Goal: Book appointment/travel/reservation

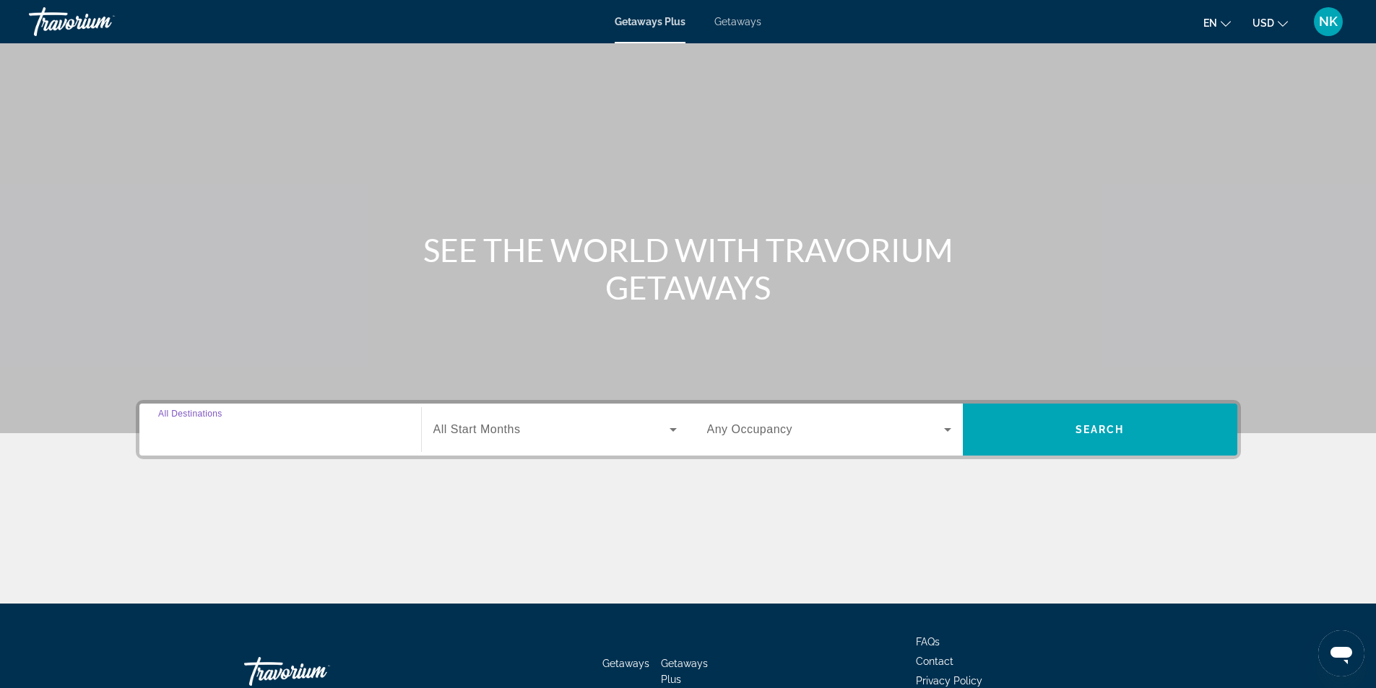
click at [251, 426] on input "Destination All Destinations" at bounding box center [280, 430] width 244 height 17
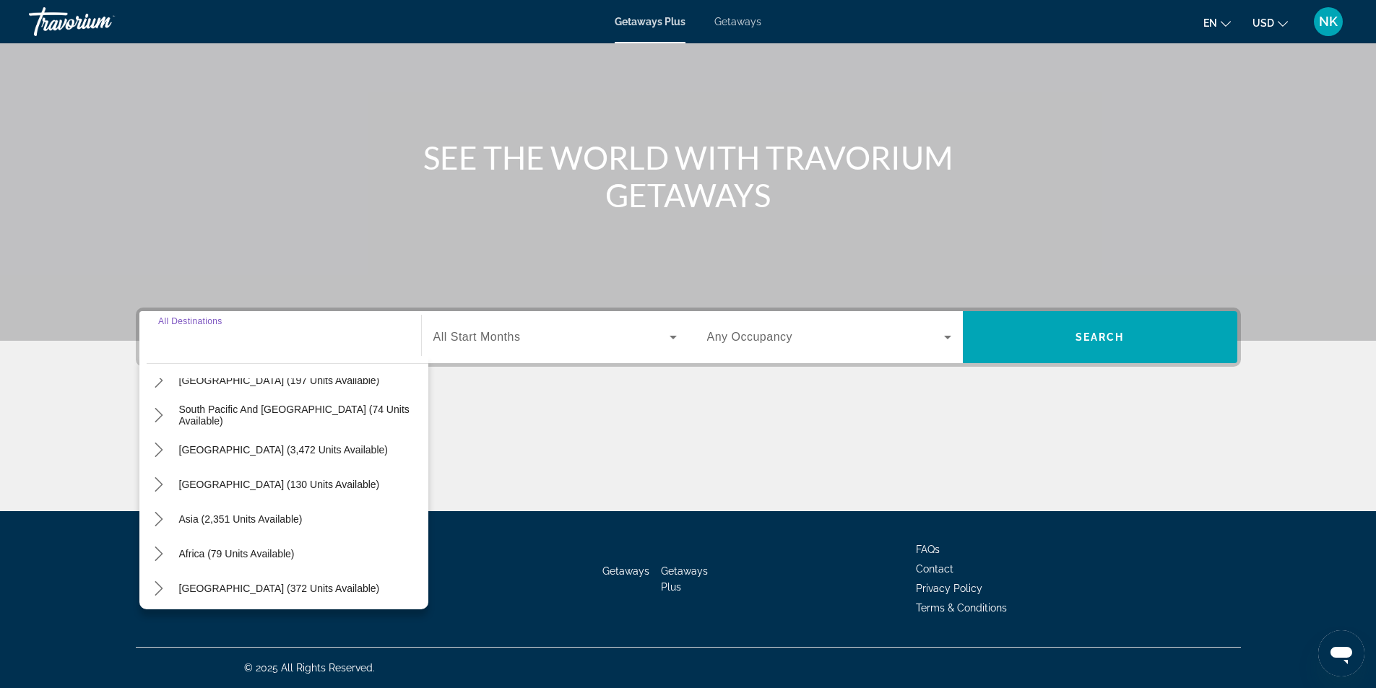
scroll to position [234, 0]
click at [243, 580] on span "[GEOGRAPHIC_DATA] (372 units available)" at bounding box center [279, 585] width 201 height 12
type input "**********"
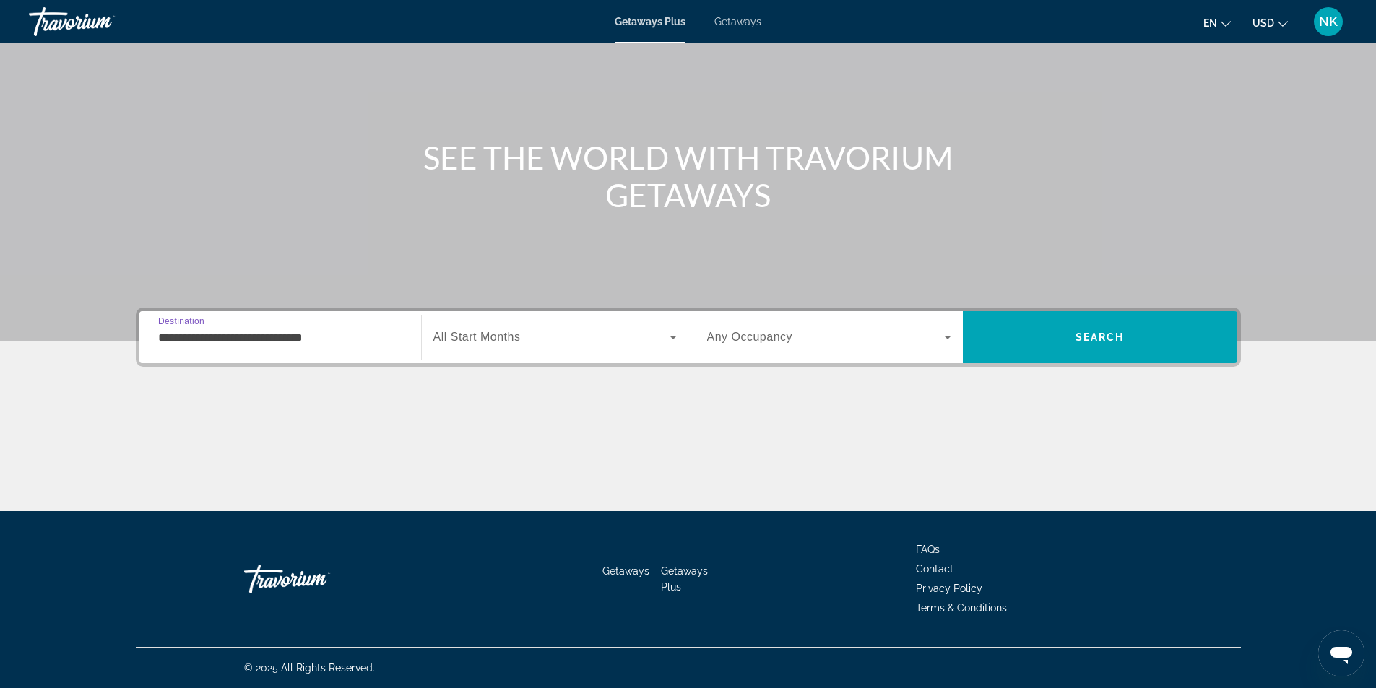
click at [537, 328] on div "Search widget" at bounding box center [554, 337] width 243 height 40
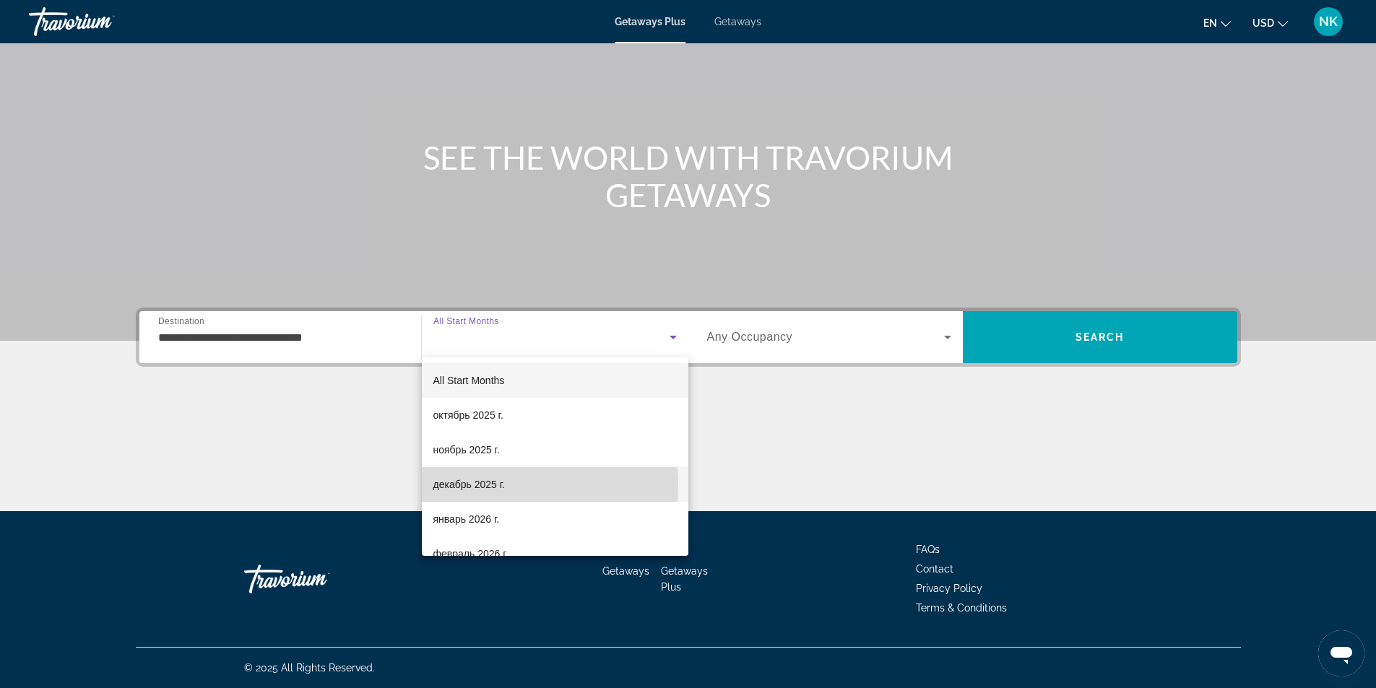
click at [482, 486] on span "декабрь 2025 г." at bounding box center [468, 484] width 71 height 17
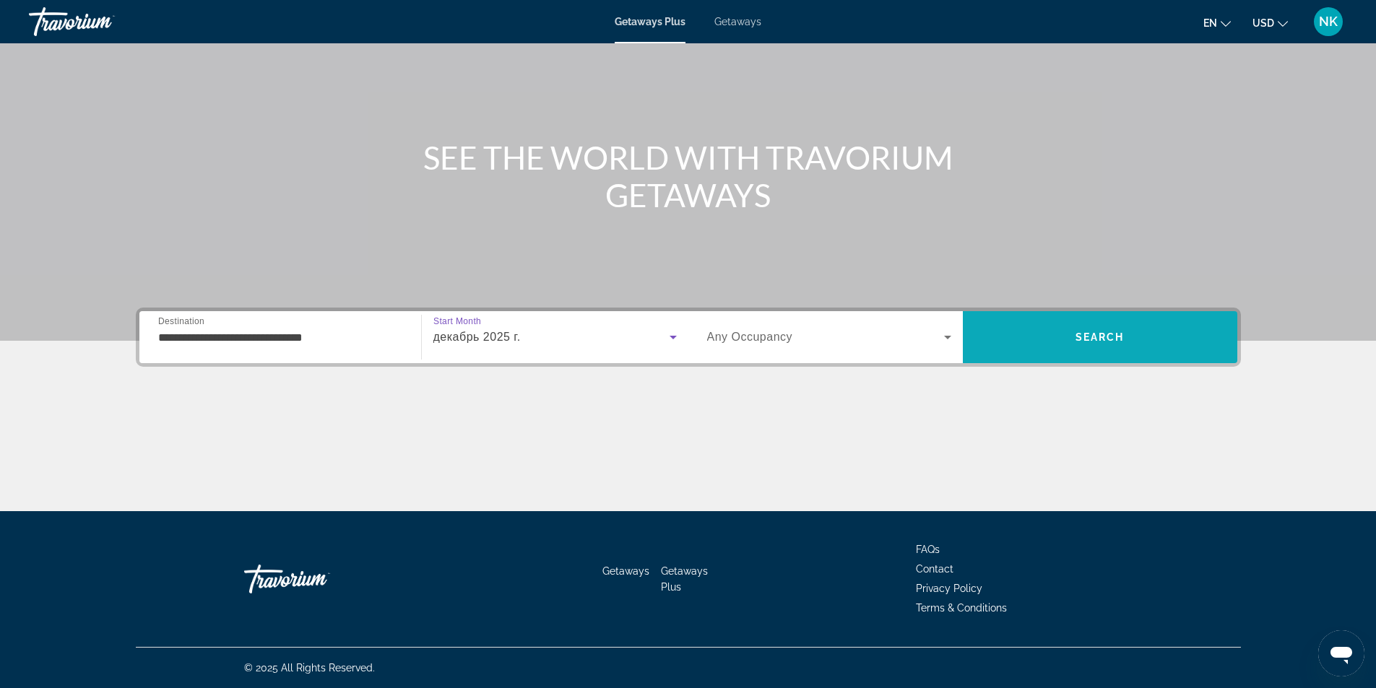
click at [1058, 339] on span "Search" at bounding box center [1100, 337] width 274 height 35
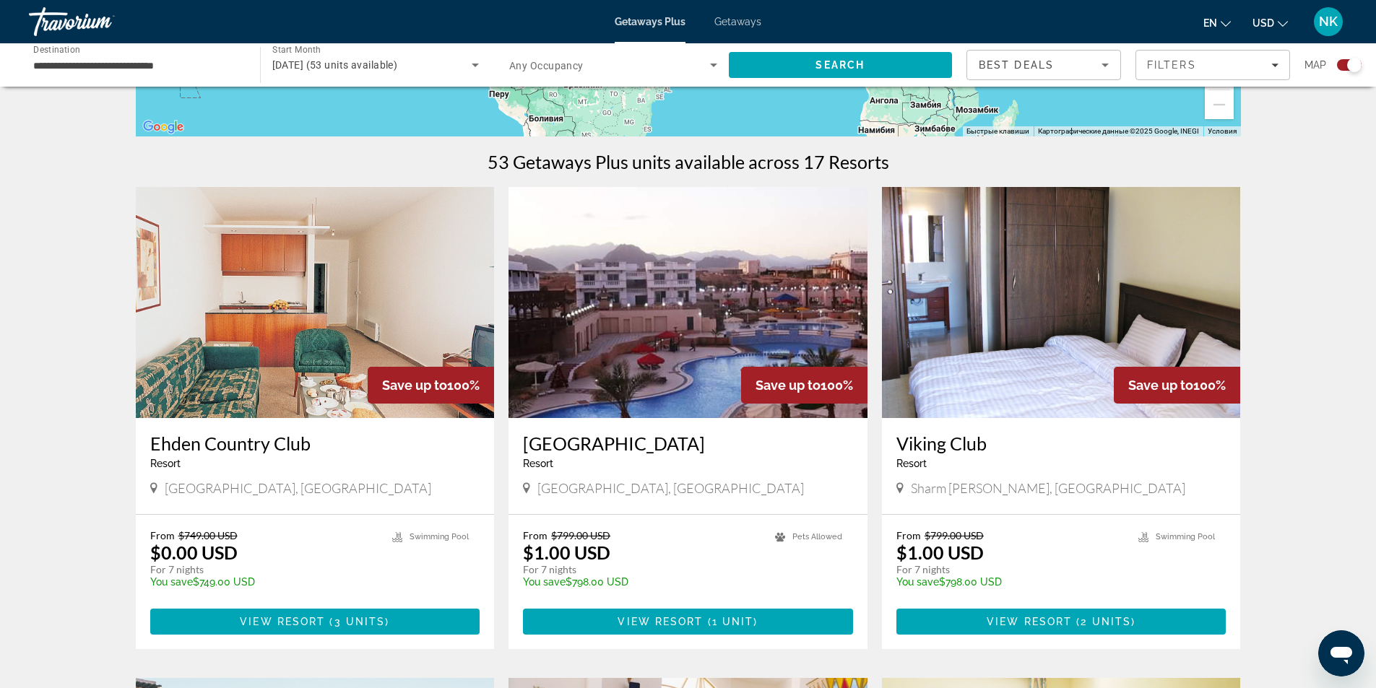
scroll to position [433, 0]
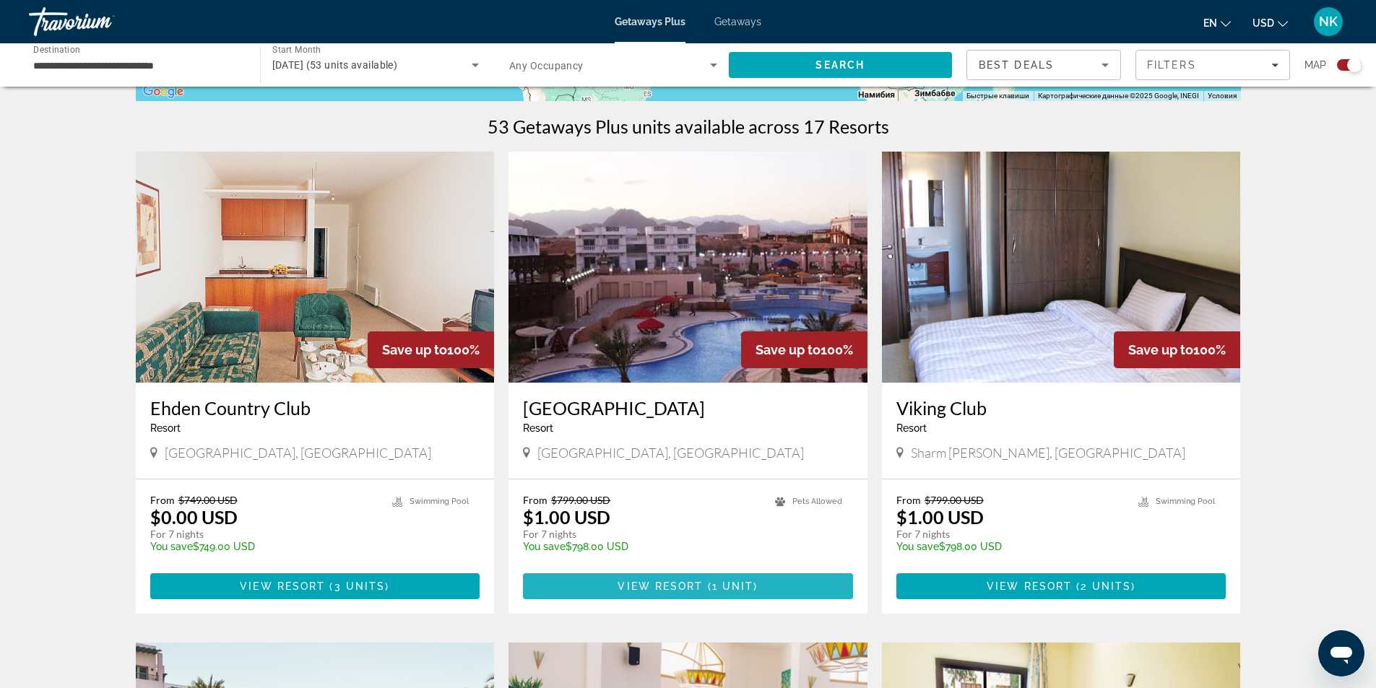
click at [753, 581] on span "( 1 unit )" at bounding box center [730, 587] width 55 height 12
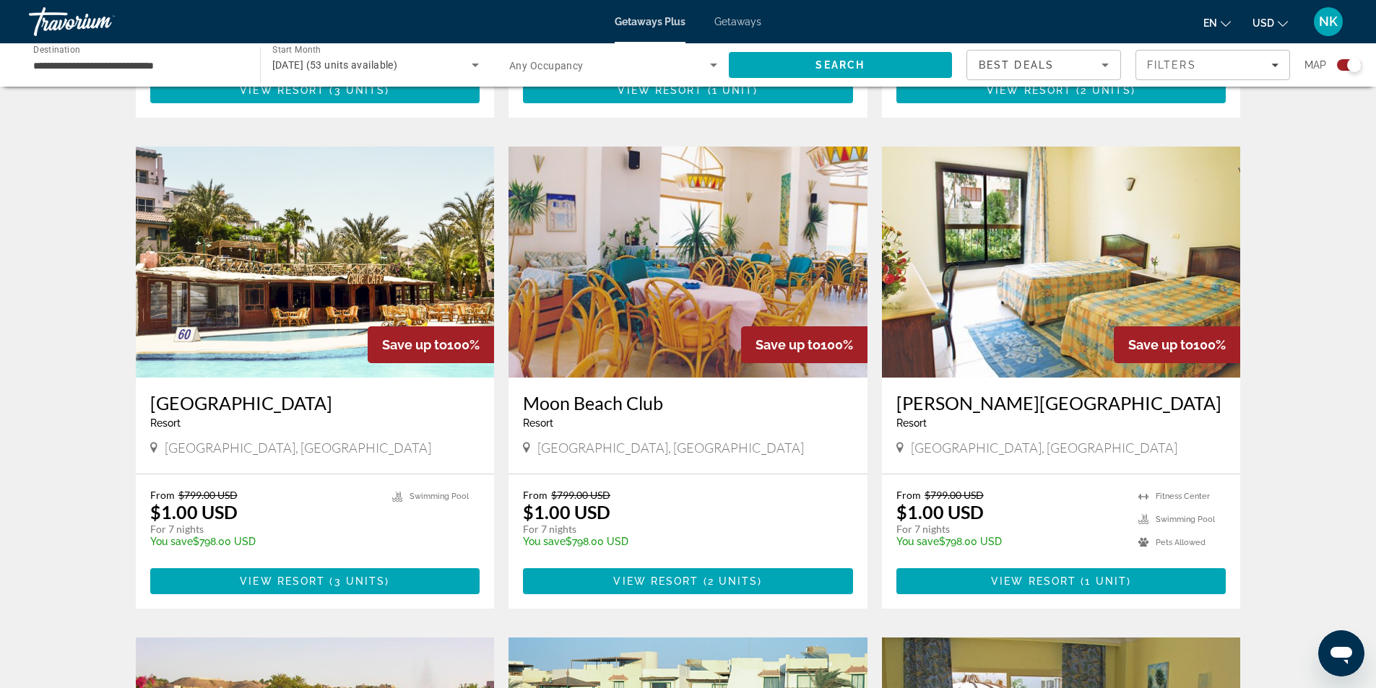
scroll to position [939, 0]
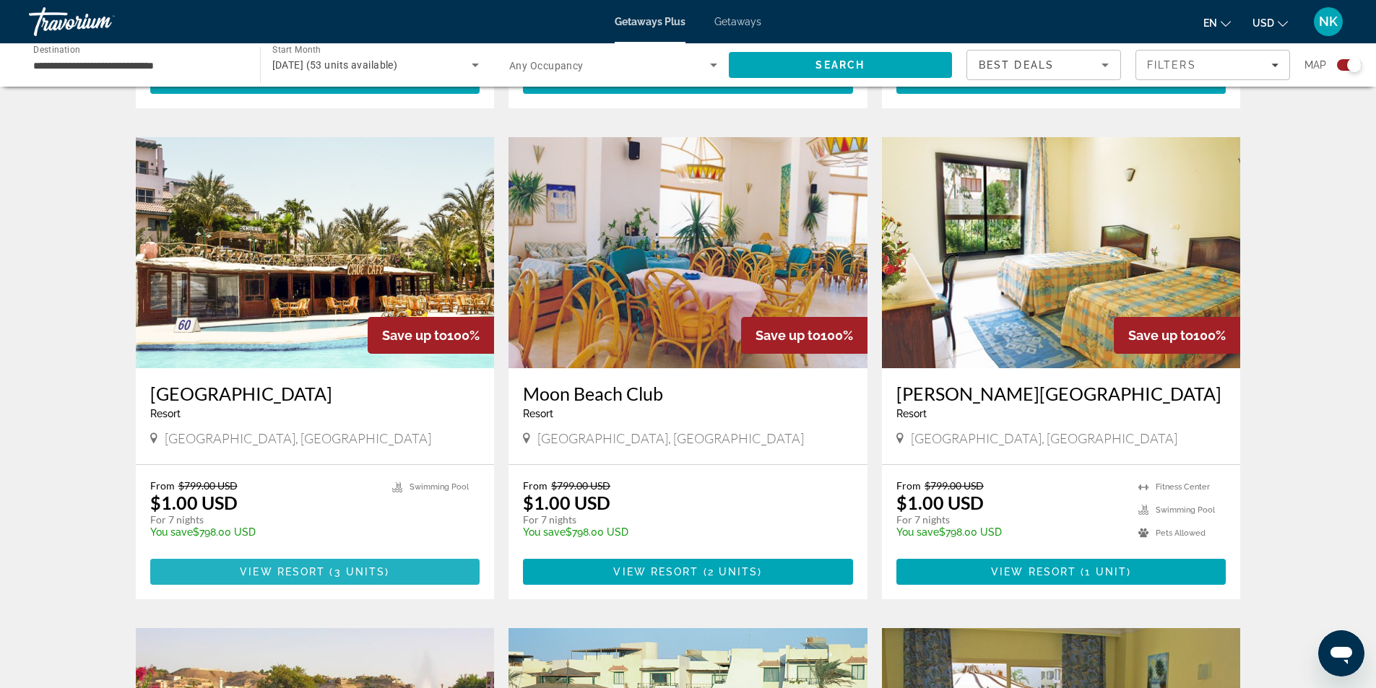
click at [344, 567] on span "3 units" at bounding box center [359, 572] width 51 height 12
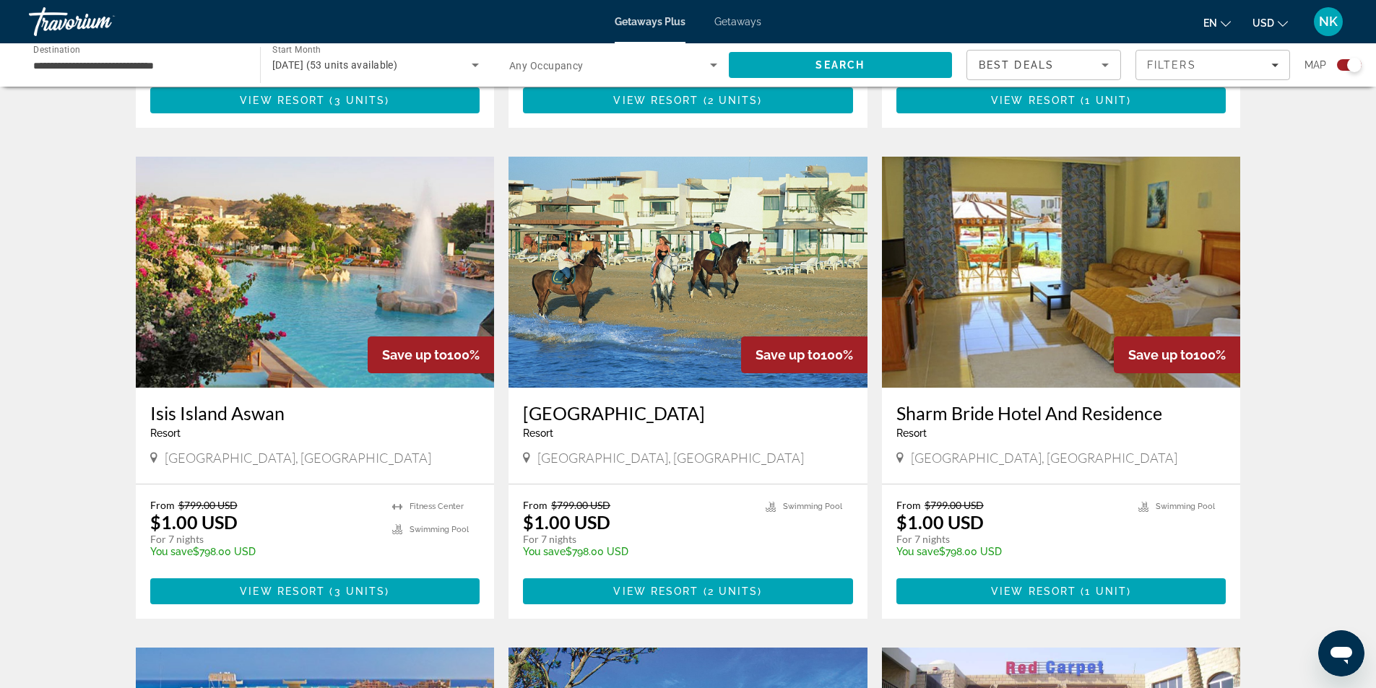
scroll to position [1444, 0]
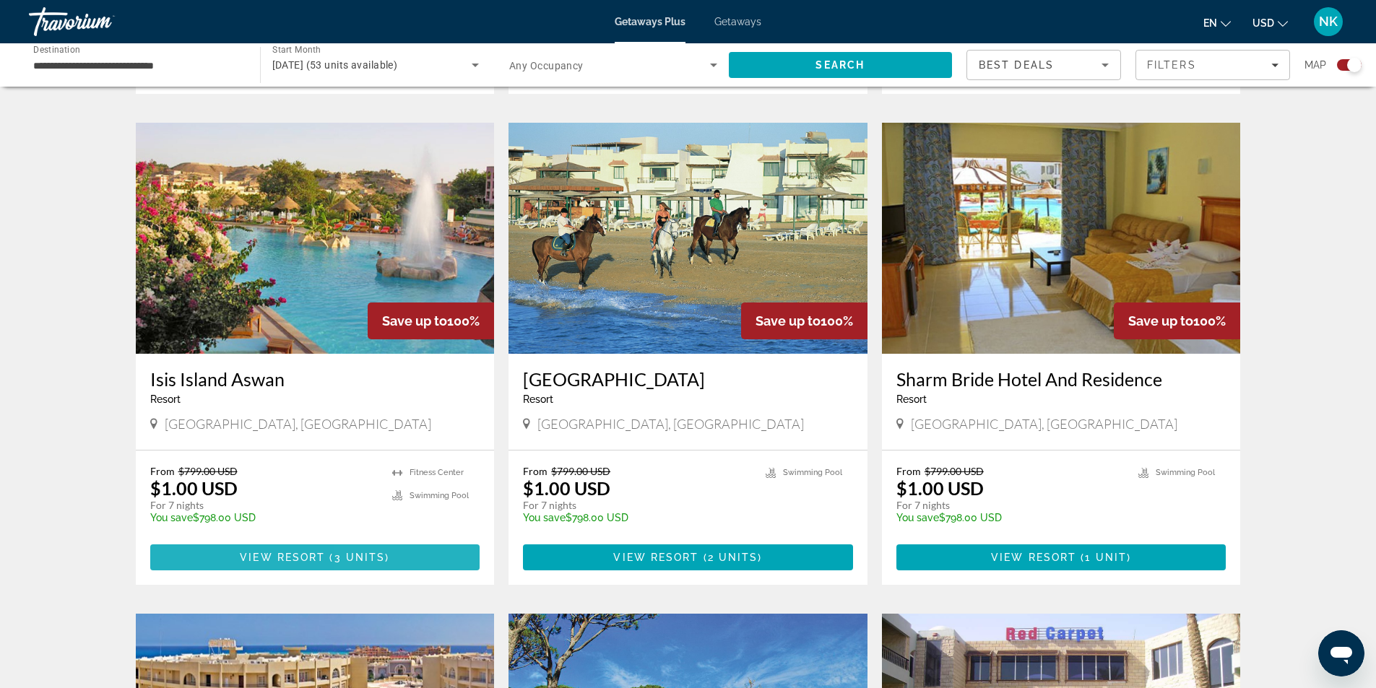
click at [378, 562] on span "3 units" at bounding box center [359, 558] width 51 height 12
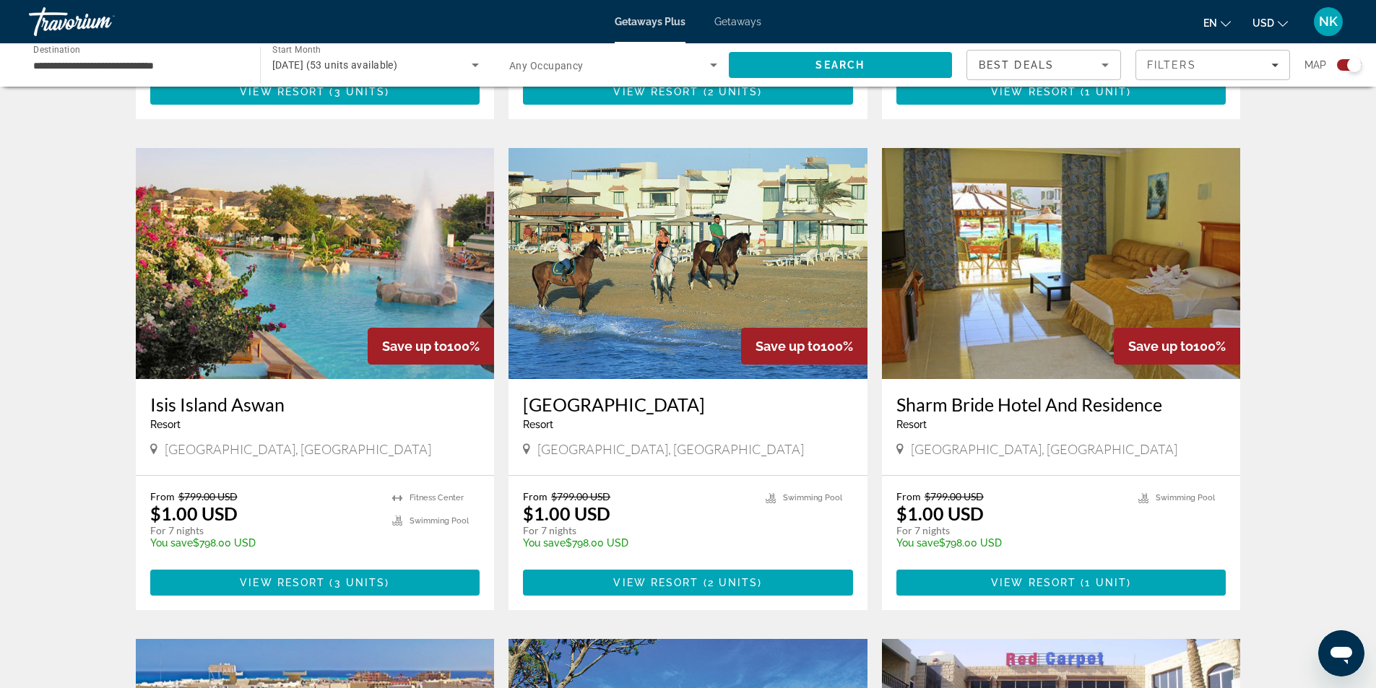
scroll to position [1444, 0]
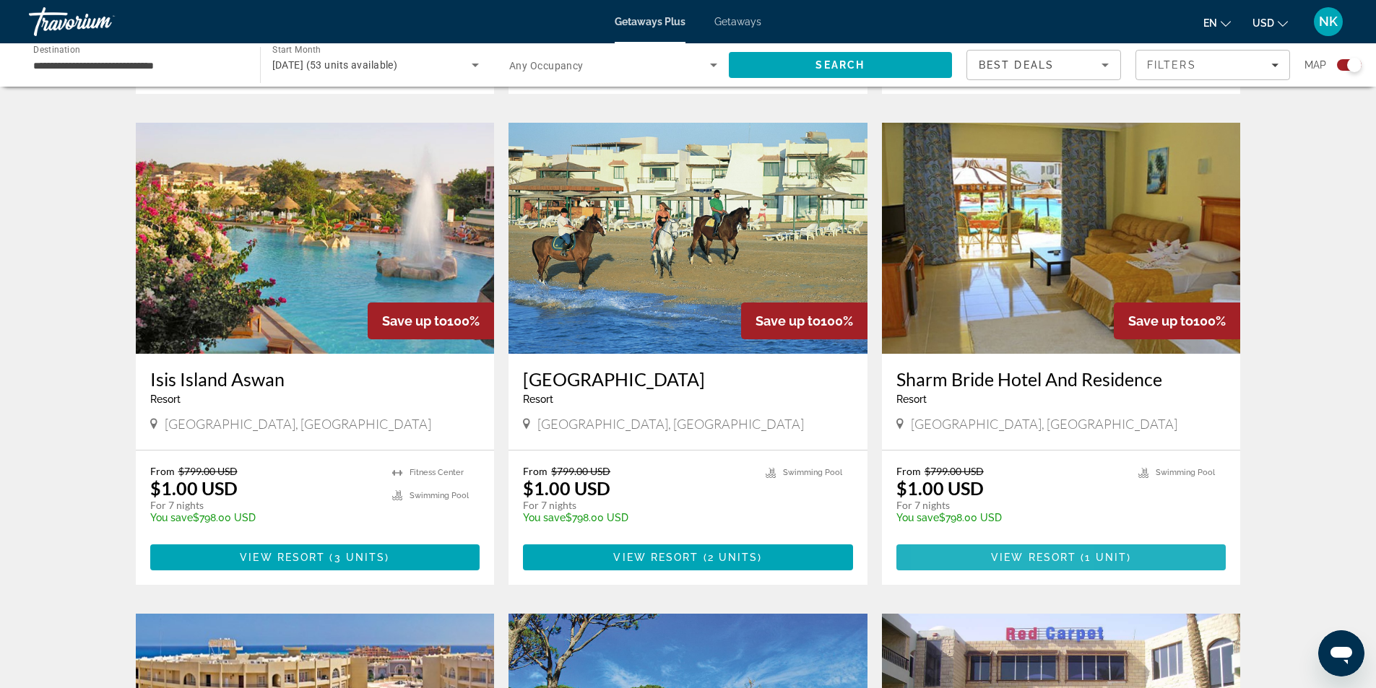
click at [976, 557] on span "Main content" at bounding box center [1061, 557] width 330 height 35
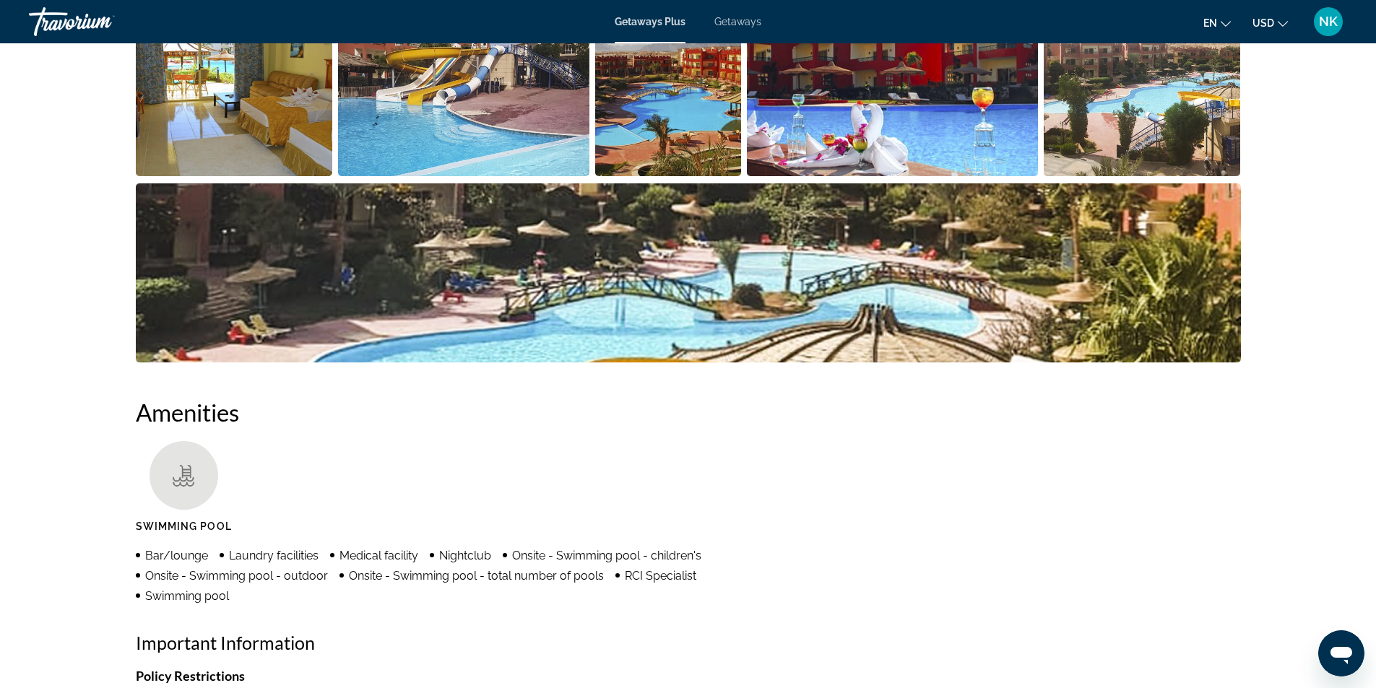
scroll to position [505, 0]
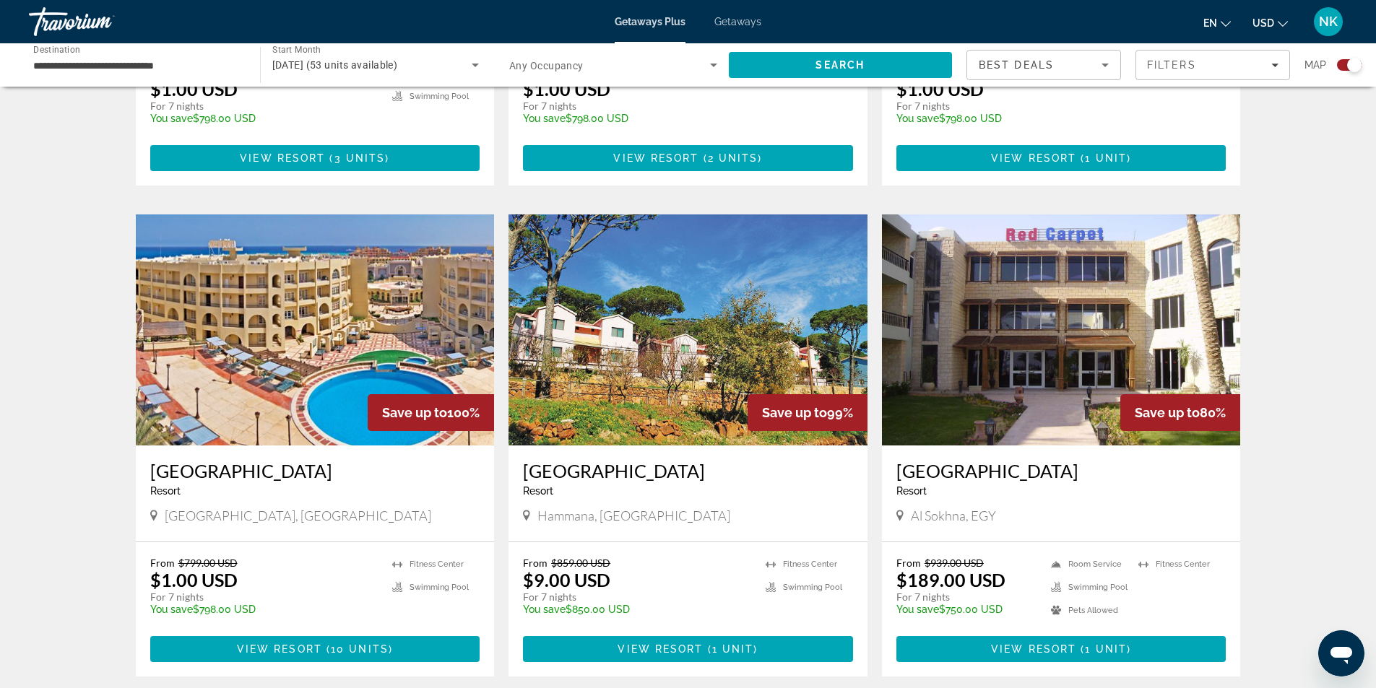
scroll to position [1877, 0]
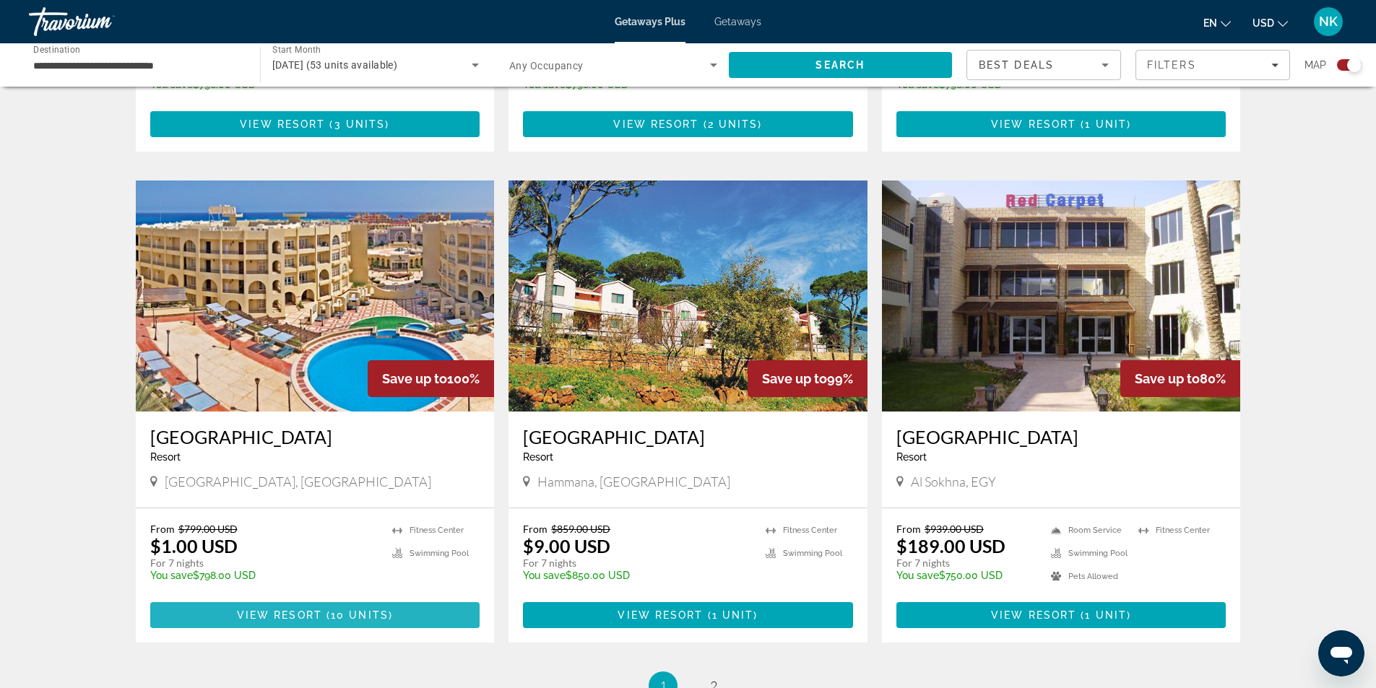
click at [401, 613] on span "Main content" at bounding box center [315, 615] width 330 height 35
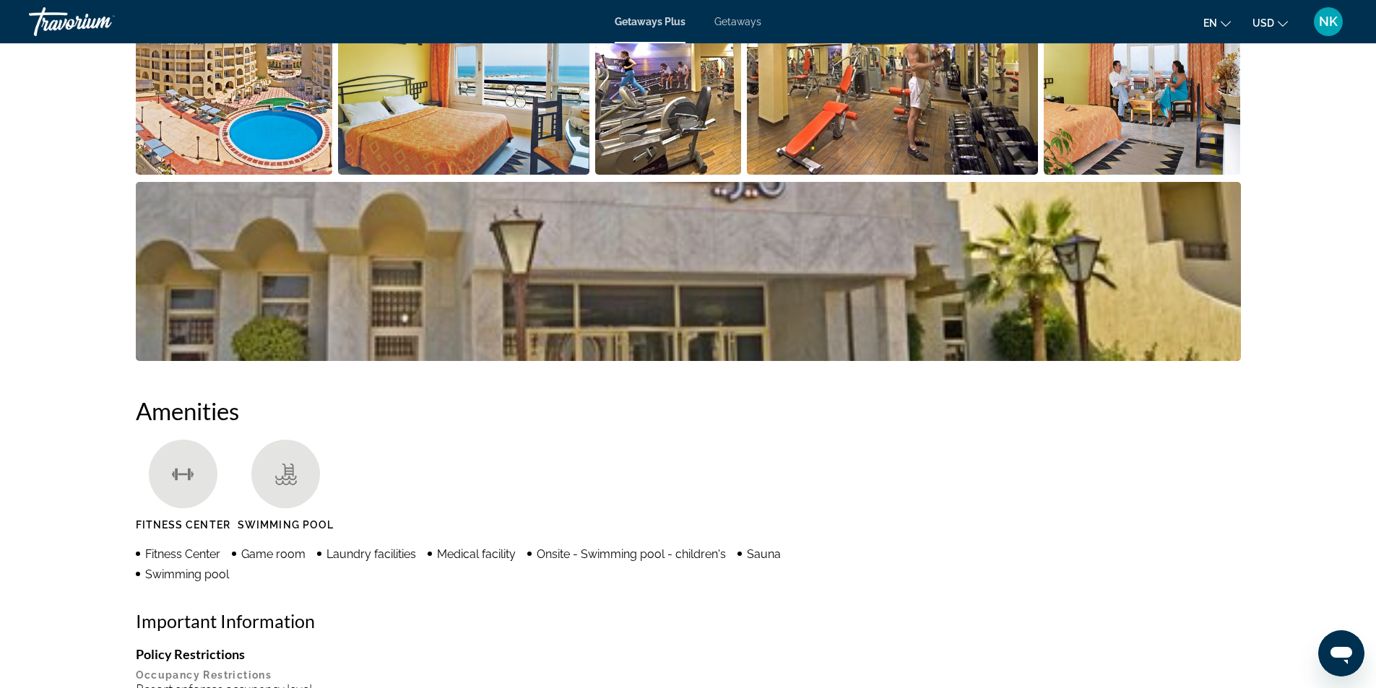
scroll to position [578, 0]
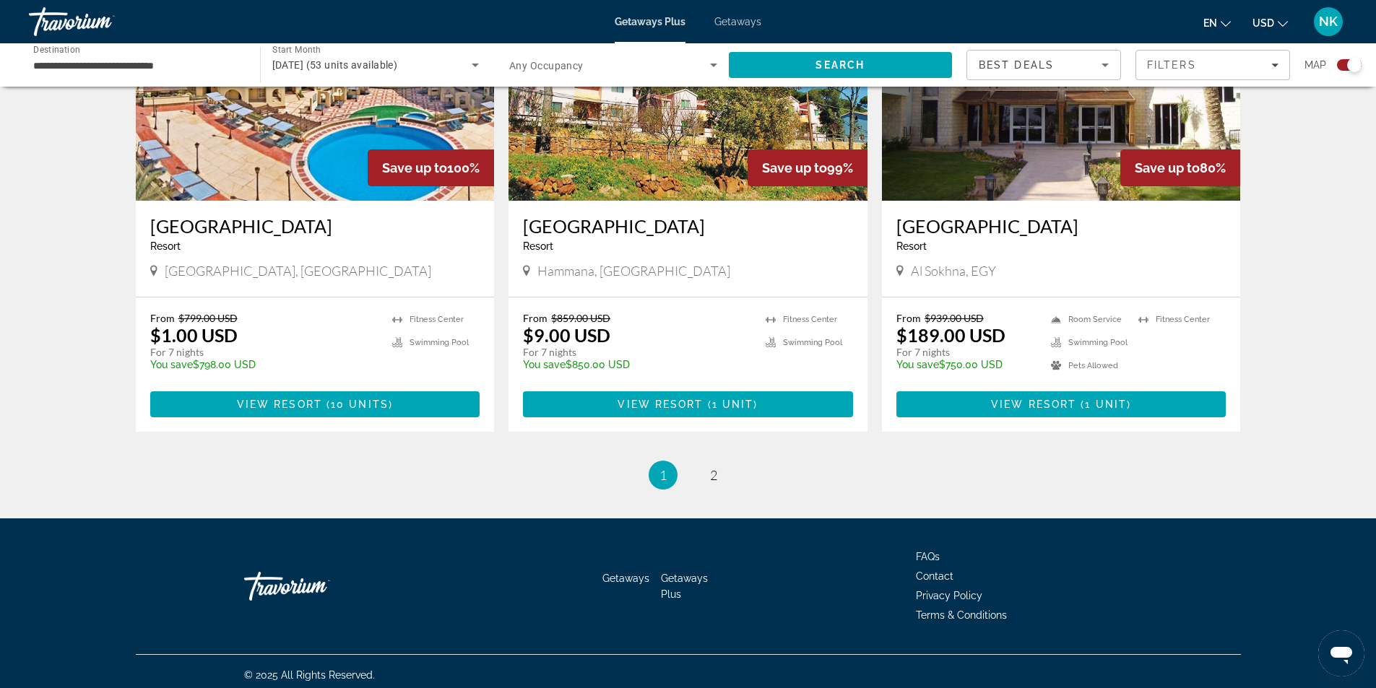
scroll to position [2094, 0]
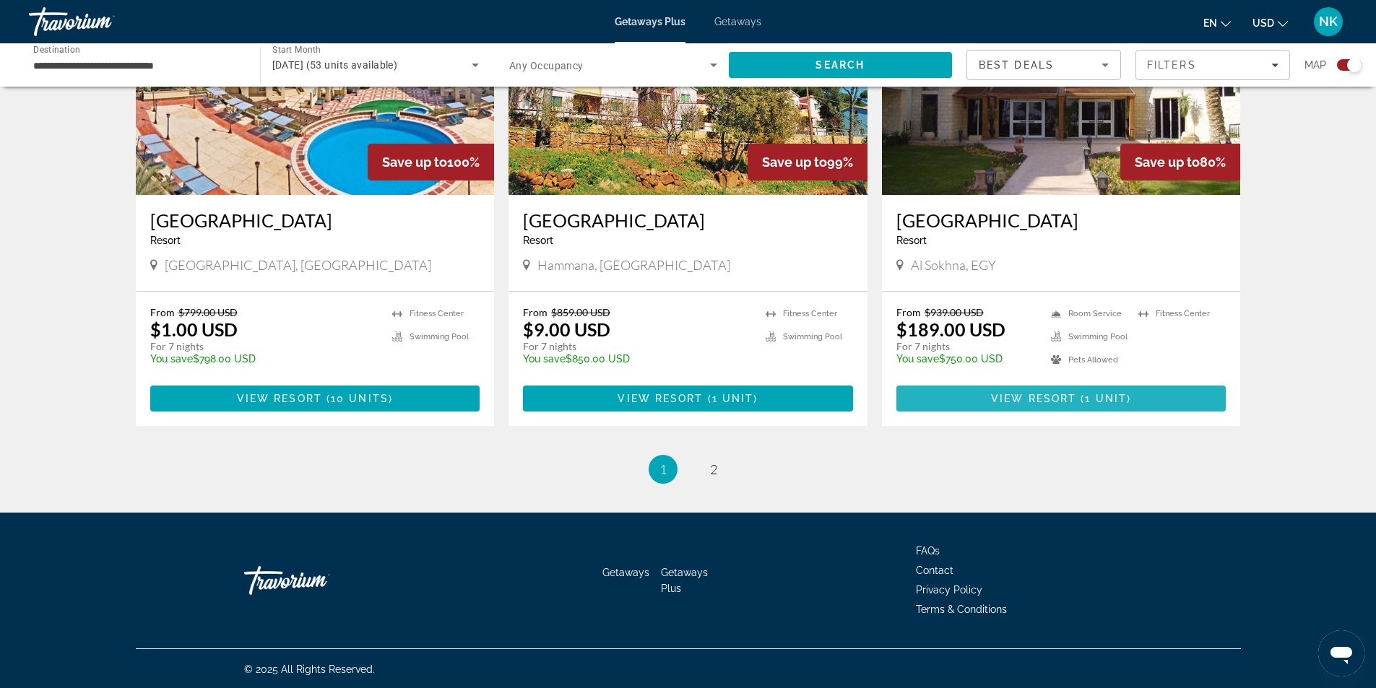
click at [970, 392] on span "Main content" at bounding box center [1061, 398] width 330 height 35
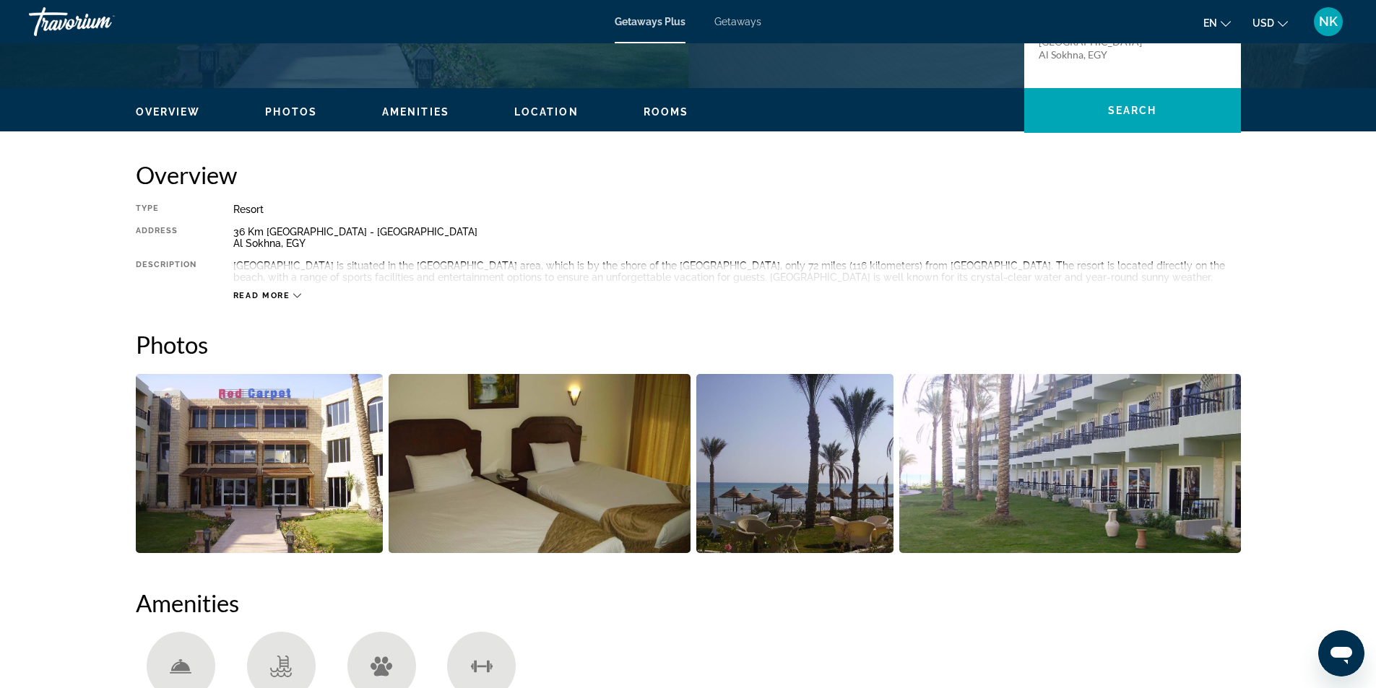
scroll to position [188, 0]
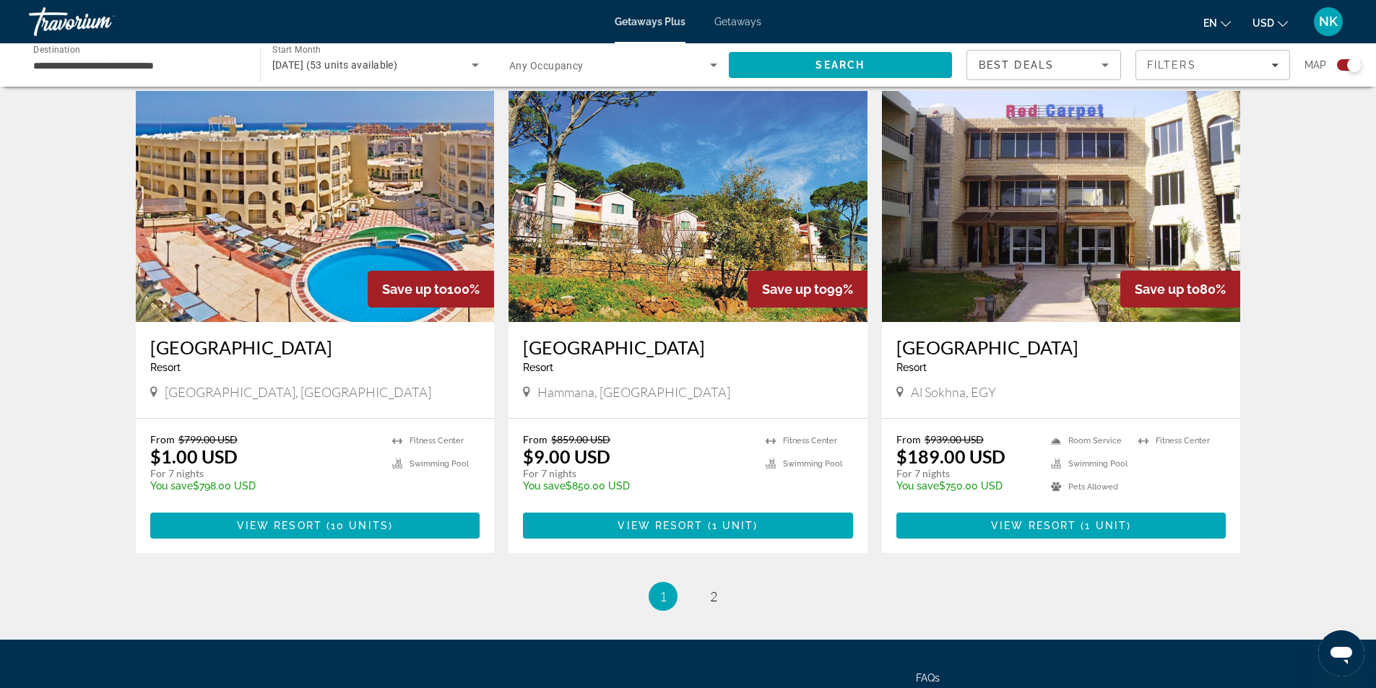
scroll to position [2022, 0]
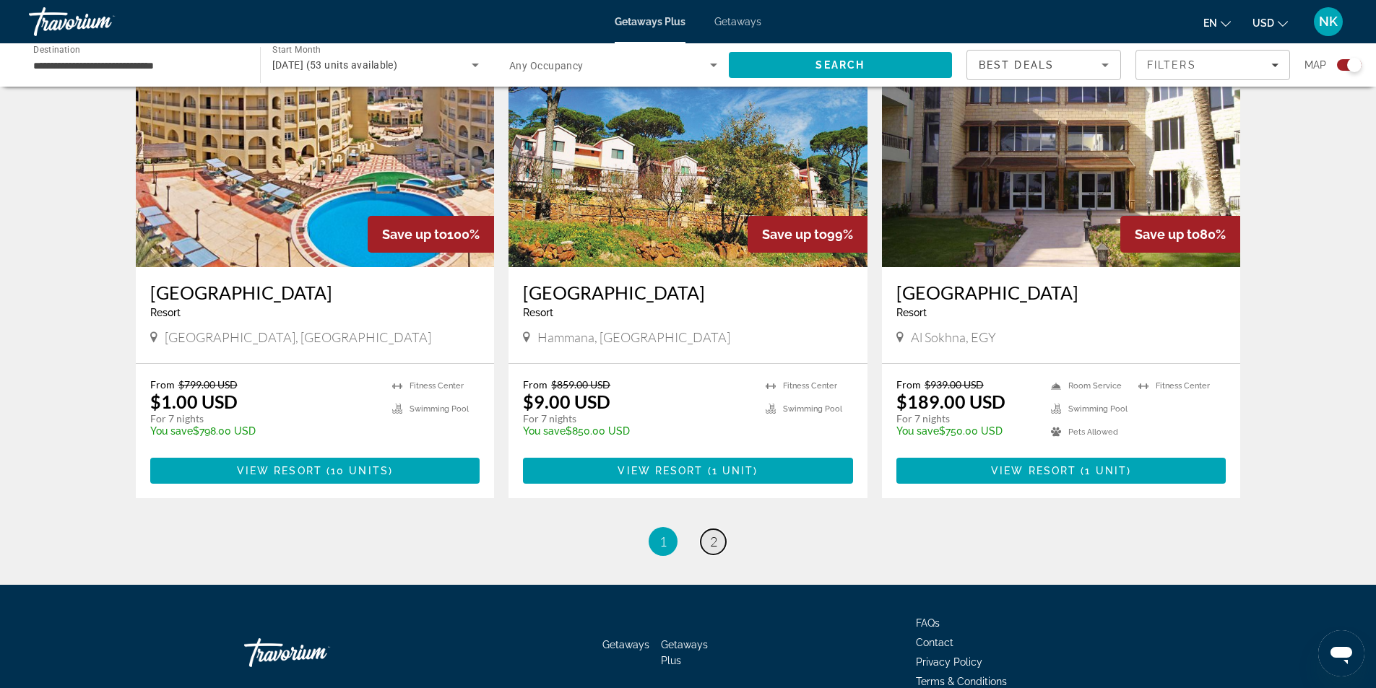
click at [708, 539] on link "page 2" at bounding box center [712, 541] width 25 height 25
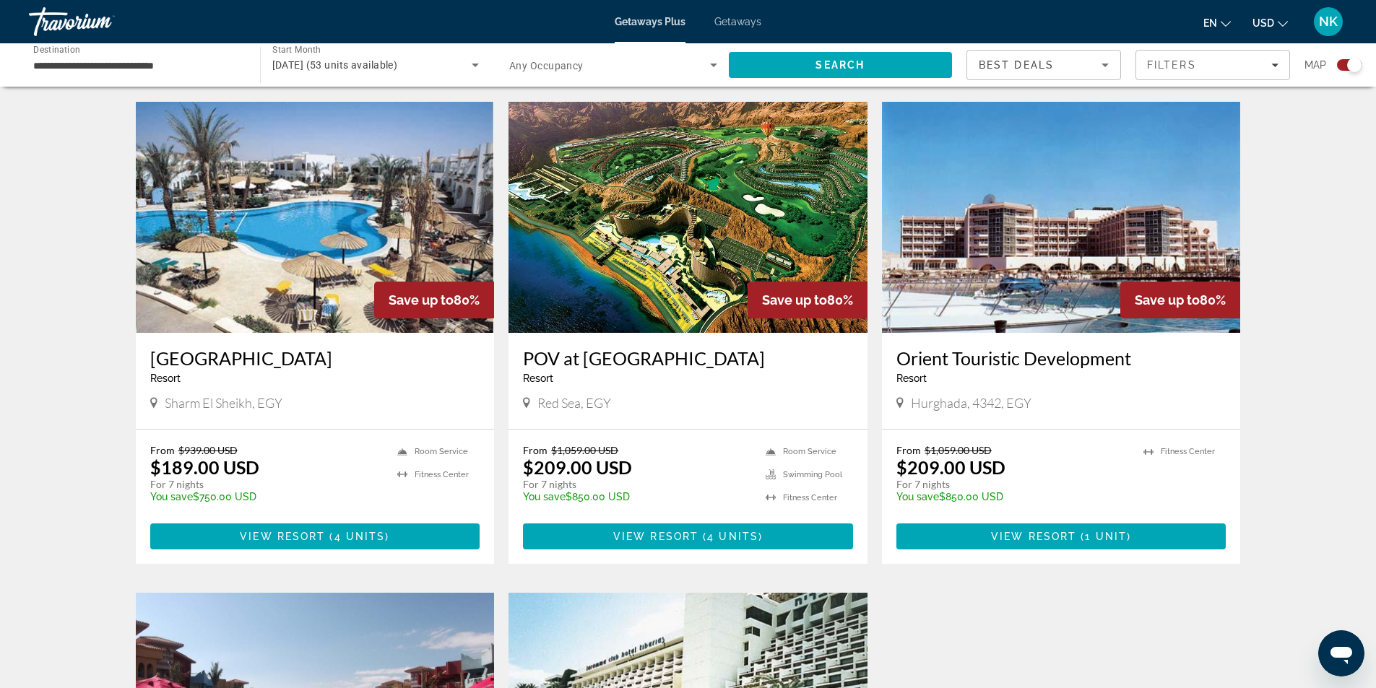
scroll to position [505, 0]
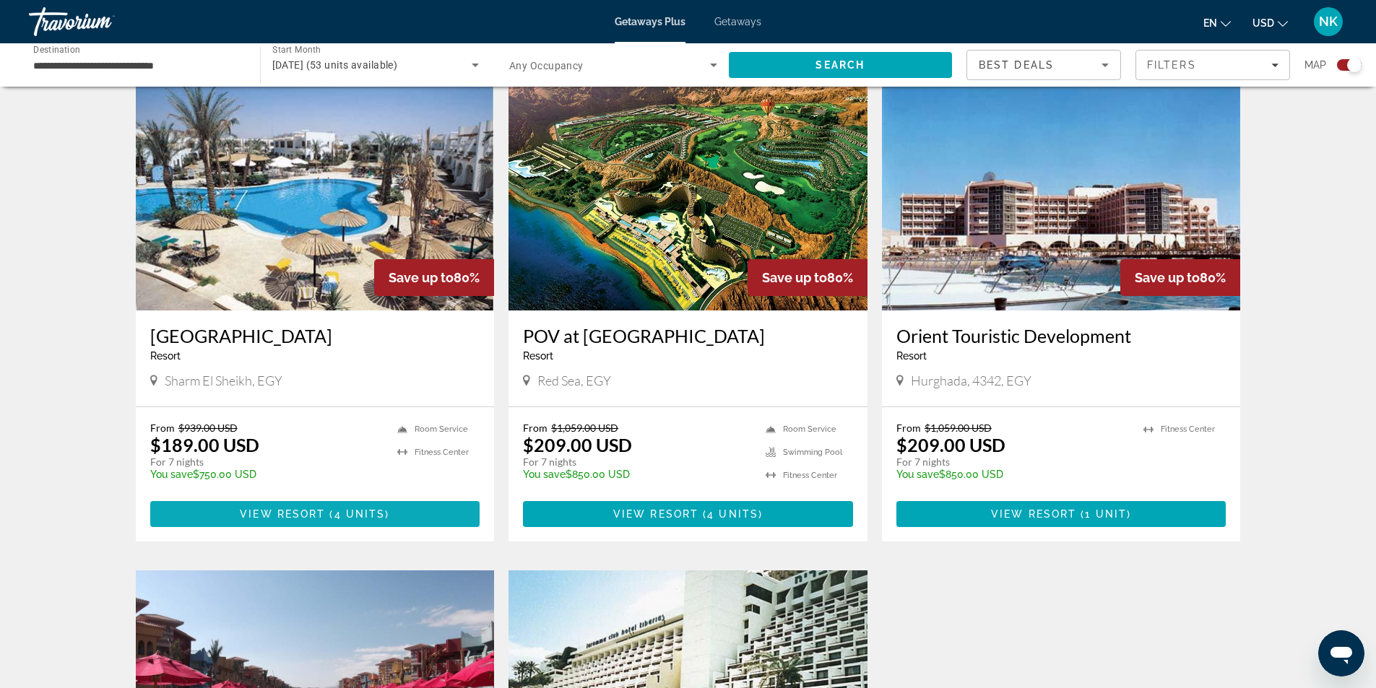
click at [305, 513] on span "View Resort" at bounding box center [282, 514] width 85 height 12
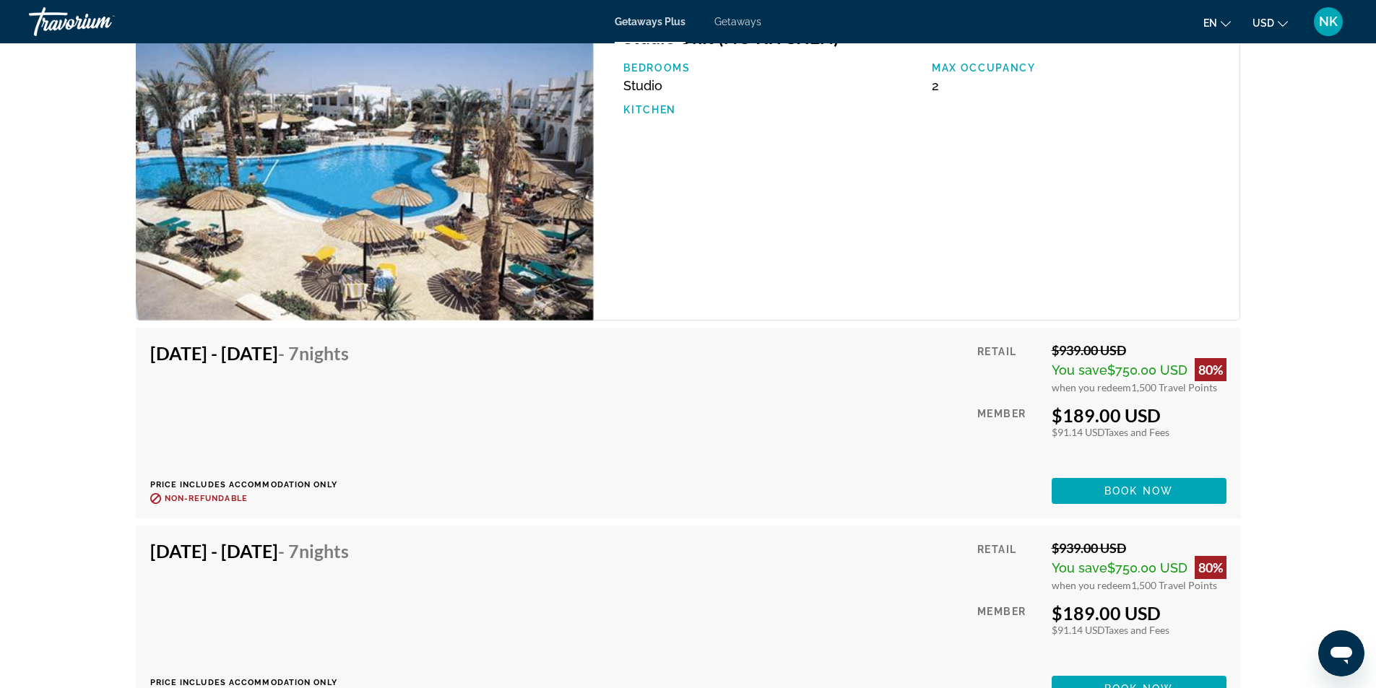
scroll to position [2228, 0]
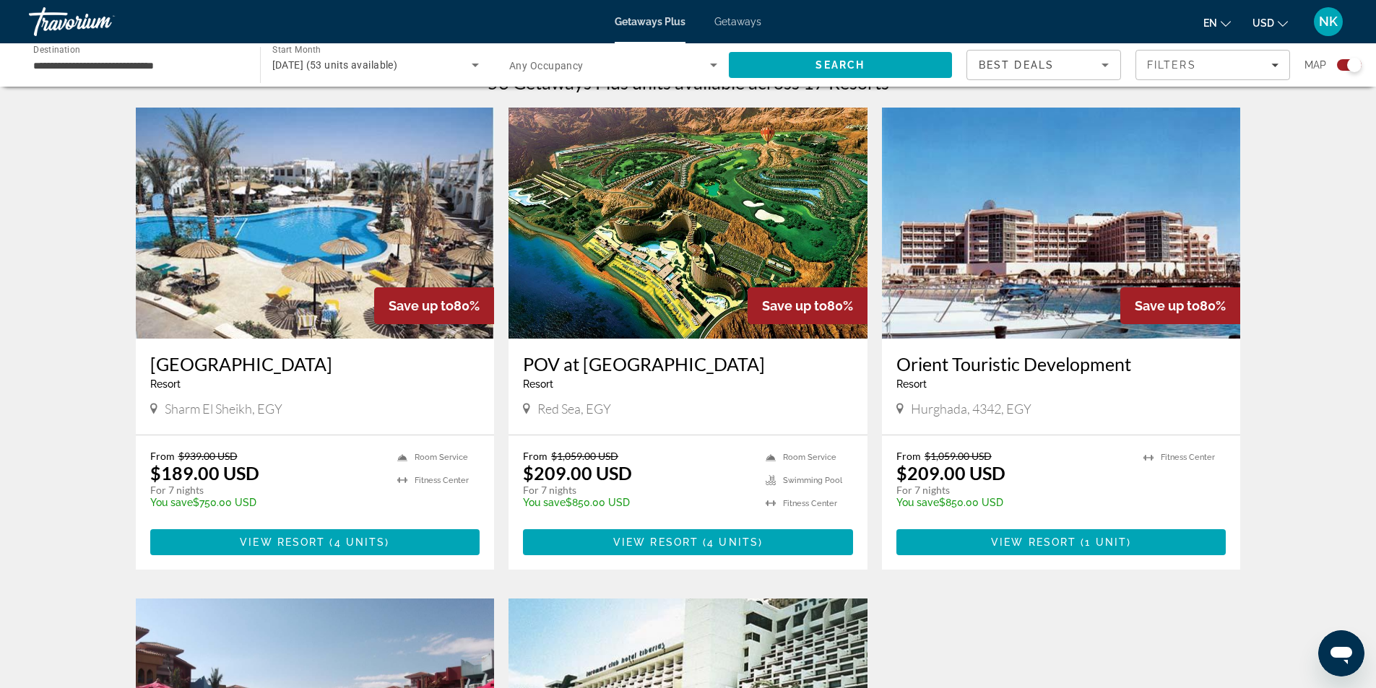
scroll to position [433, 0]
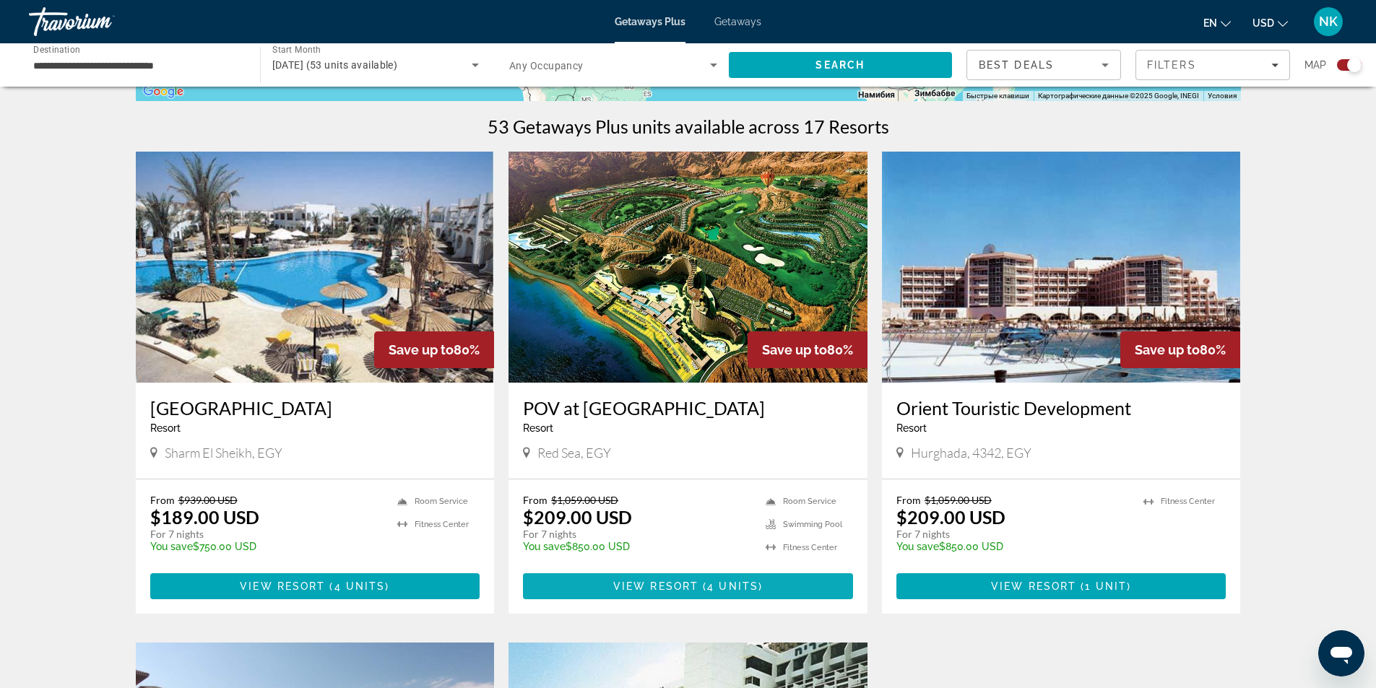
click at [664, 581] on span "View Resort" at bounding box center [655, 587] width 85 height 12
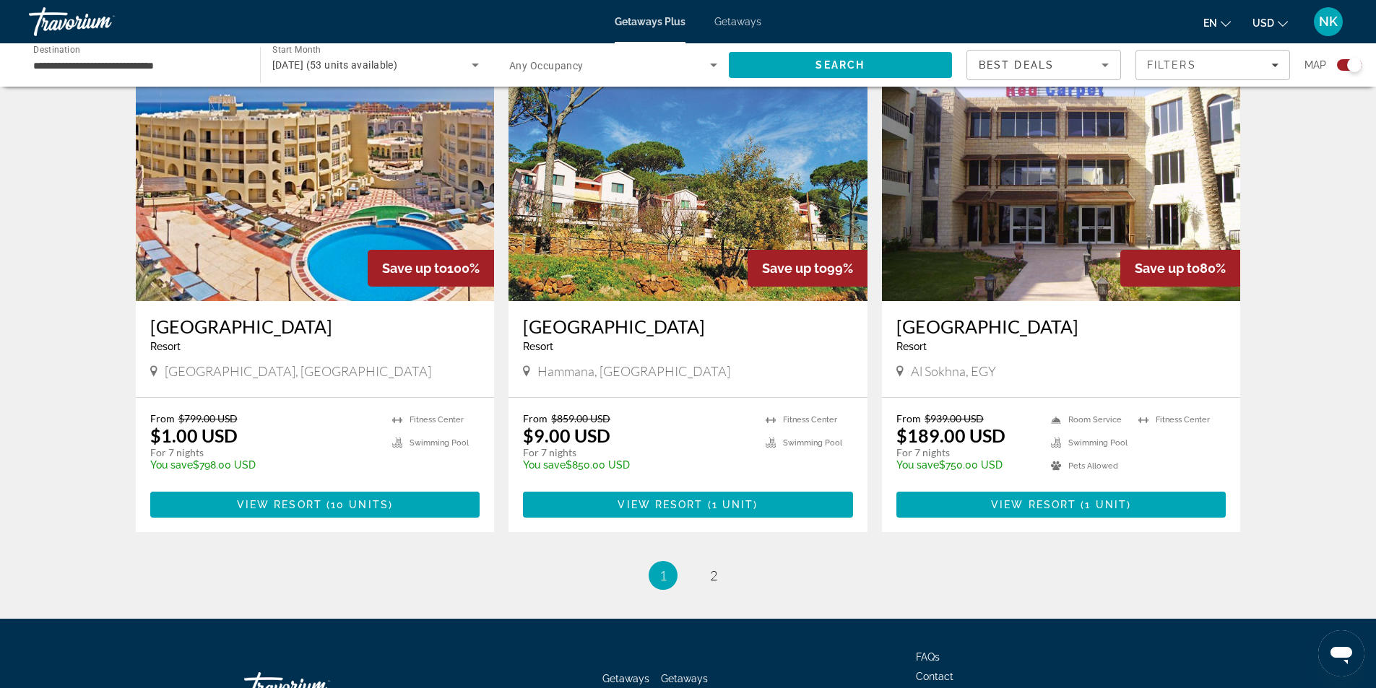
scroll to position [2095, 0]
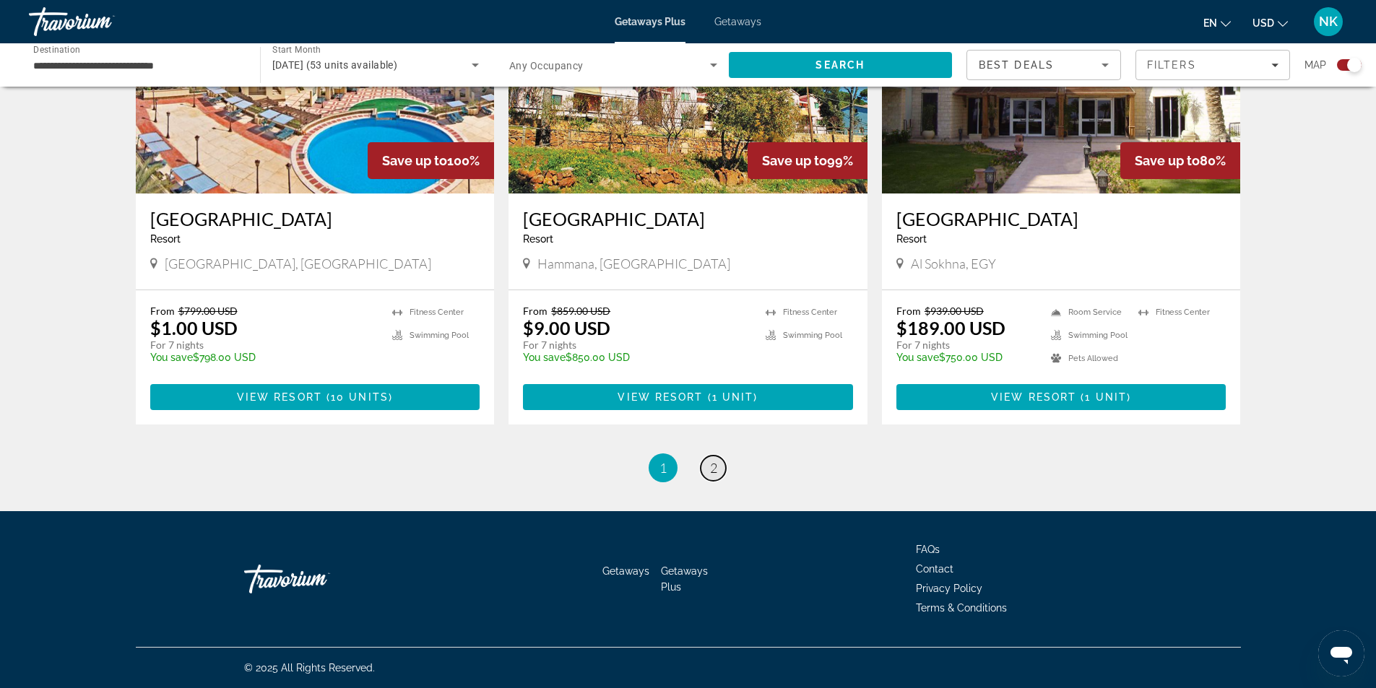
click at [715, 466] on span "2" at bounding box center [713, 468] width 7 height 16
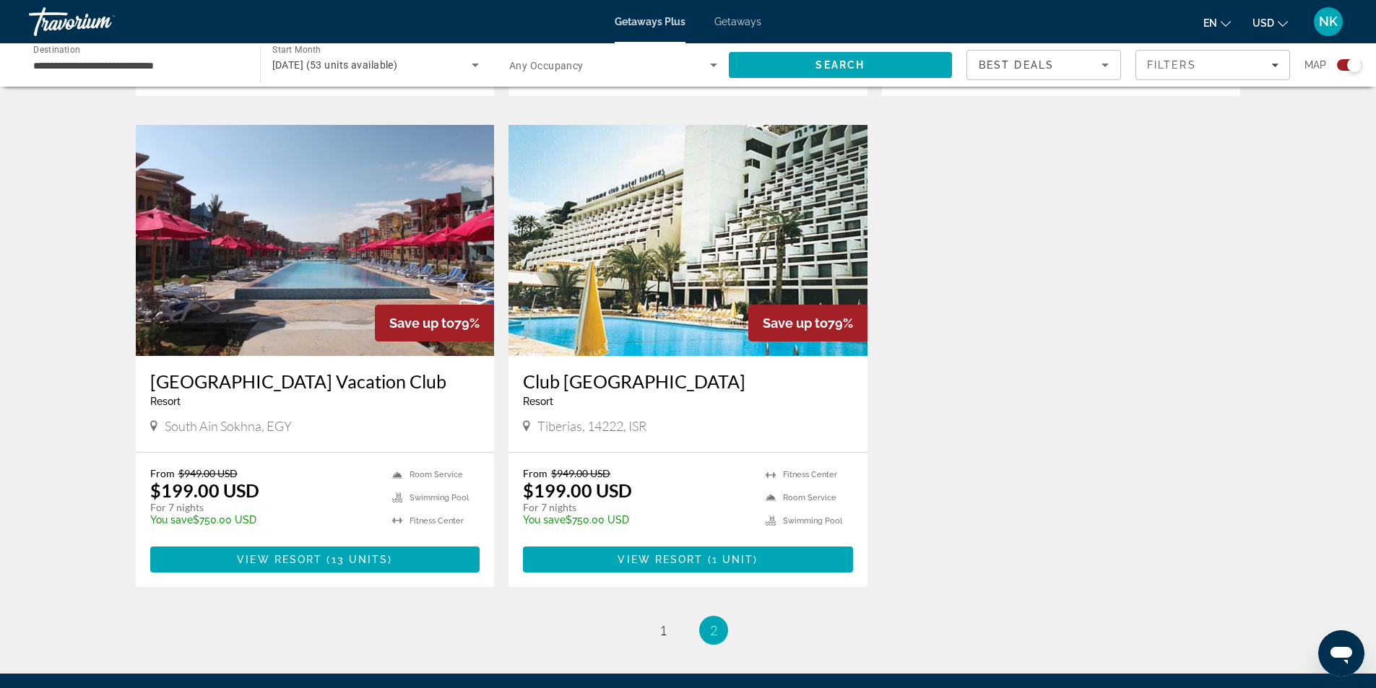
scroll to position [1011, 0]
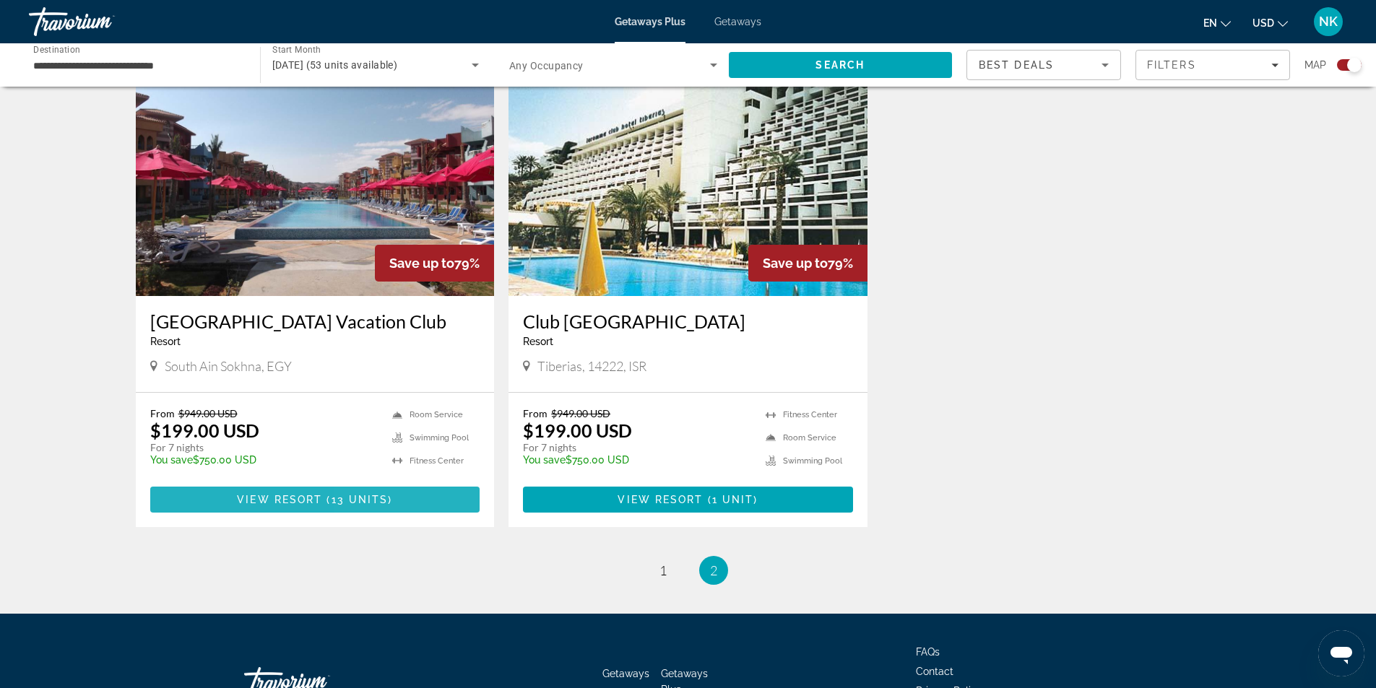
click at [407, 497] on span "Main content" at bounding box center [315, 499] width 330 height 35
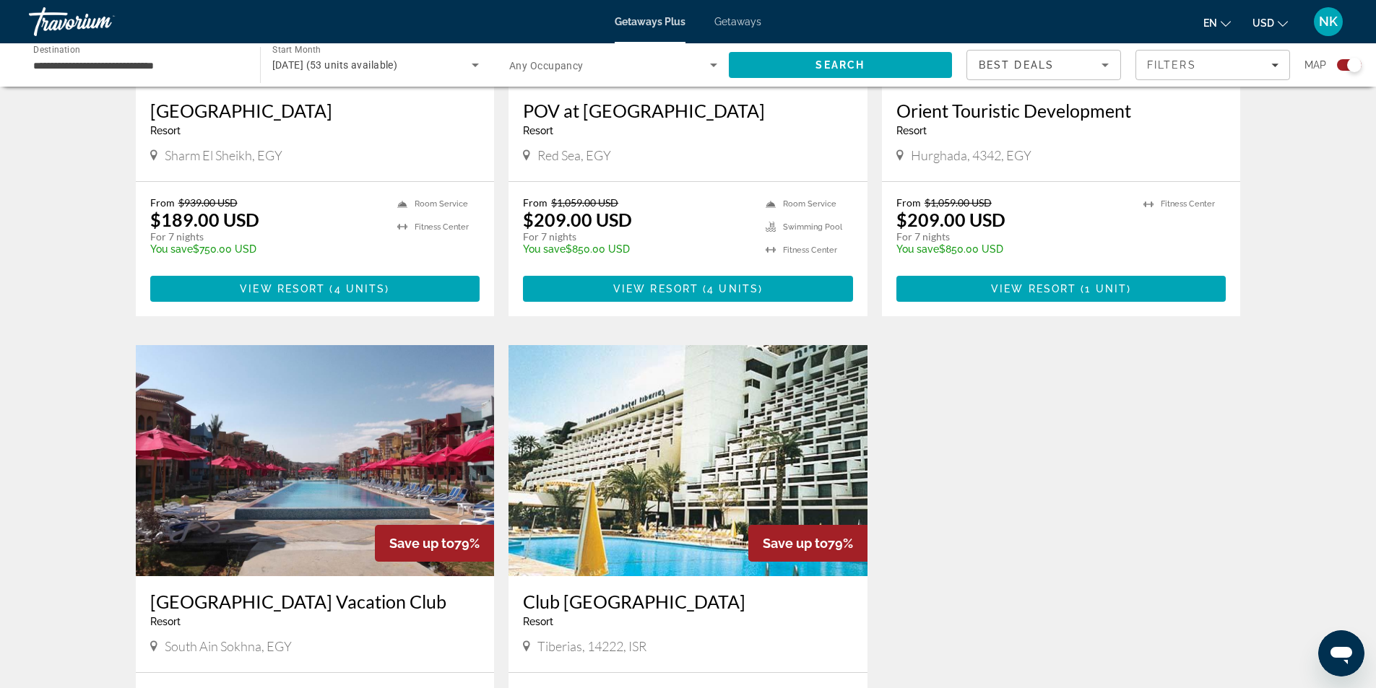
scroll to position [1011, 0]
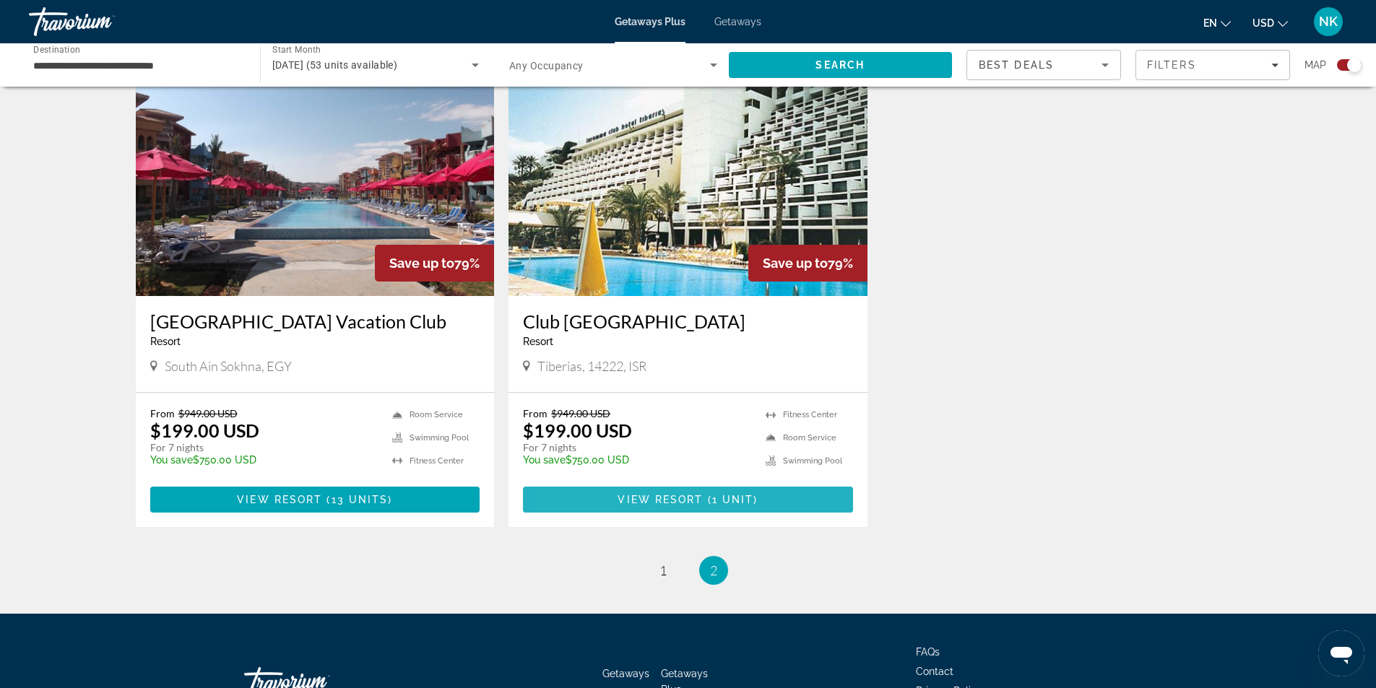
click at [601, 497] on span "Main content" at bounding box center [688, 499] width 330 height 35
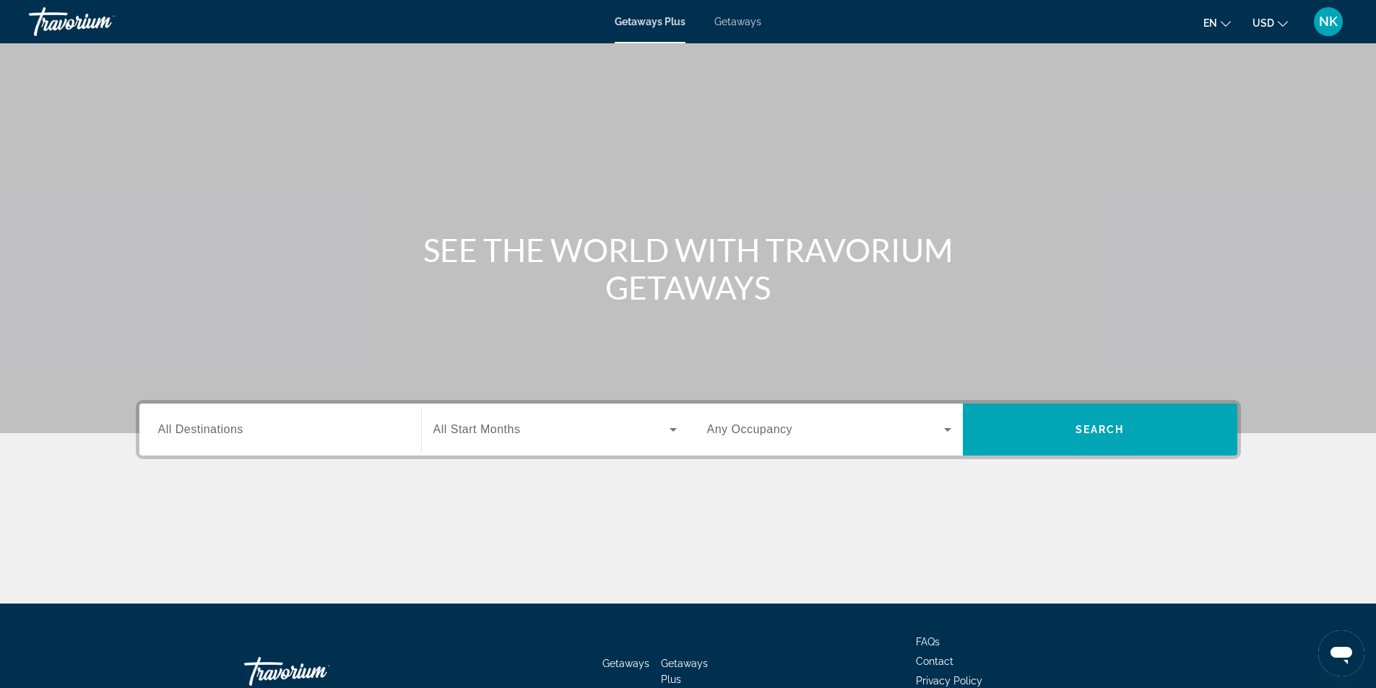
click at [218, 425] on span "All Destinations" at bounding box center [200, 429] width 85 height 12
click at [218, 425] on input "Destination All Destinations" at bounding box center [280, 430] width 244 height 17
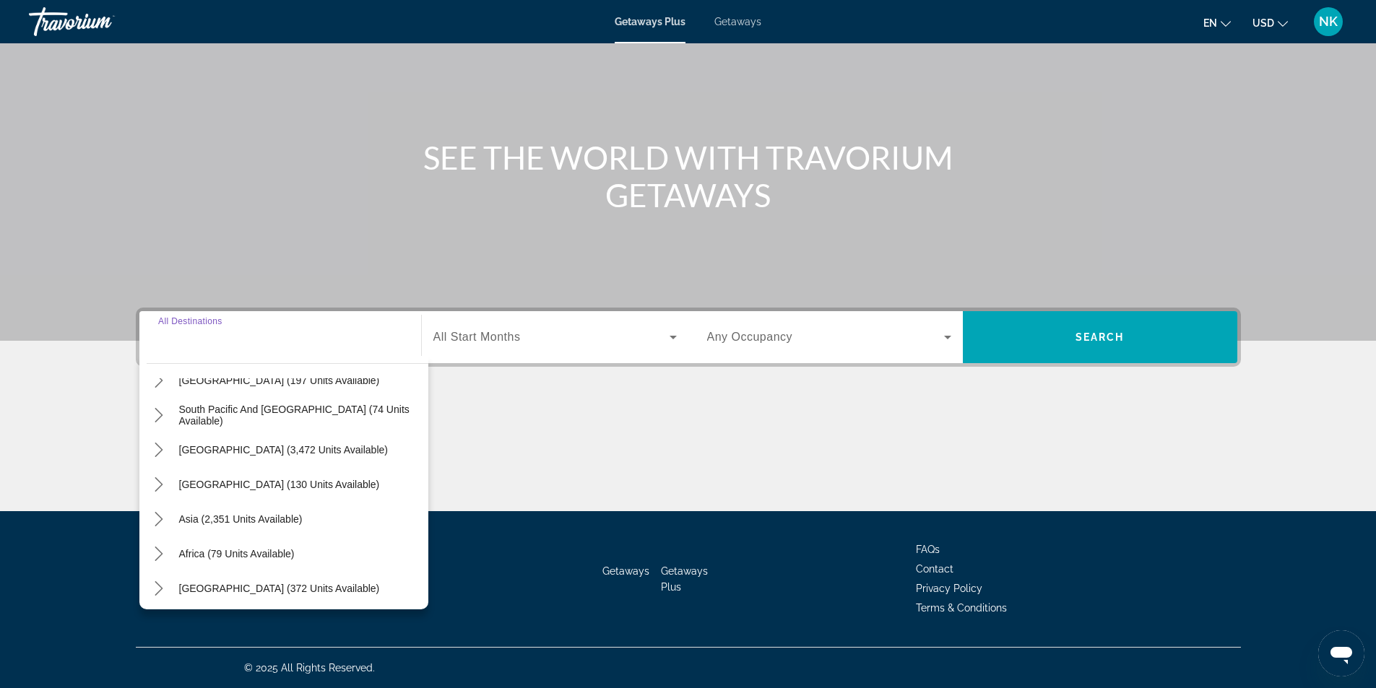
scroll to position [234, 0]
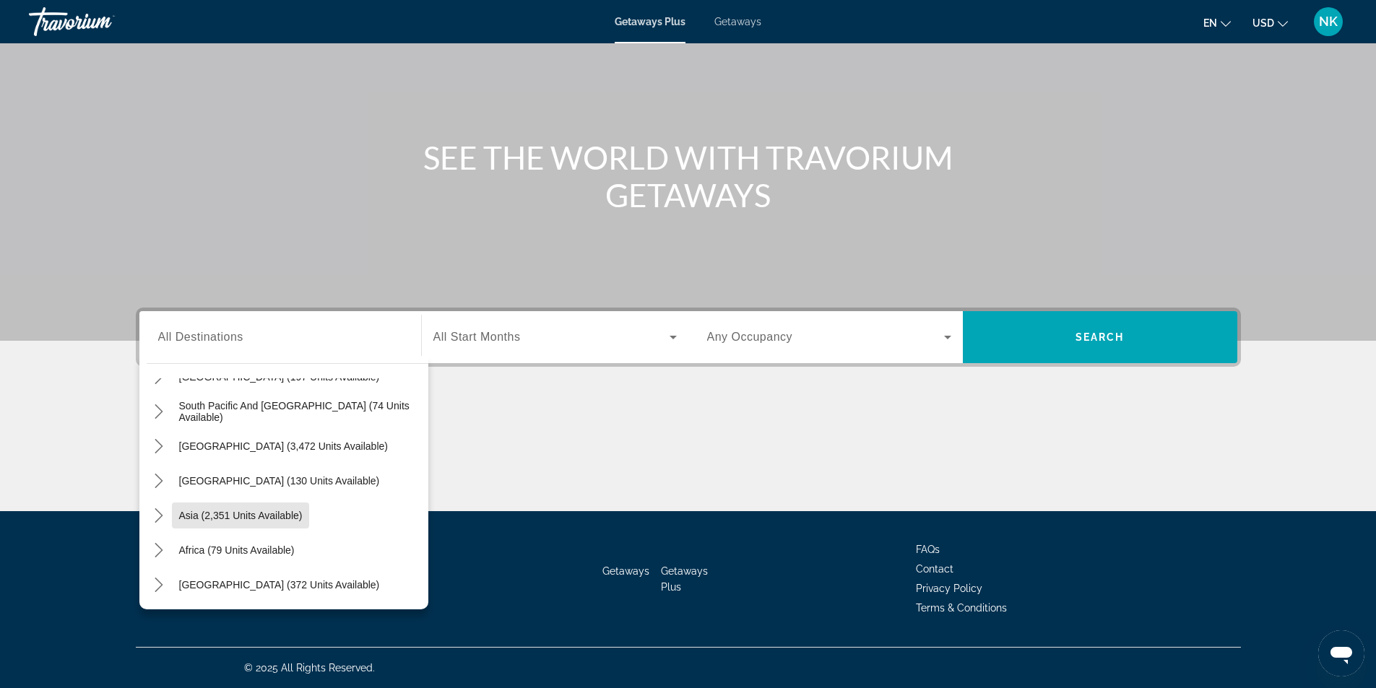
click at [296, 516] on span "Asia (2,351 units available)" at bounding box center [240, 516] width 123 height 12
type input "**********"
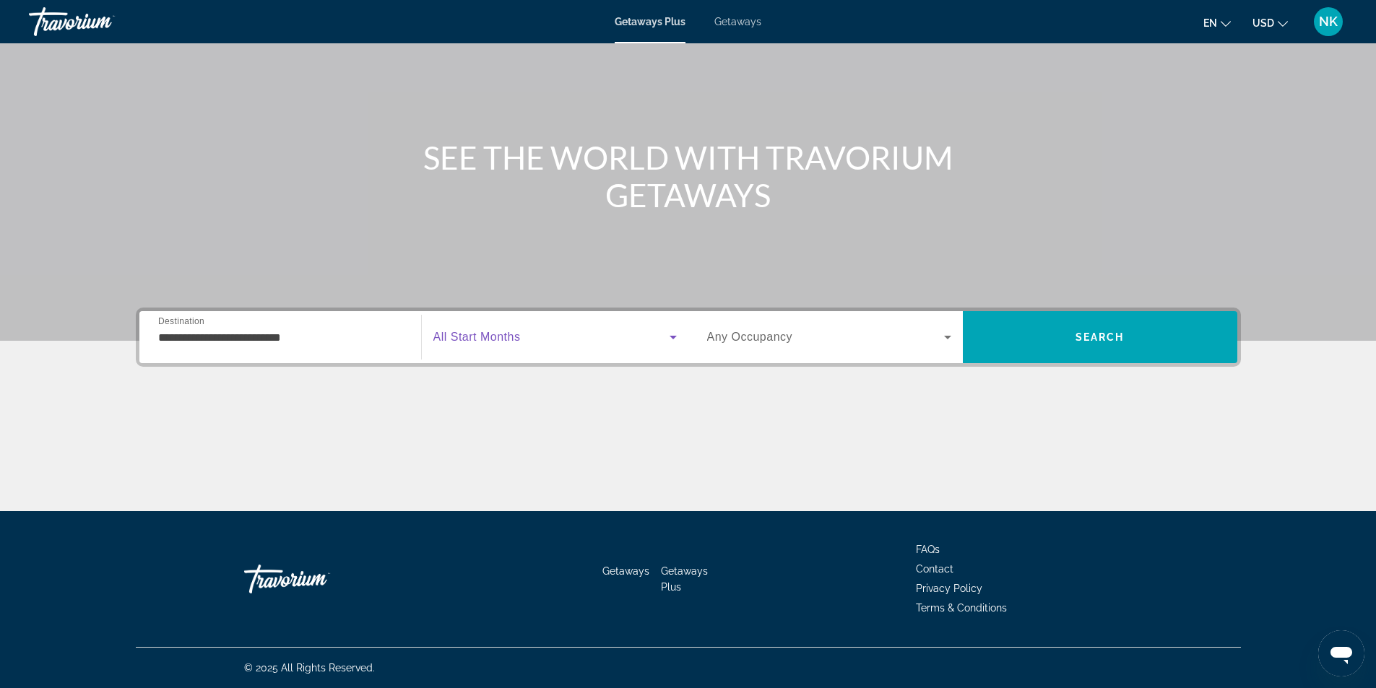
click at [529, 336] on span "Search widget" at bounding box center [551, 337] width 236 height 17
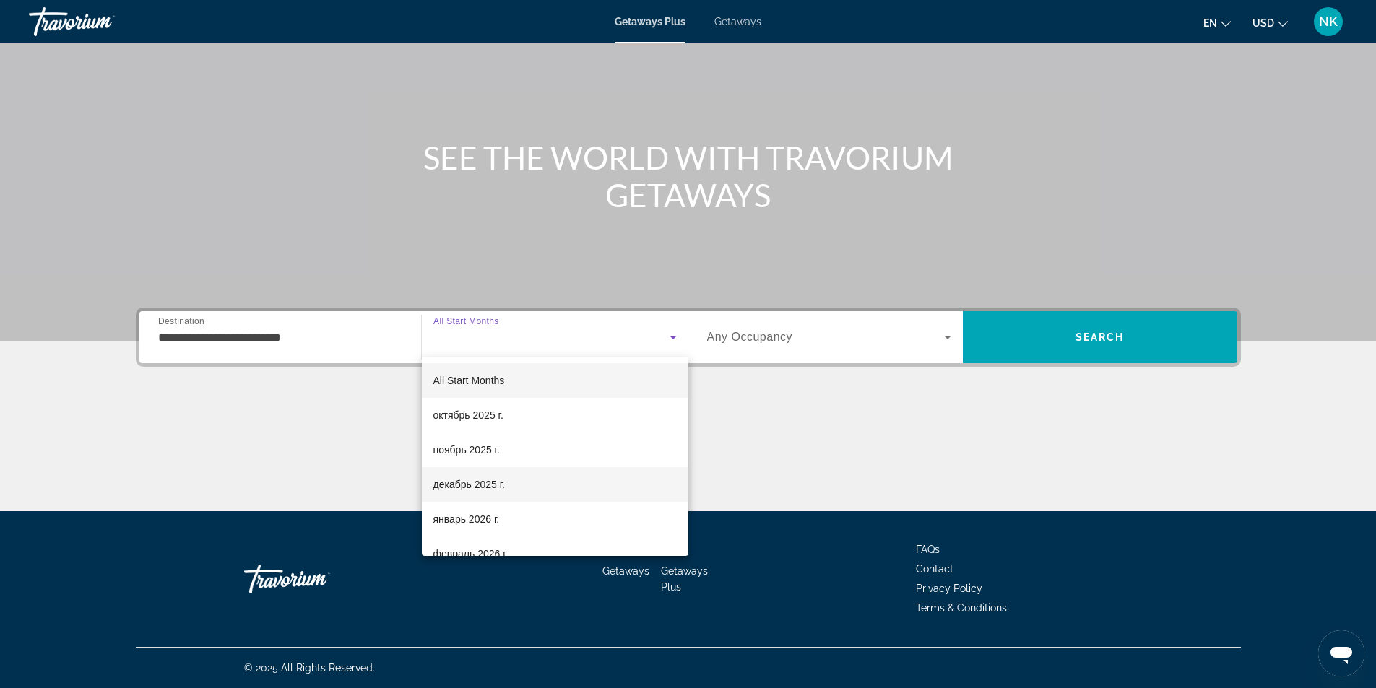
click at [480, 479] on span "декабрь 2025 г." at bounding box center [468, 484] width 71 height 17
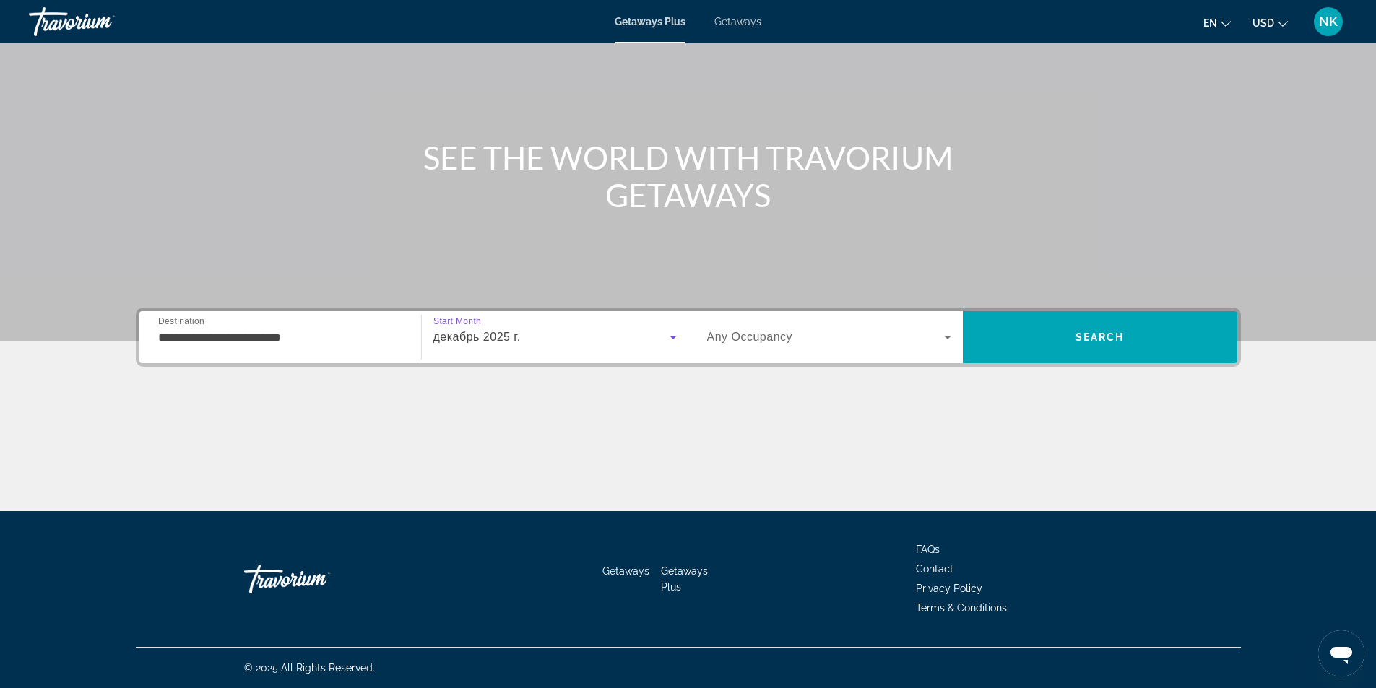
click at [812, 339] on span "Search widget" at bounding box center [825, 337] width 237 height 17
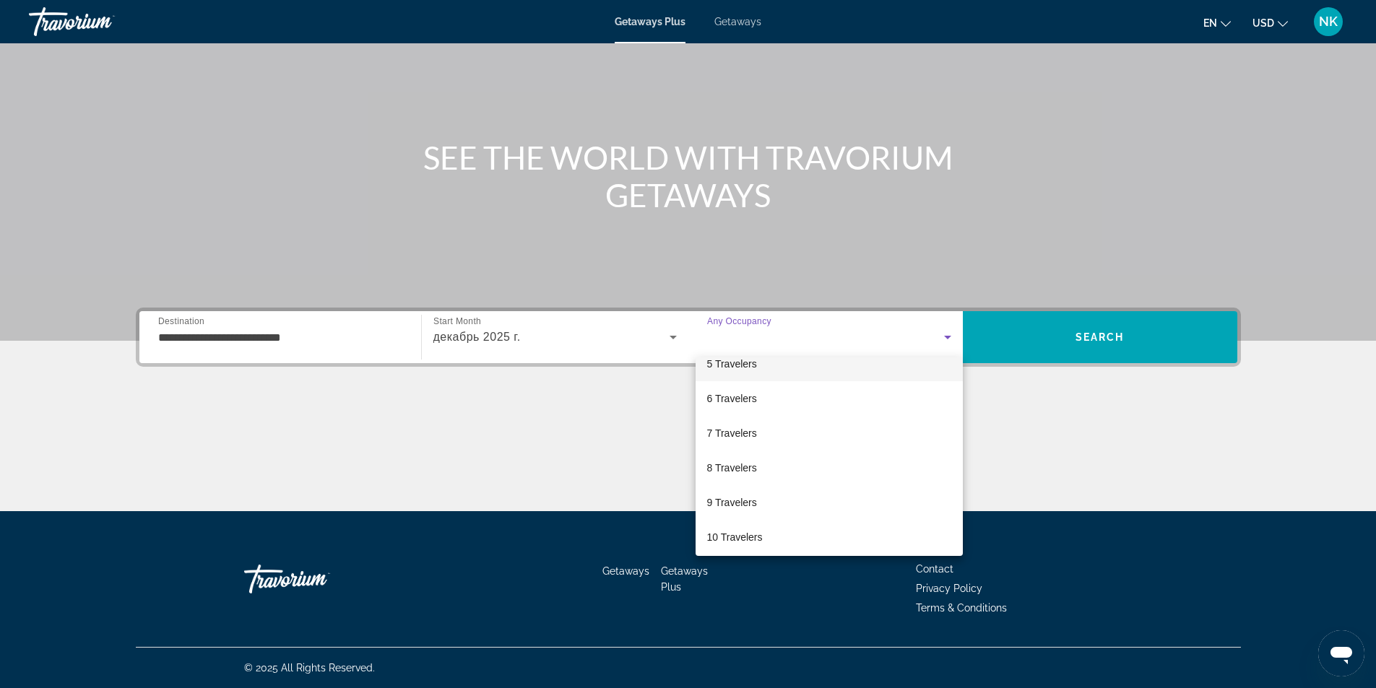
scroll to position [160, 0]
click at [737, 531] on span "10 Travelers" at bounding box center [735, 532] width 56 height 17
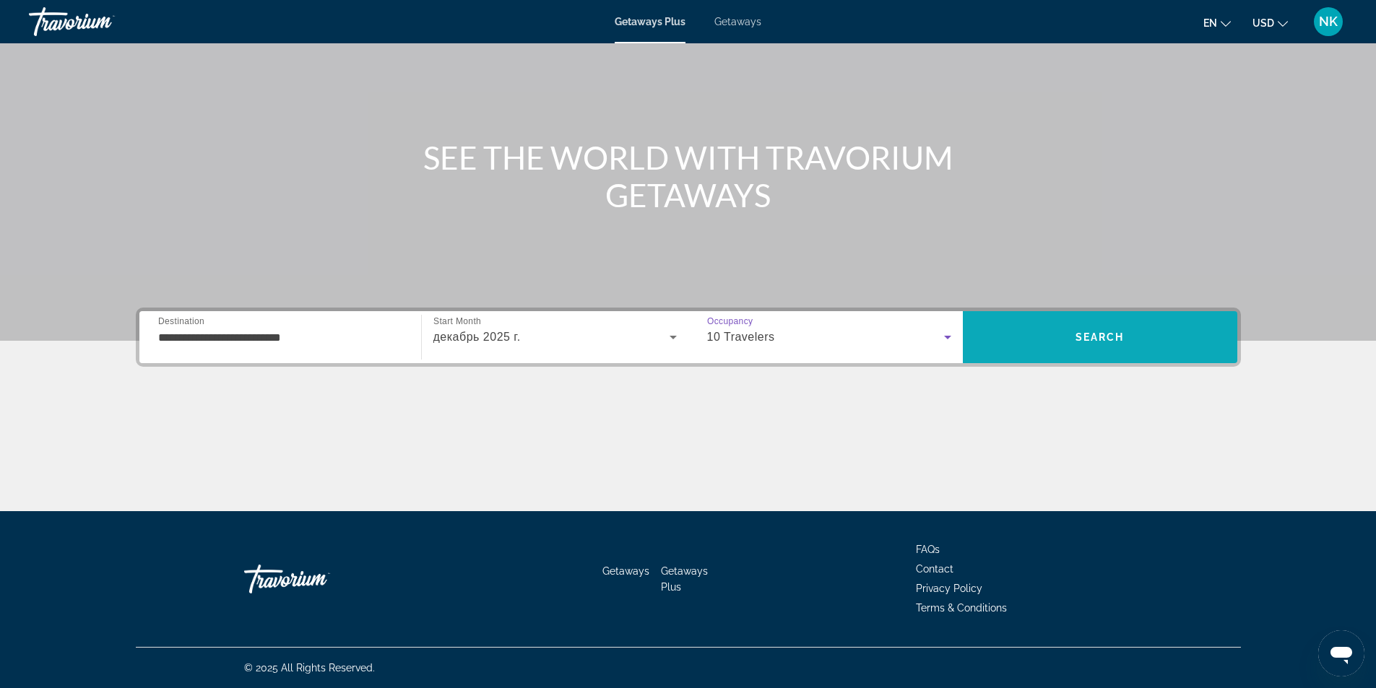
click at [1004, 338] on span "Search" at bounding box center [1100, 337] width 274 height 35
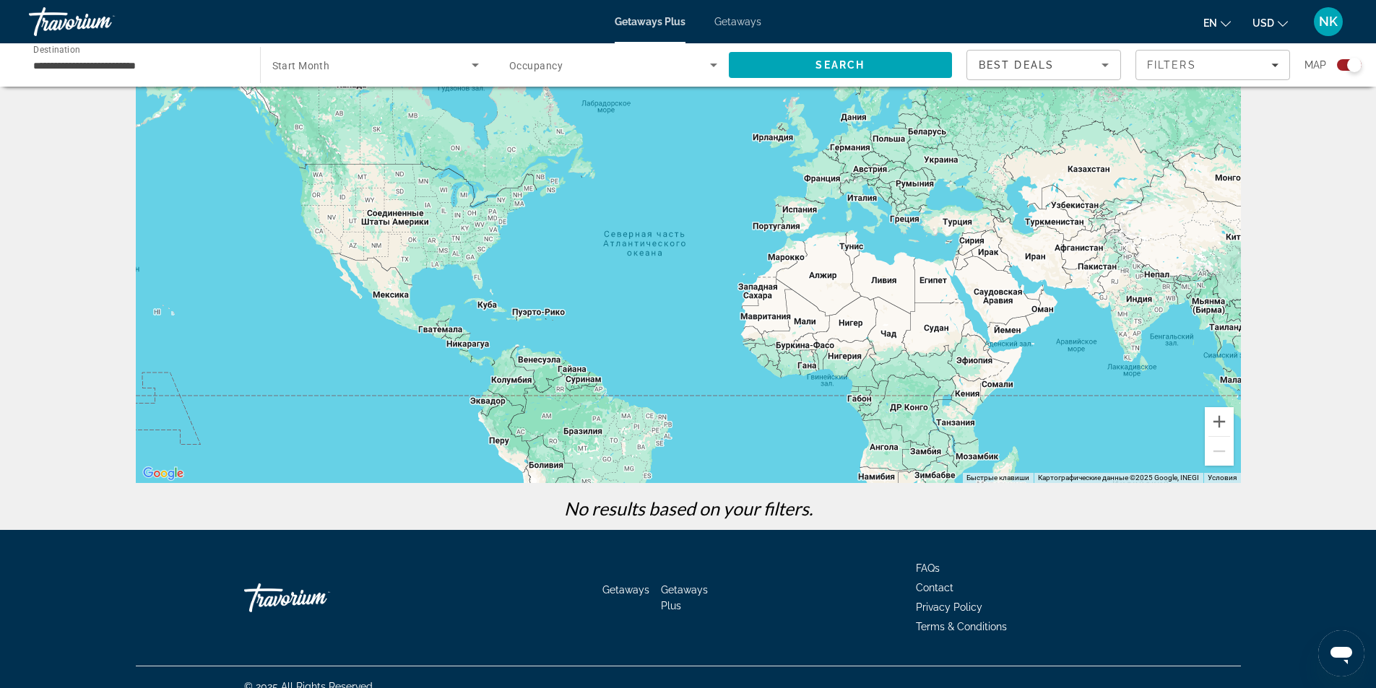
scroll to position [70, 0]
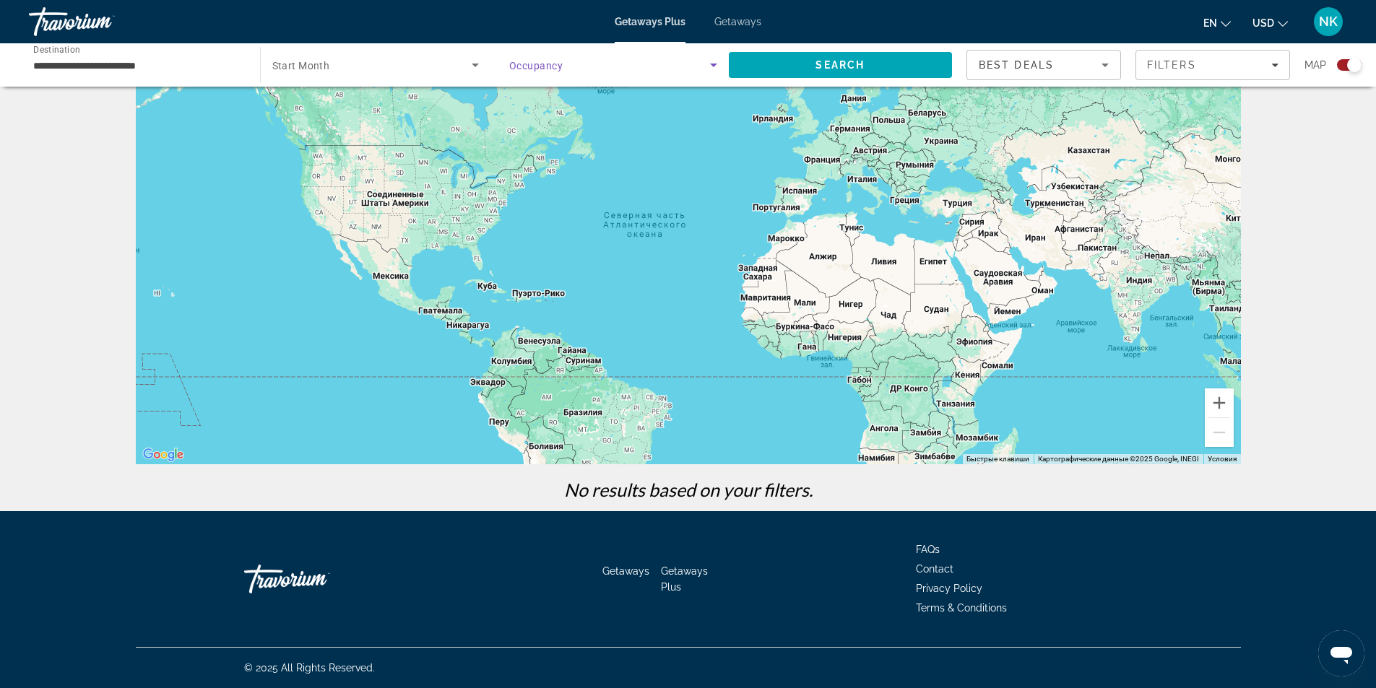
click at [588, 64] on span "Search widget" at bounding box center [609, 64] width 201 height 17
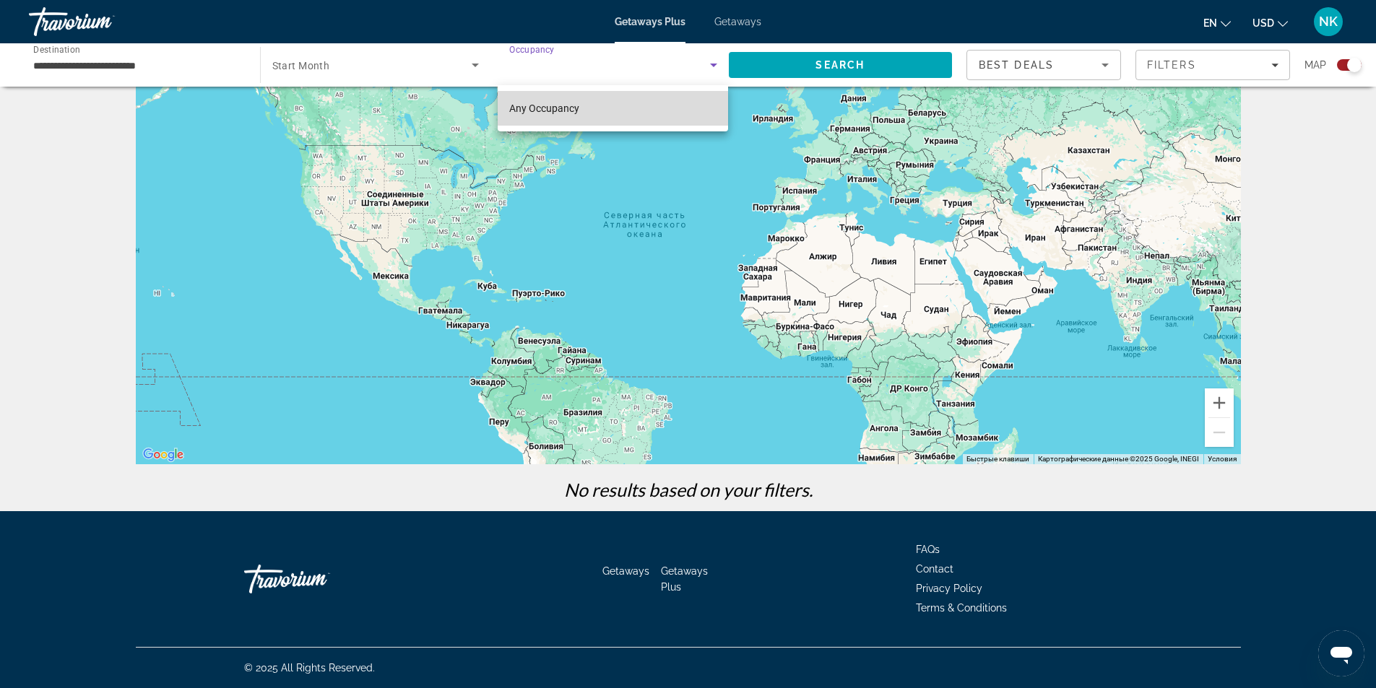
click at [549, 104] on span "Any Occupancy" at bounding box center [544, 109] width 70 height 12
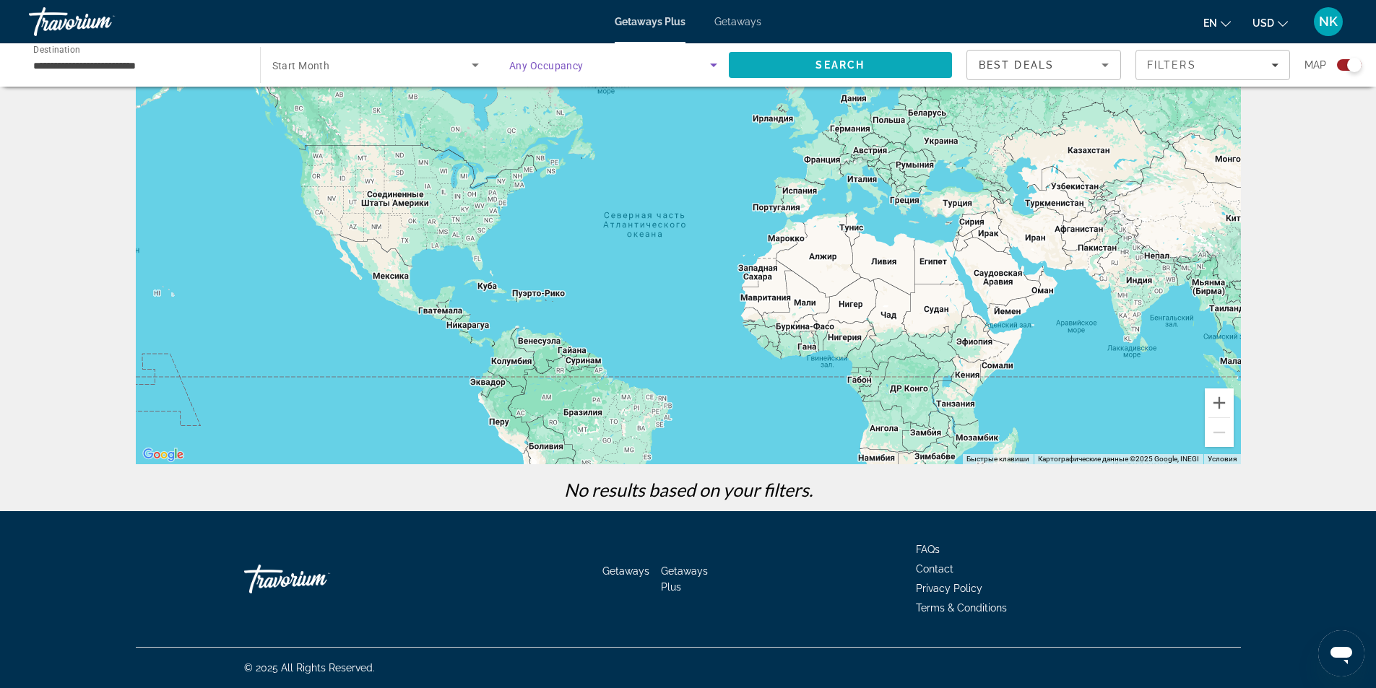
click at [808, 57] on span "Search" at bounding box center [841, 65] width 224 height 35
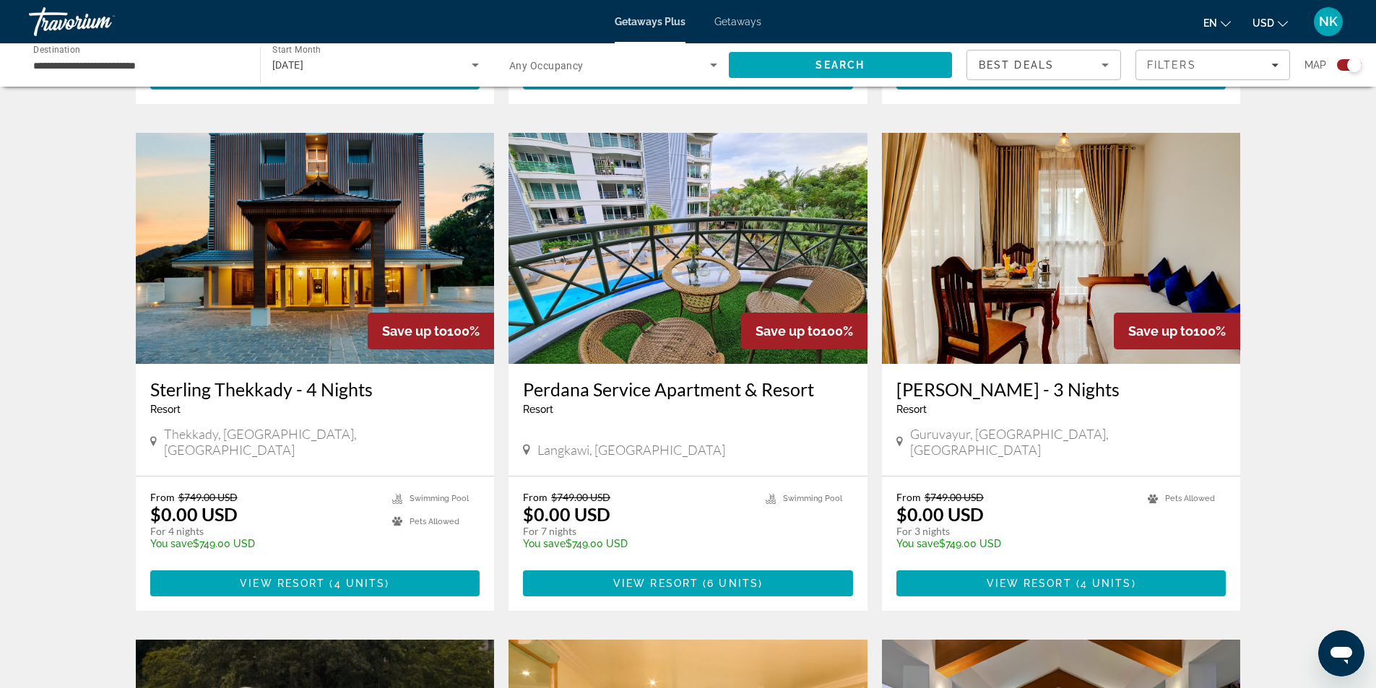
scroll to position [1011, 0]
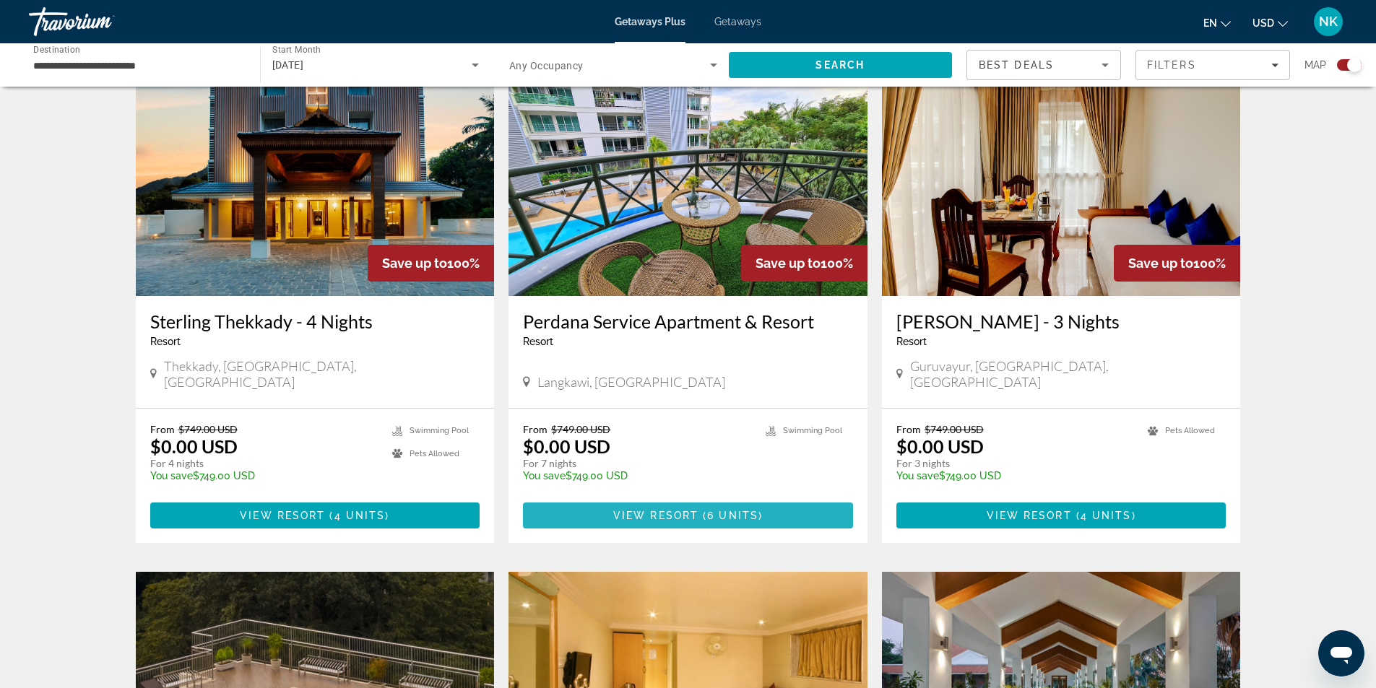
click at [698, 498] on span "Main content" at bounding box center [688, 515] width 330 height 35
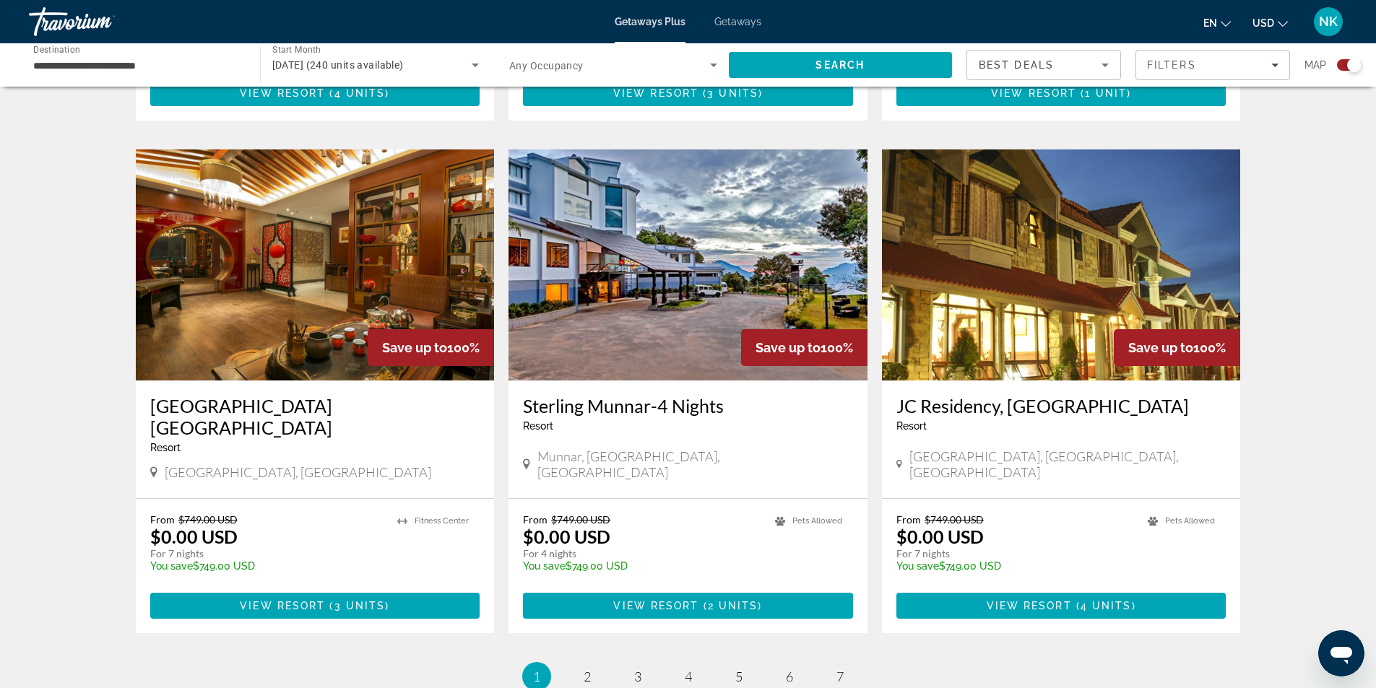
scroll to position [1950, 0]
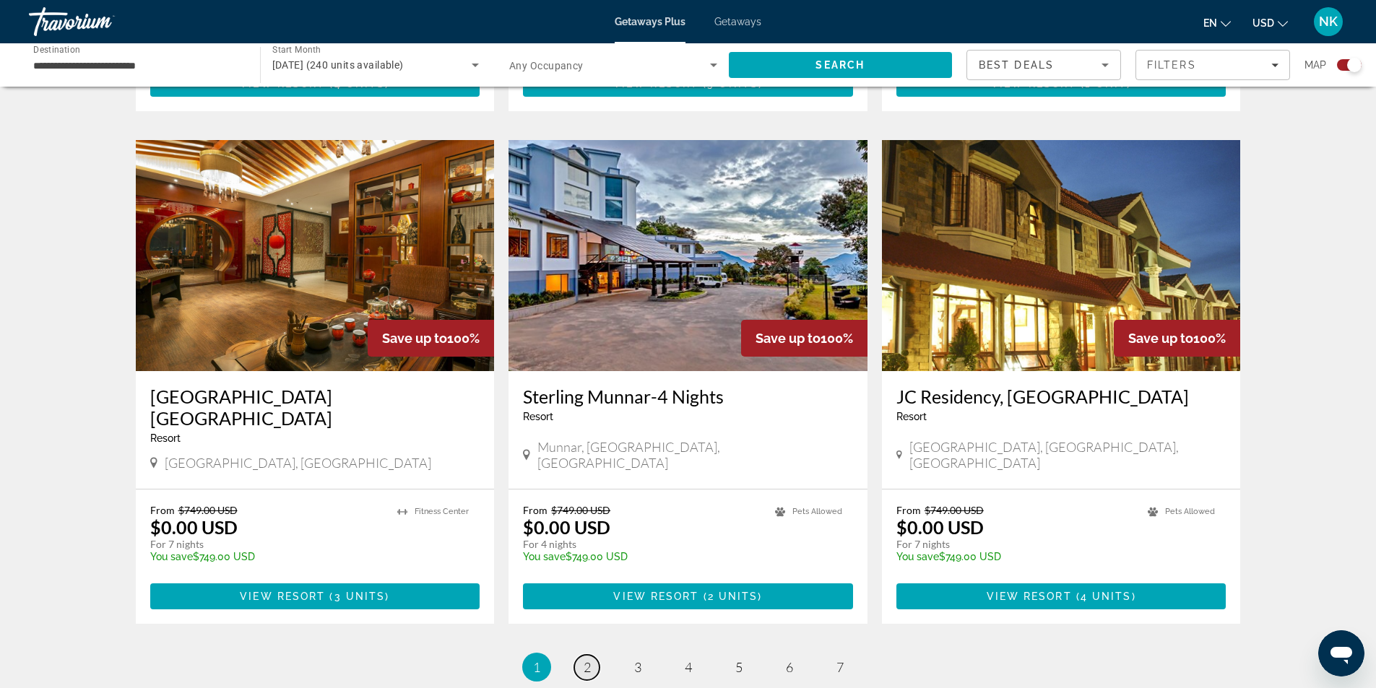
click at [589, 659] on span "2" at bounding box center [586, 667] width 7 height 16
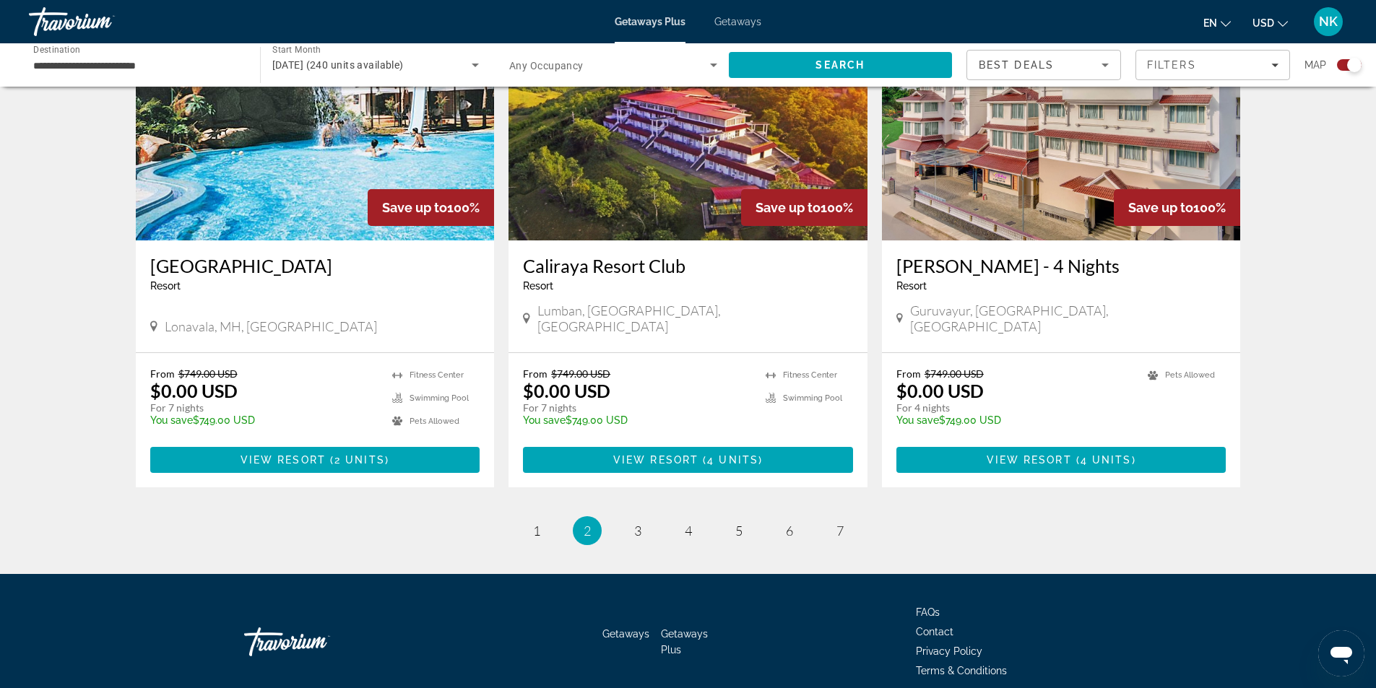
scroll to position [2117, 0]
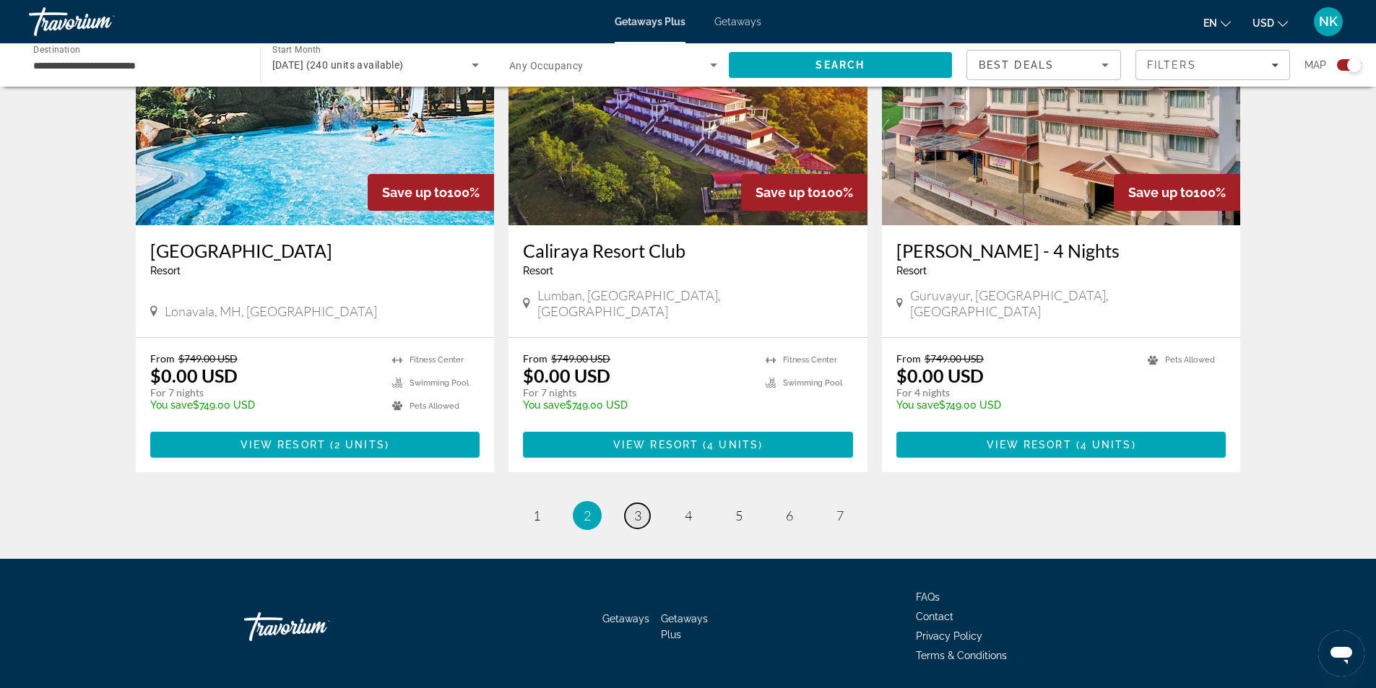
click at [644, 503] on link "page 3" at bounding box center [637, 515] width 25 height 25
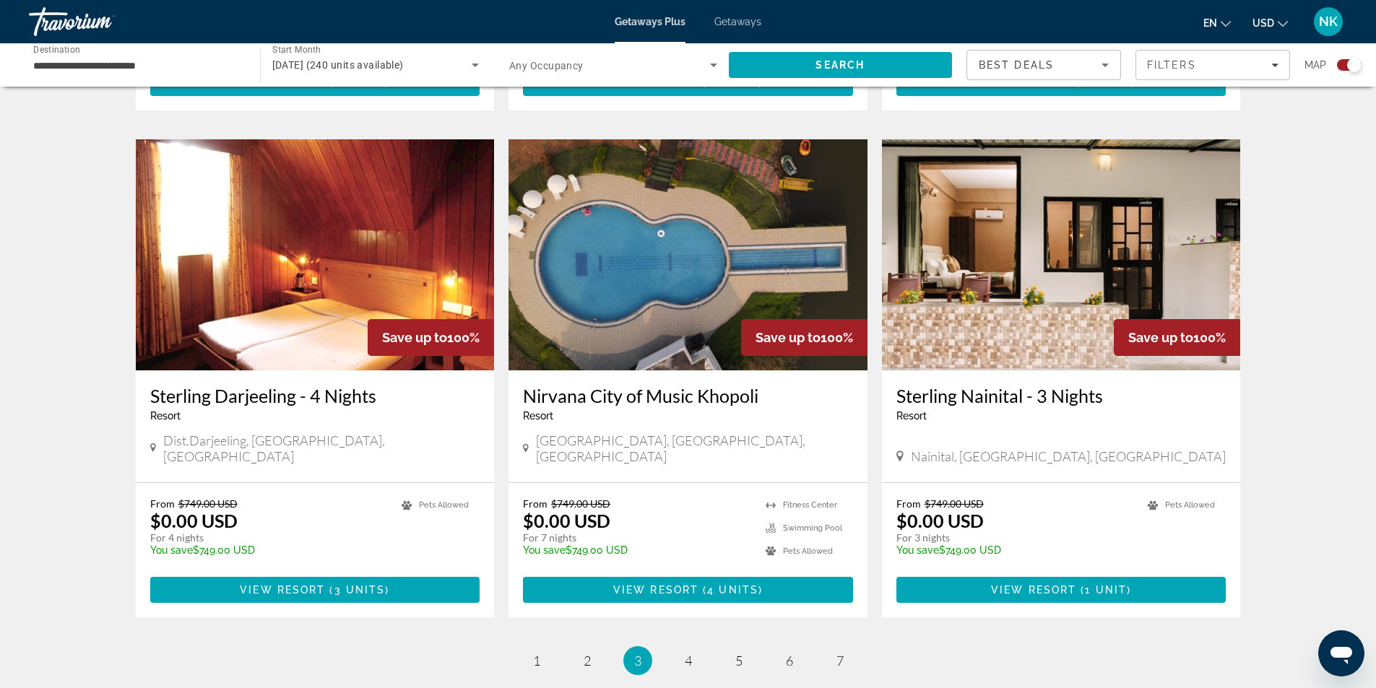
scroll to position [2022, 0]
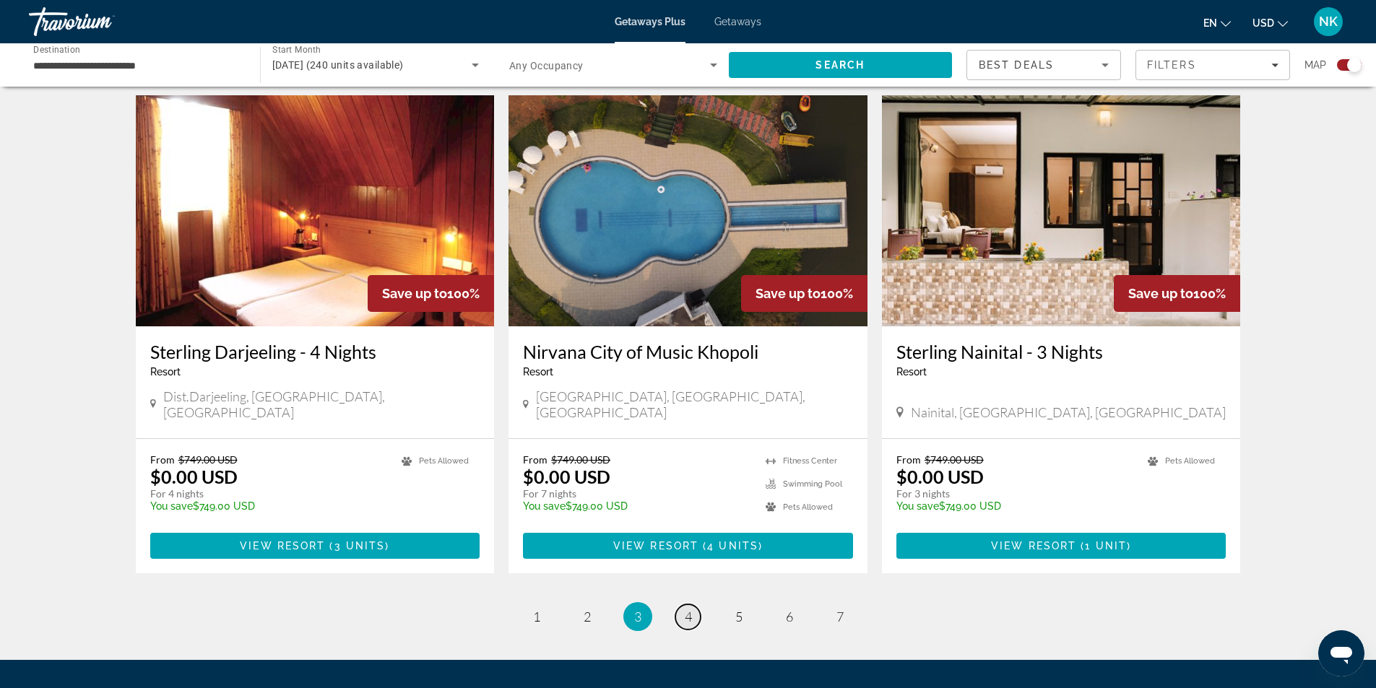
click at [679, 604] on link "page 4" at bounding box center [687, 616] width 25 height 25
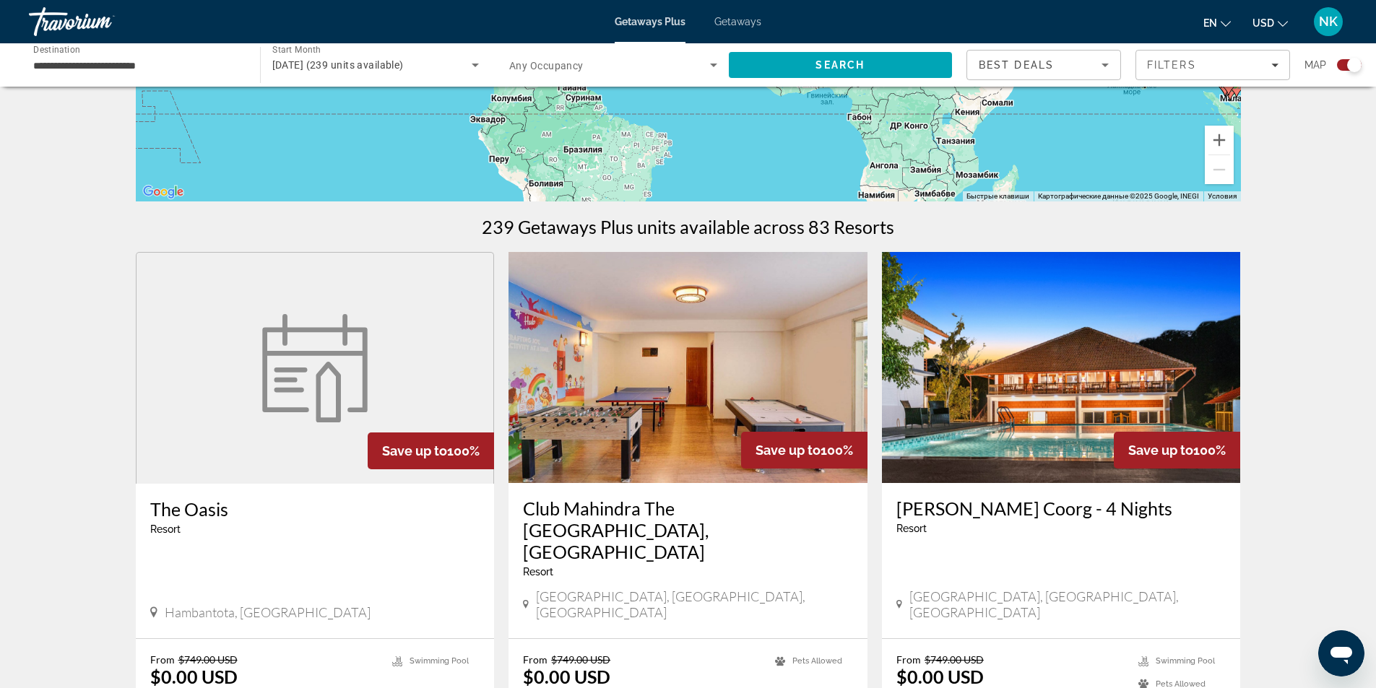
scroll to position [505, 0]
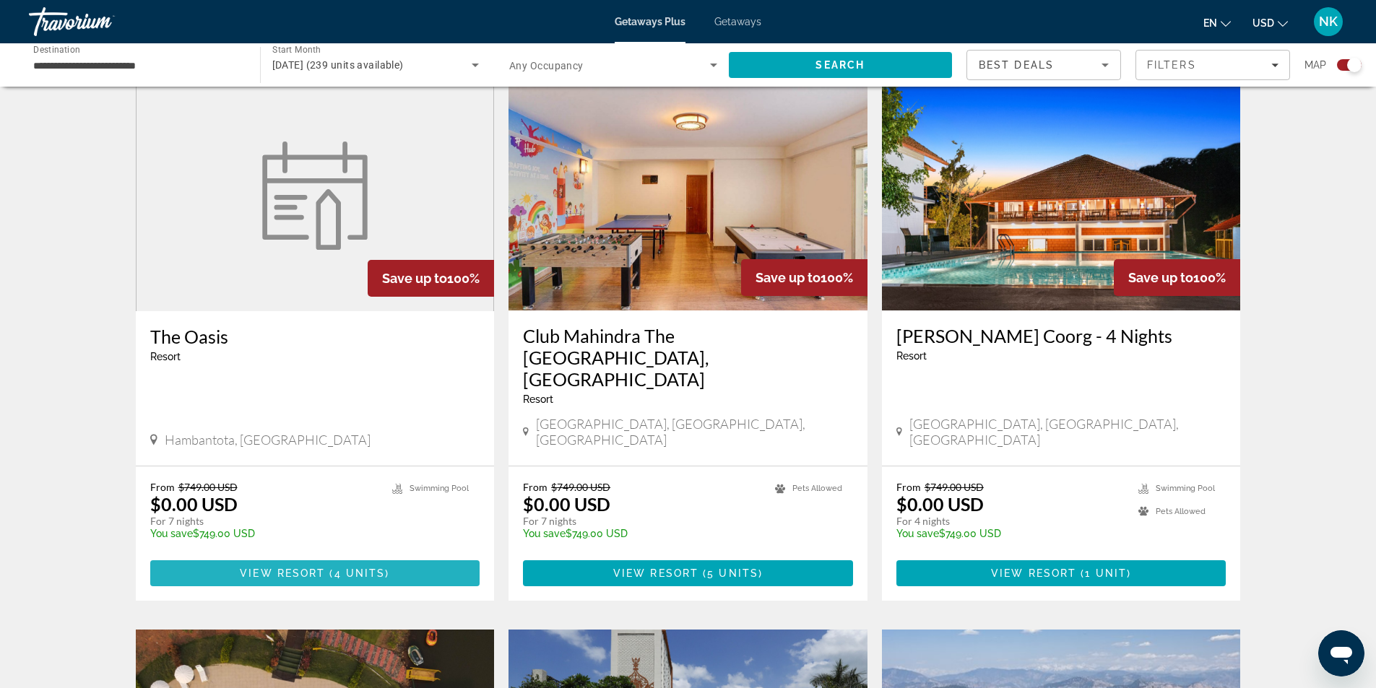
click at [352, 556] on span "Main content" at bounding box center [315, 573] width 330 height 35
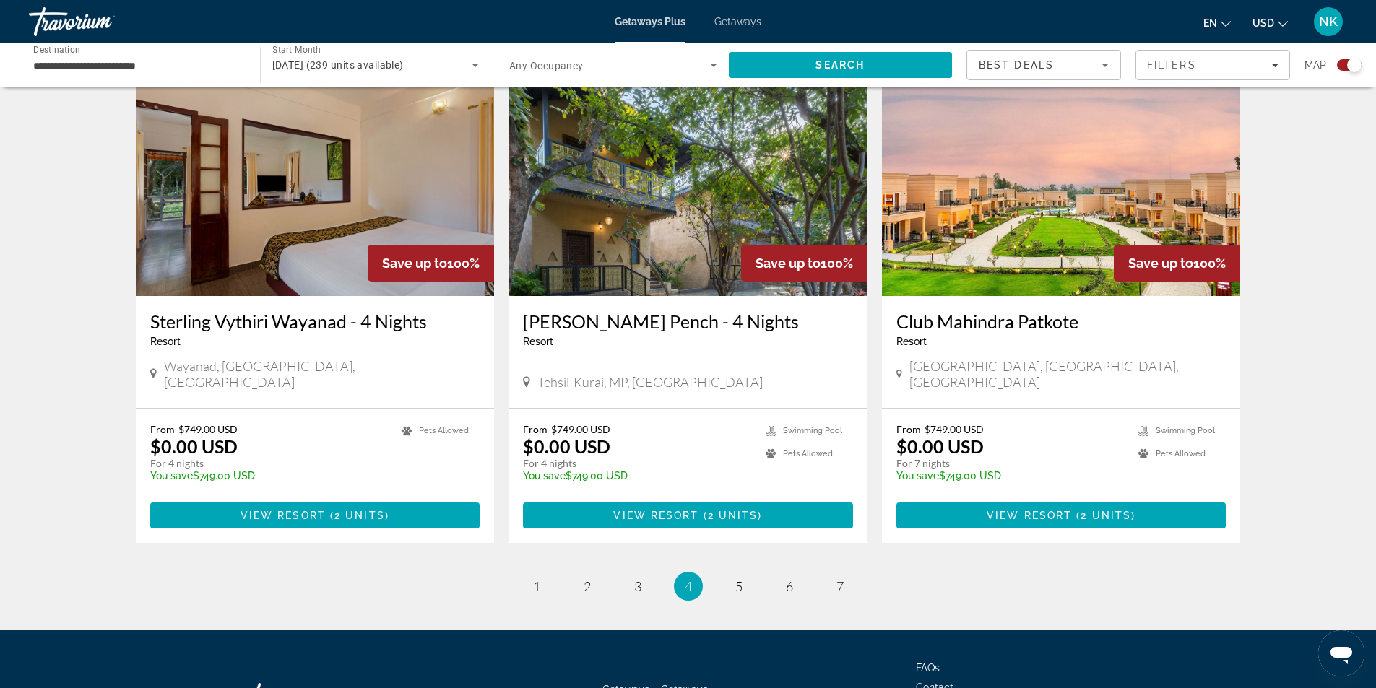
scroll to position [2117, 0]
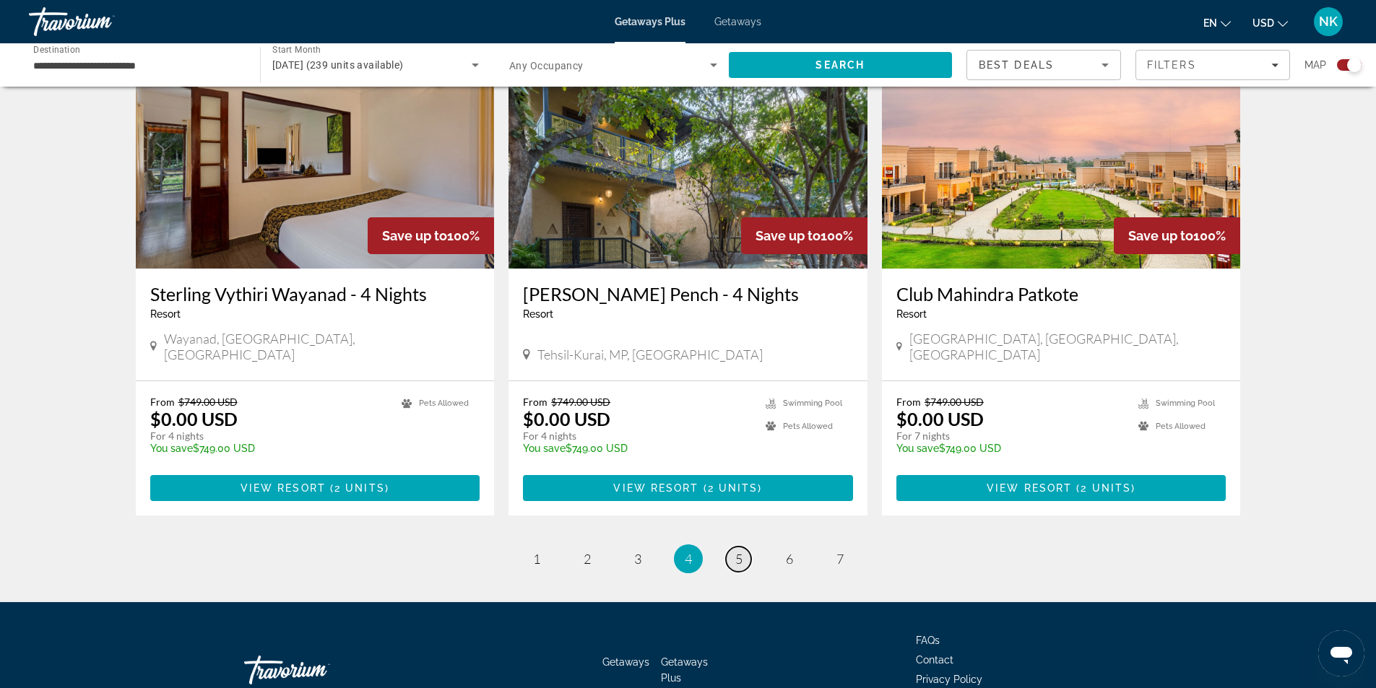
click at [732, 547] on link "page 5" at bounding box center [738, 559] width 25 height 25
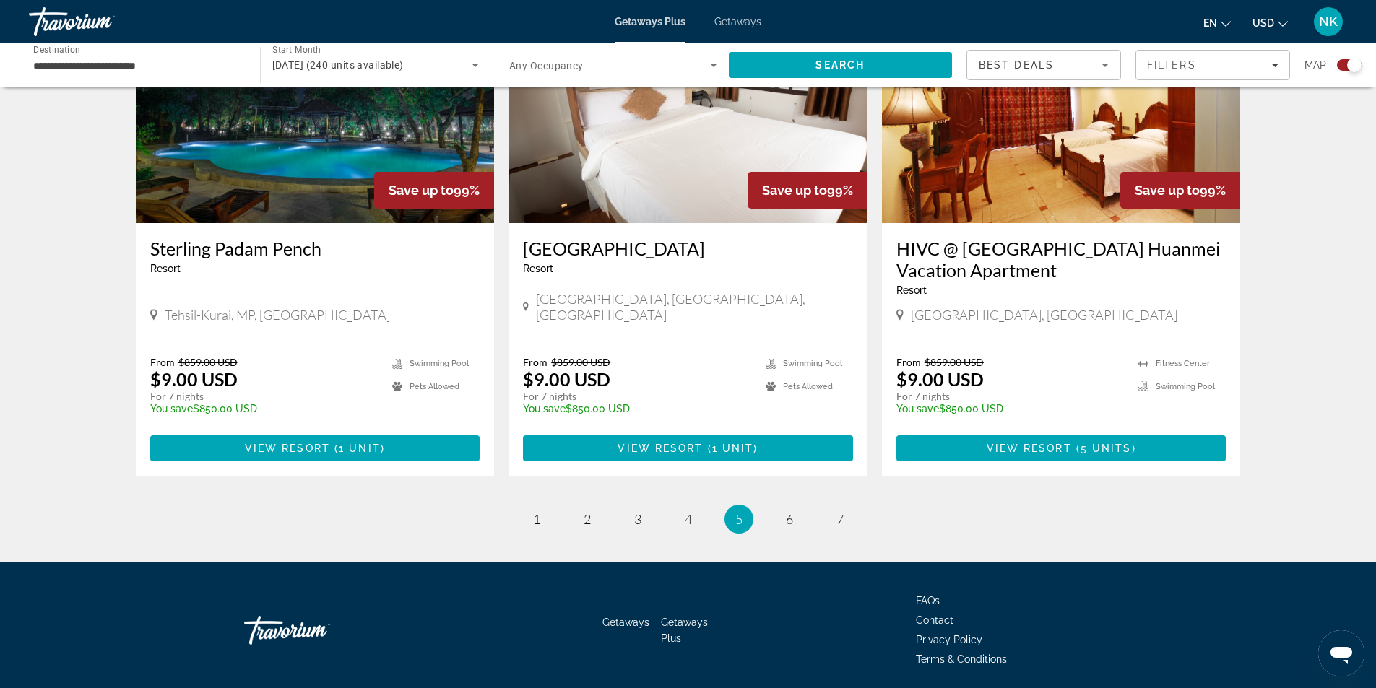
scroll to position [2117, 0]
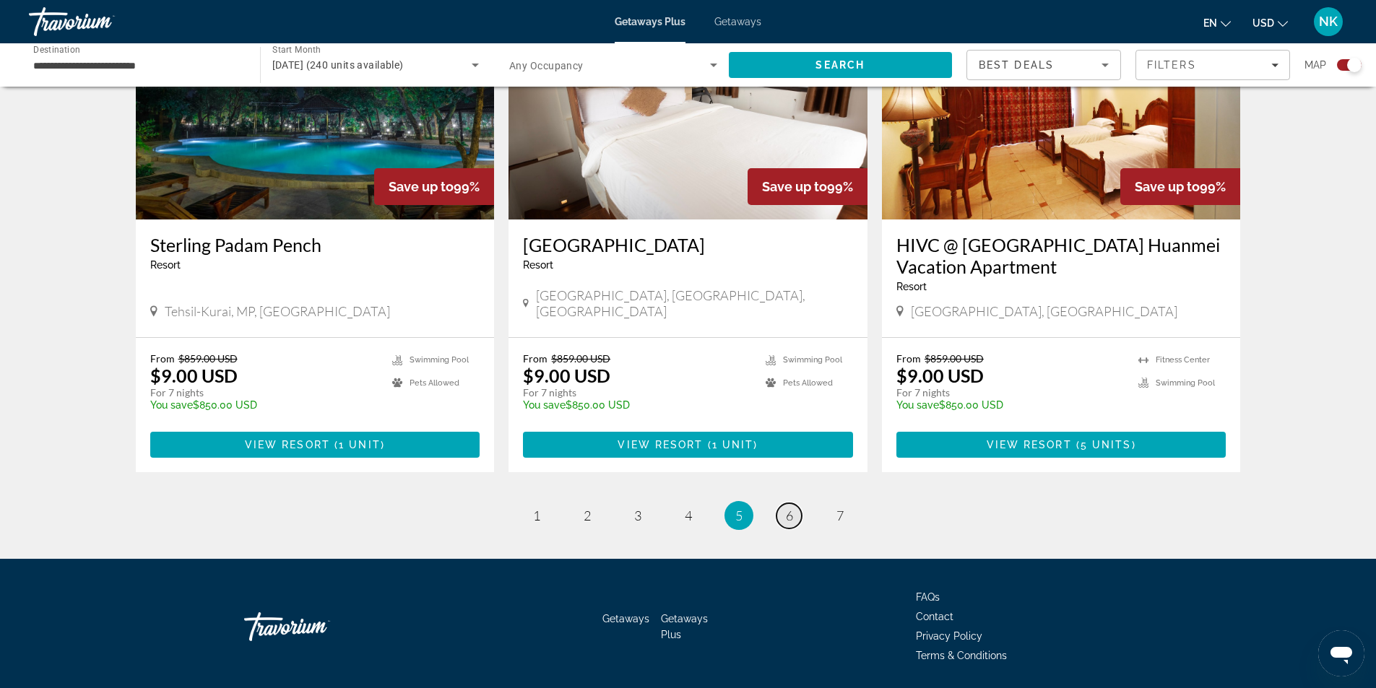
click at [791, 508] on span "6" at bounding box center [789, 516] width 7 height 16
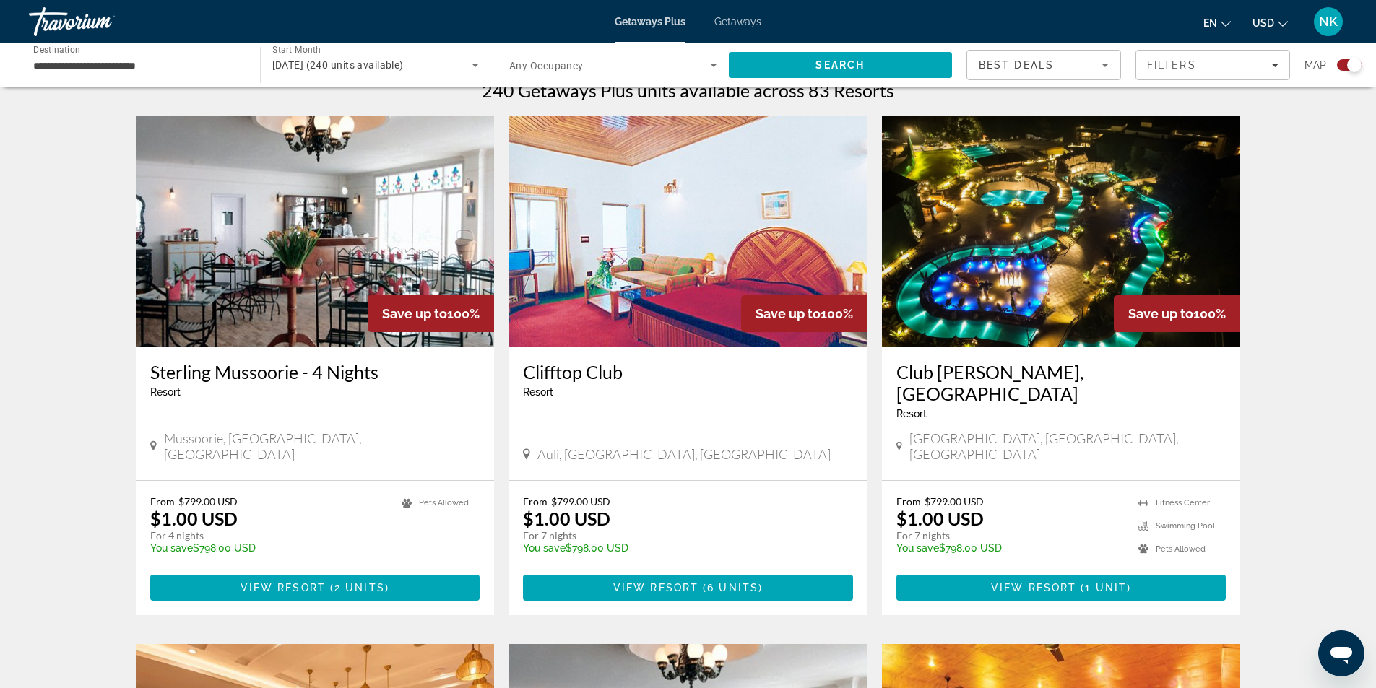
scroll to position [505, 0]
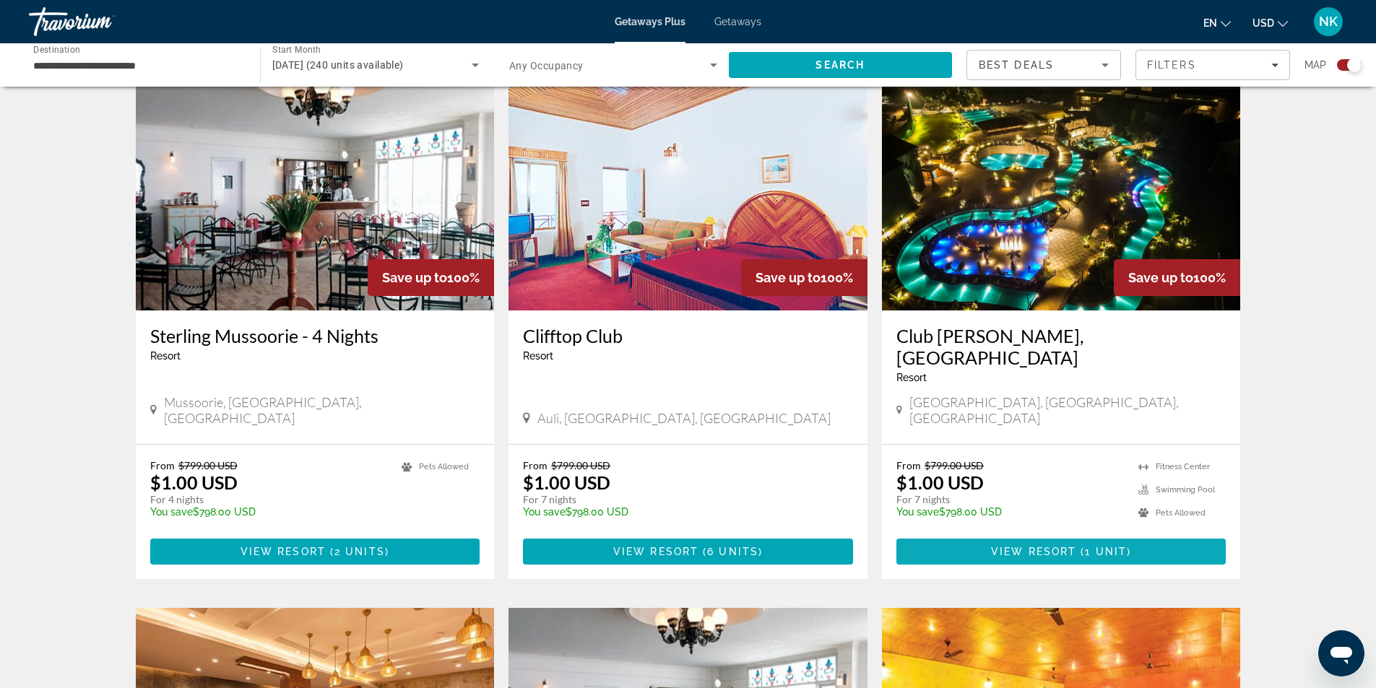
click at [1042, 546] on span "View Resort" at bounding box center [1033, 552] width 85 height 12
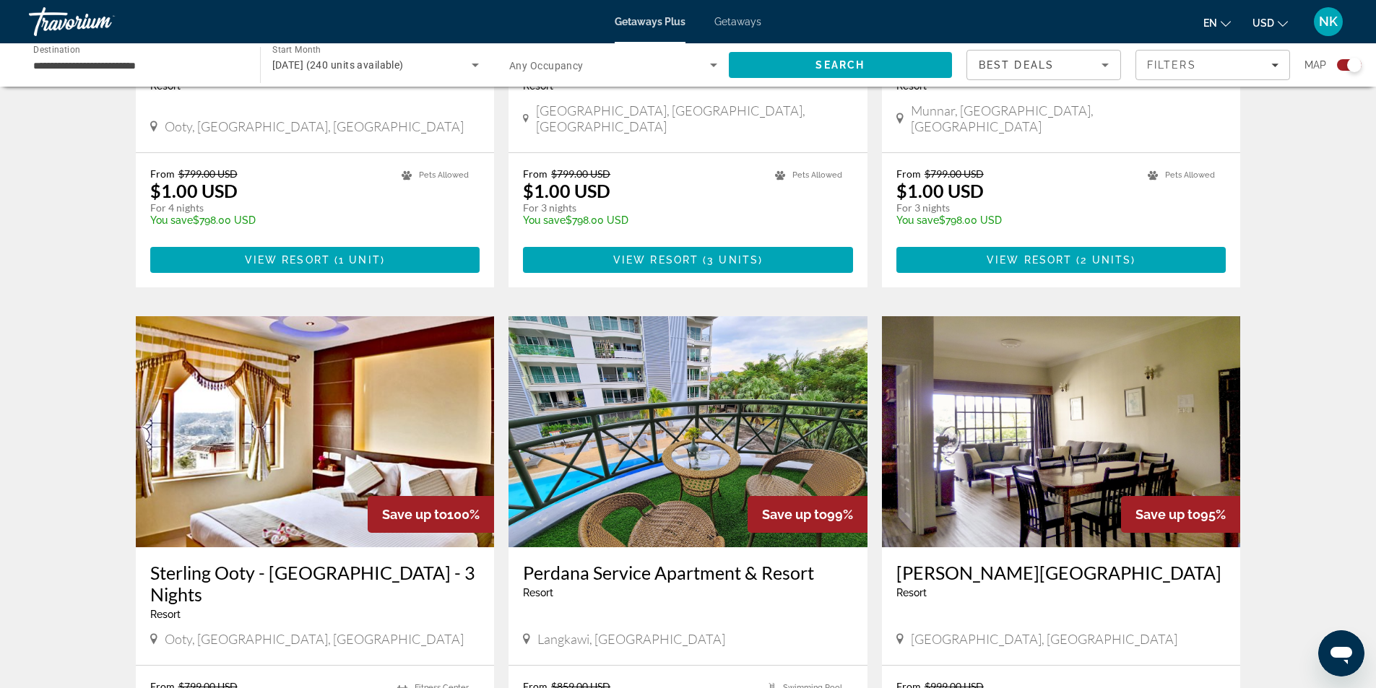
scroll to position [1950, 0]
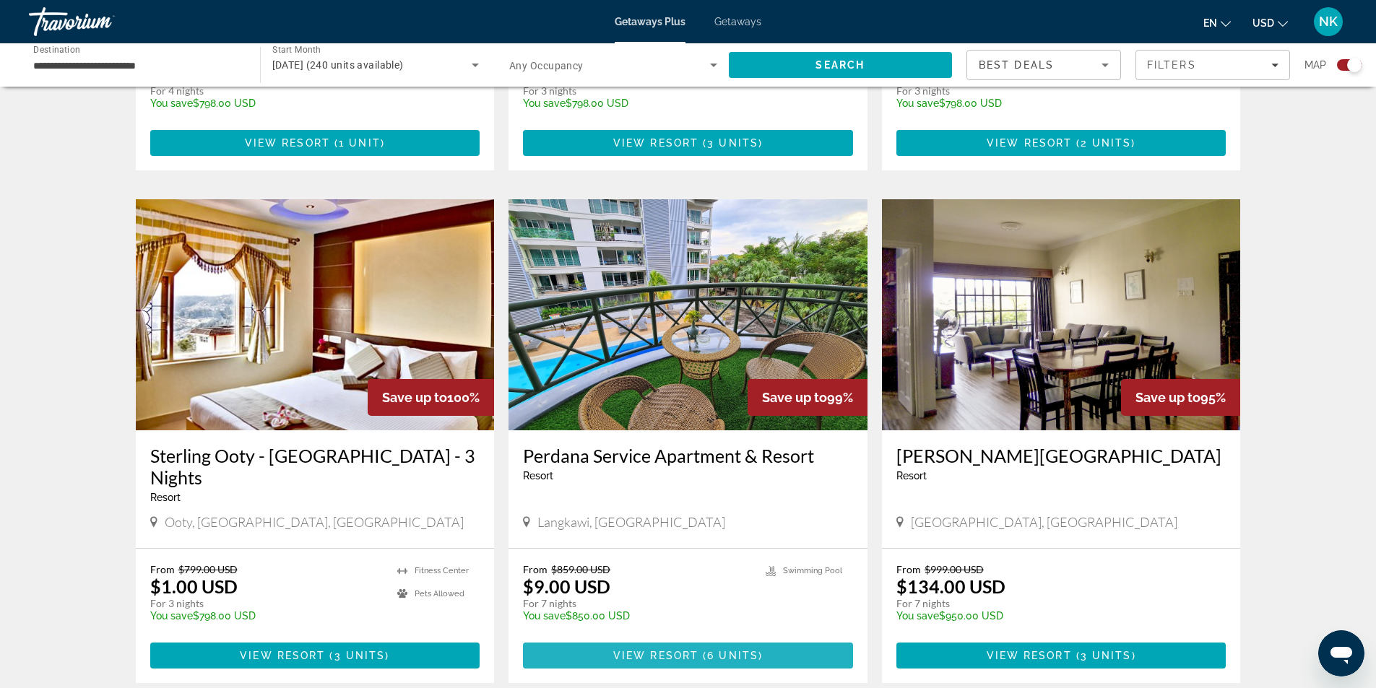
click at [706, 650] on span "( 6 units )" at bounding box center [730, 656] width 64 height 12
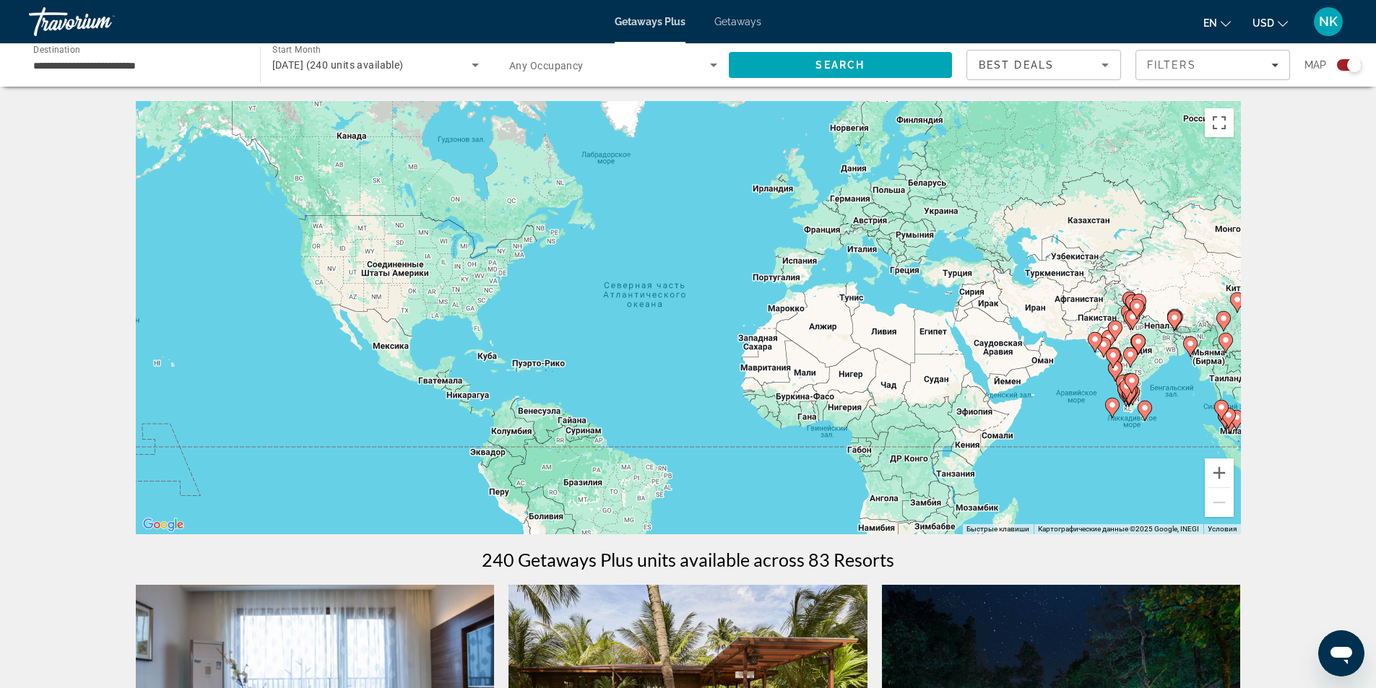
click at [173, 69] on input "**********" at bounding box center [137, 65] width 208 height 17
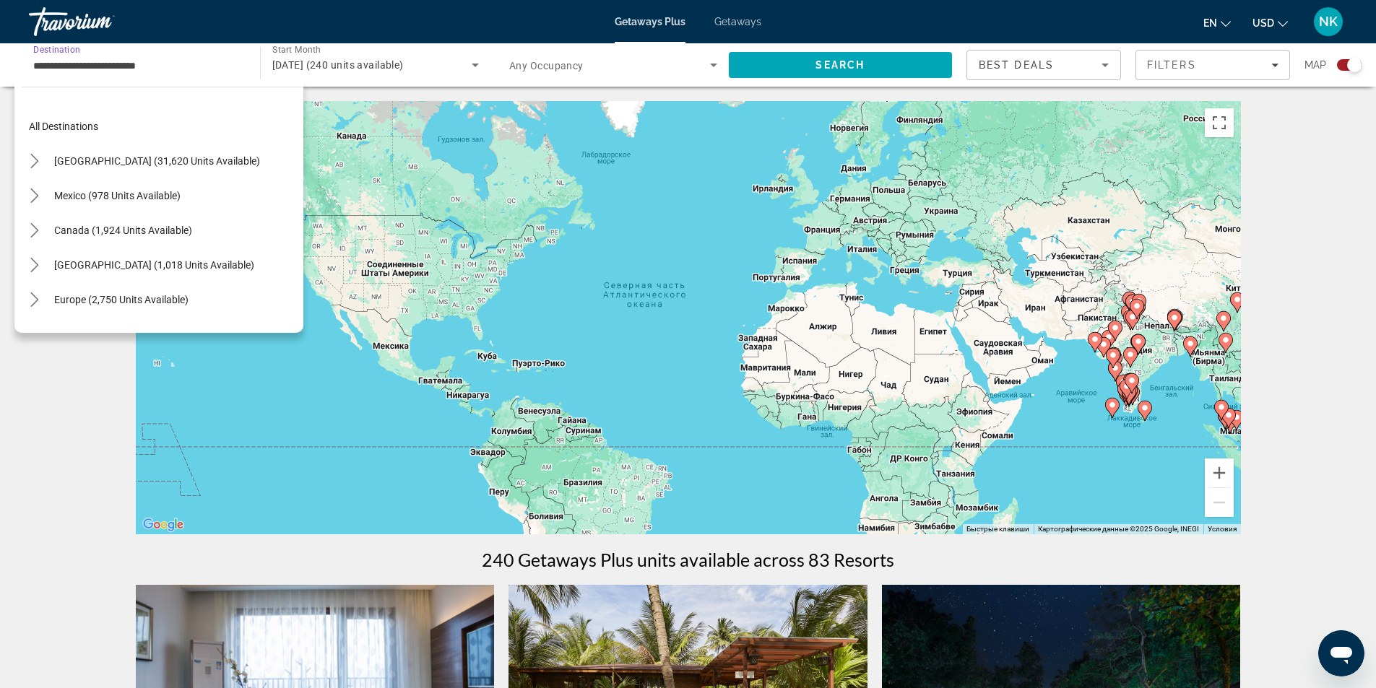
scroll to position [259, 0]
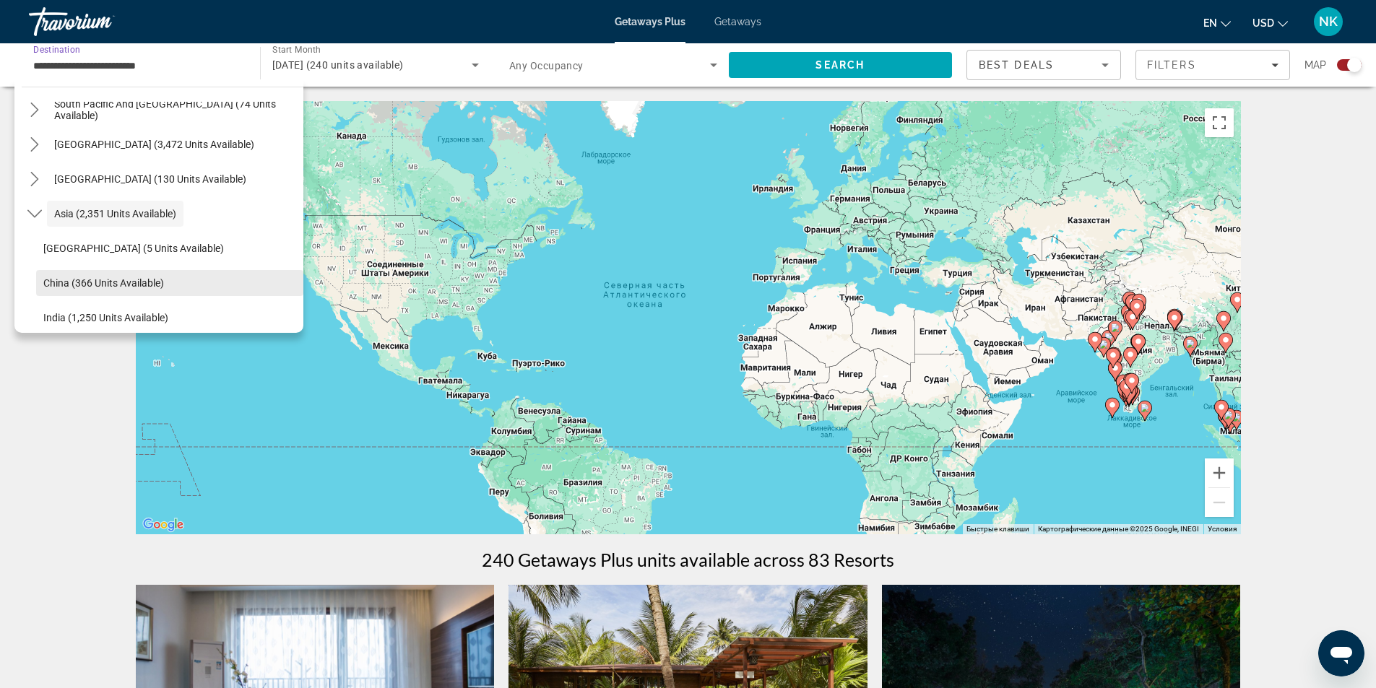
click at [158, 285] on span "China (366 units available)" at bounding box center [103, 283] width 121 height 12
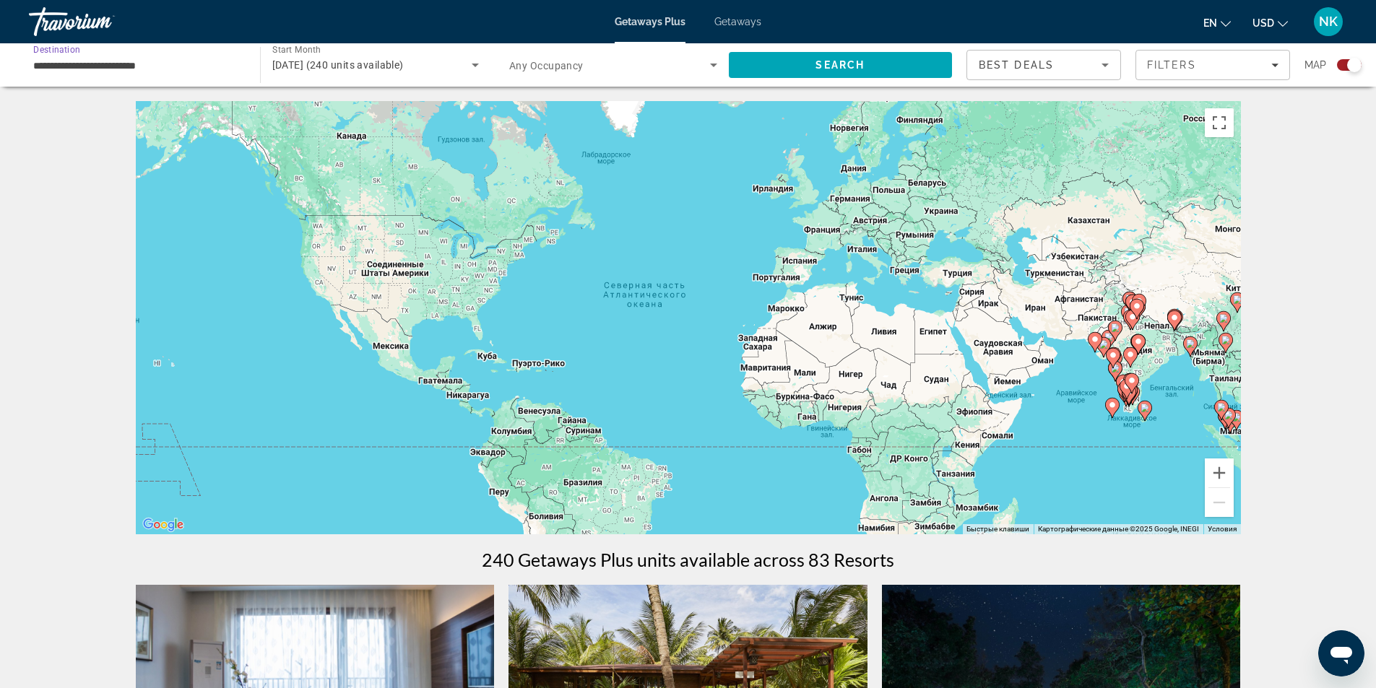
type input "**********"
click at [777, 64] on span "Search" at bounding box center [841, 65] width 224 height 35
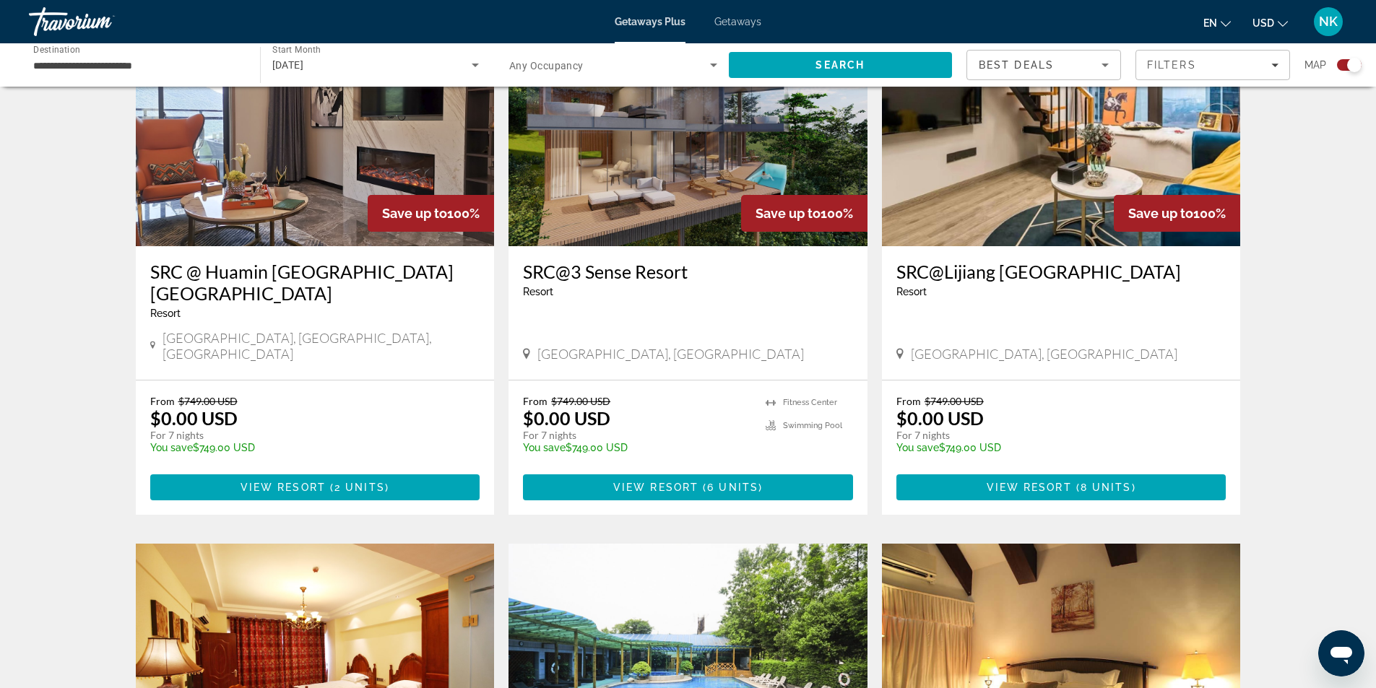
scroll to position [1083, 0]
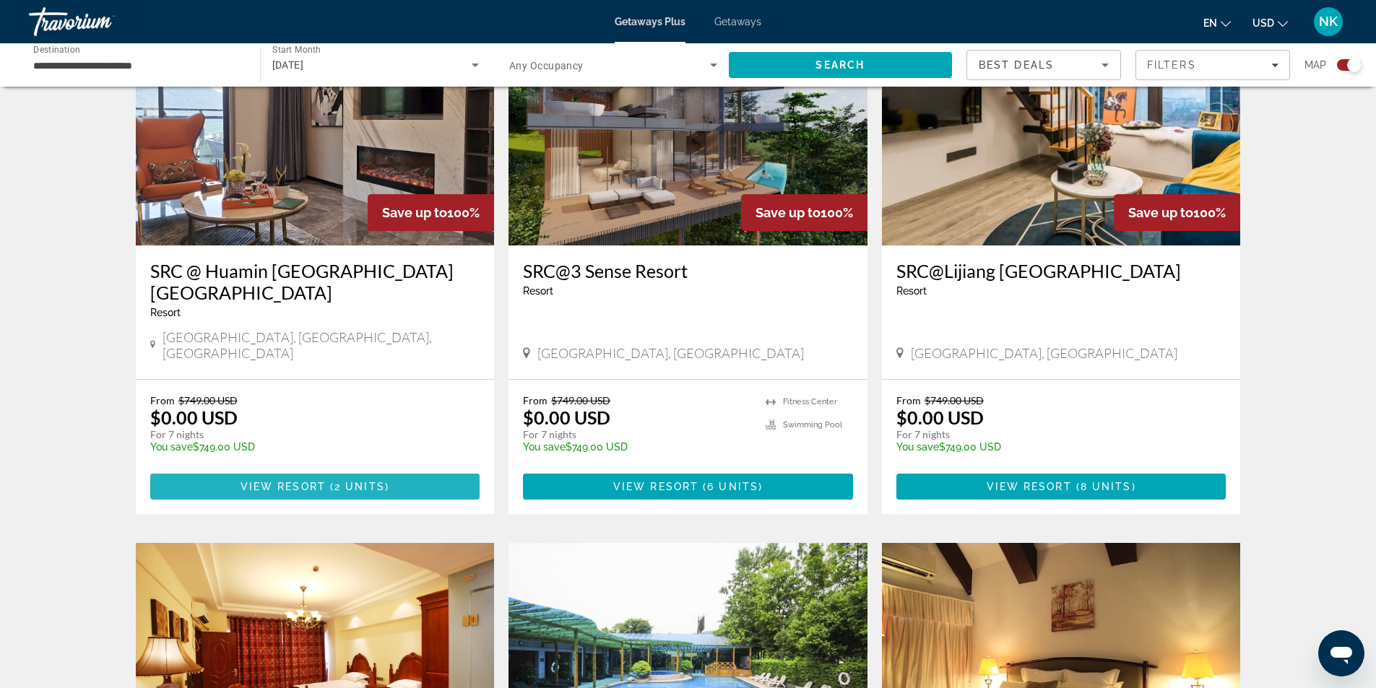
click at [355, 481] on span "2 units" at bounding box center [359, 487] width 51 height 12
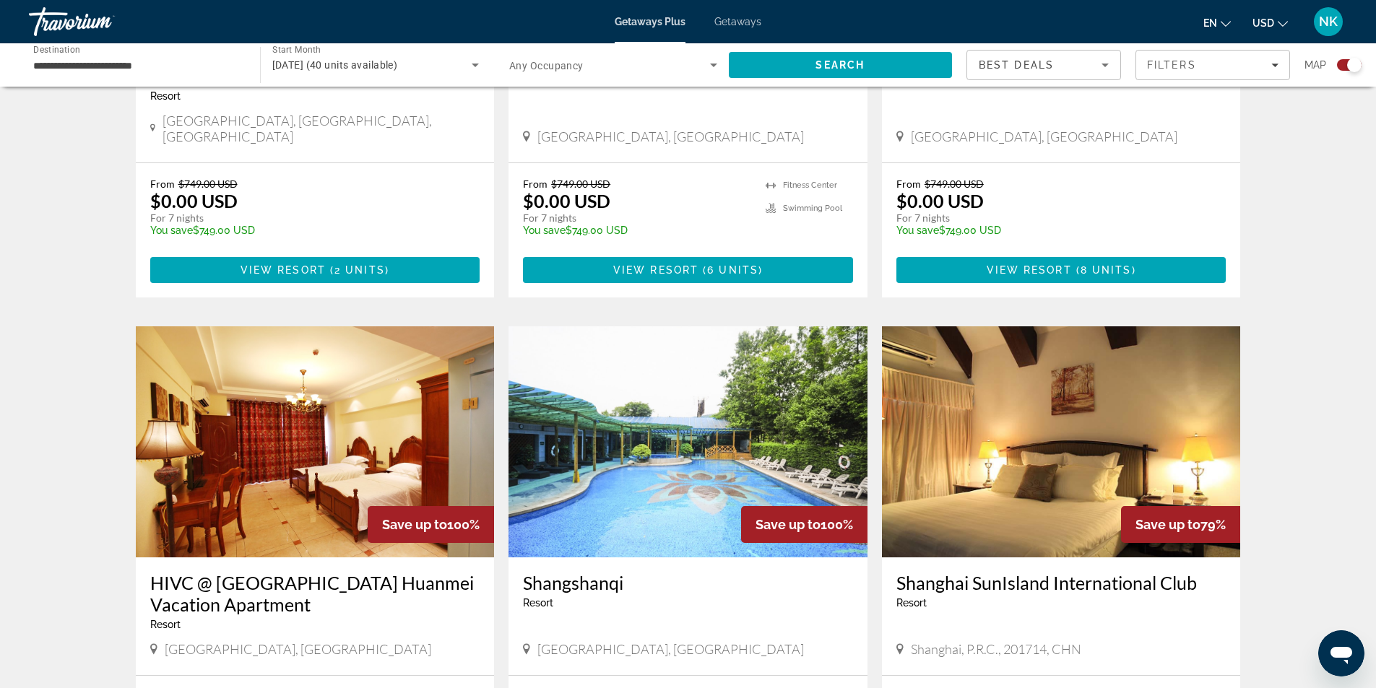
scroll to position [1516, 0]
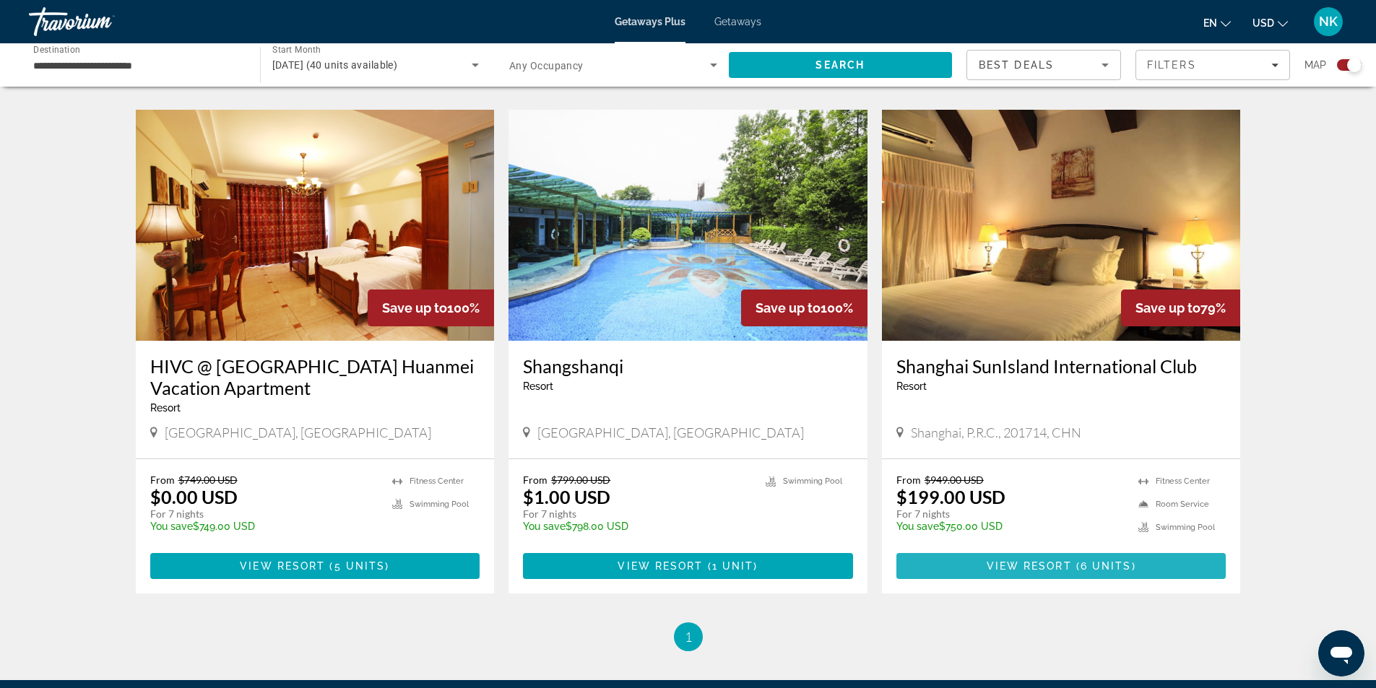
click at [1056, 560] on span "View Resort" at bounding box center [1028, 566] width 85 height 12
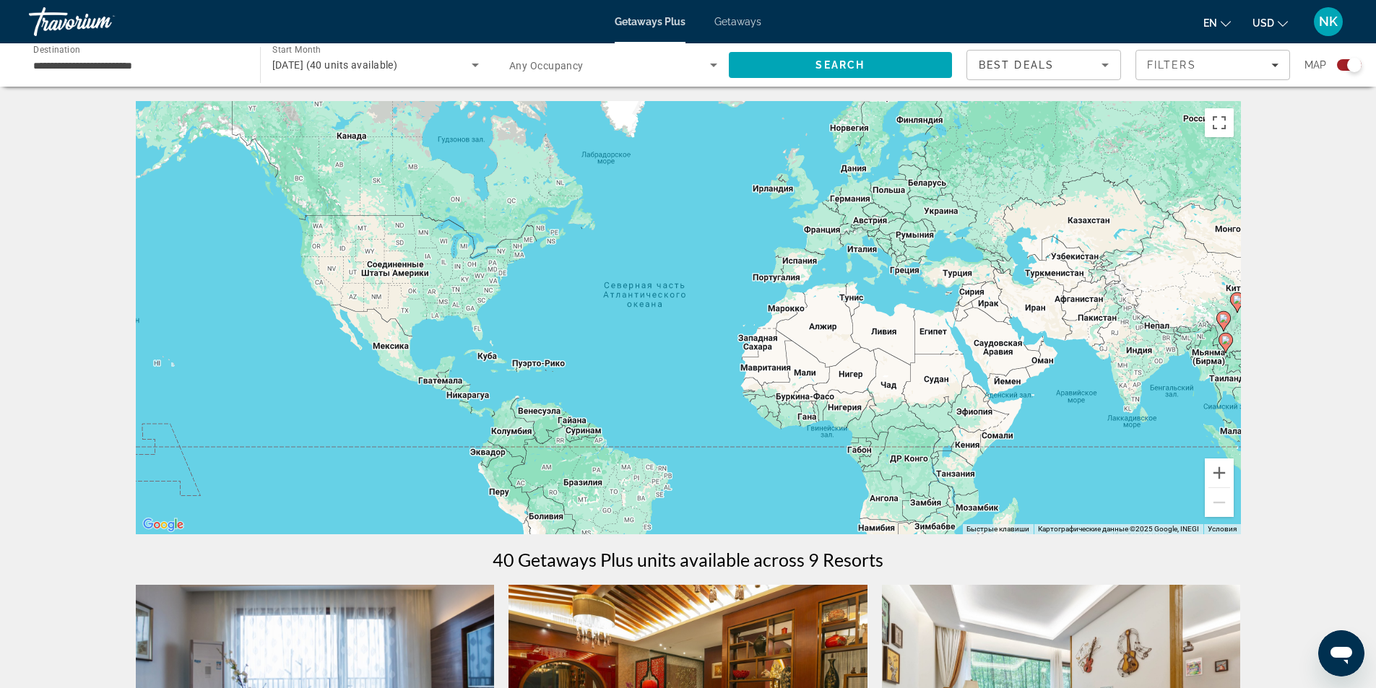
click at [184, 71] on input "**********" at bounding box center [137, 65] width 208 height 17
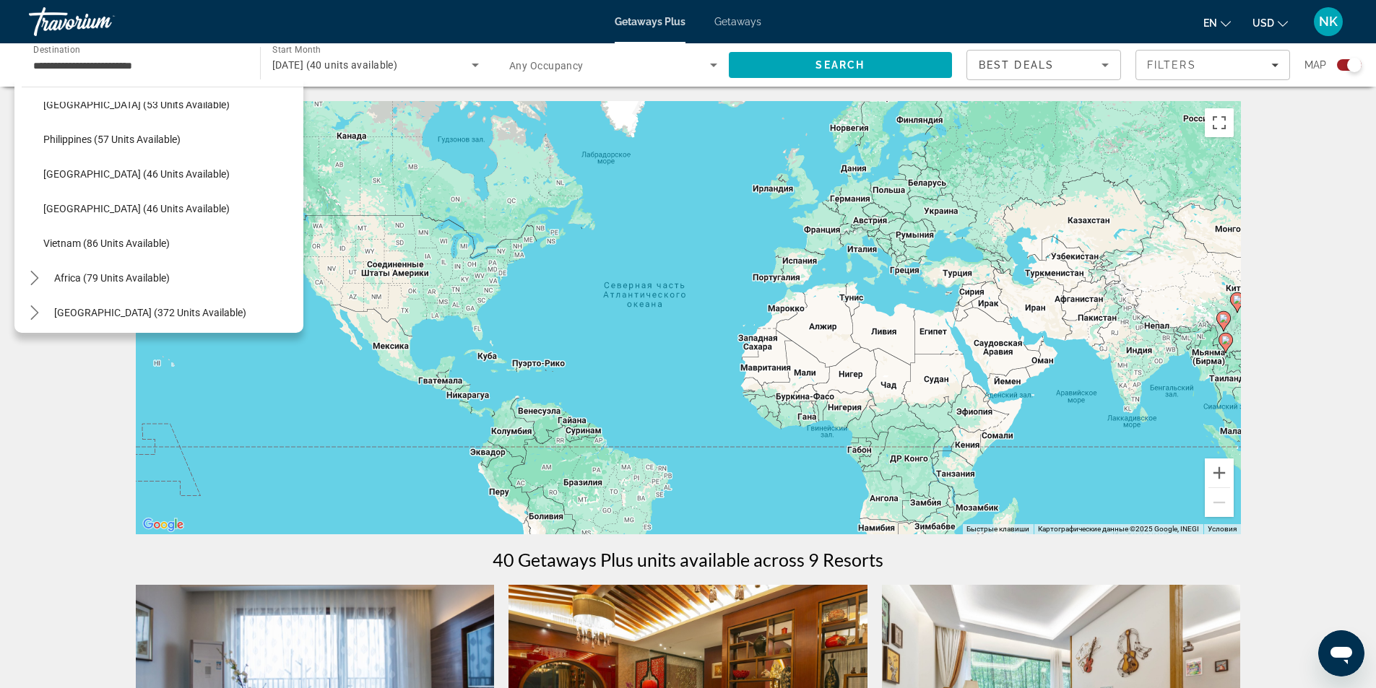
scroll to position [581, 0]
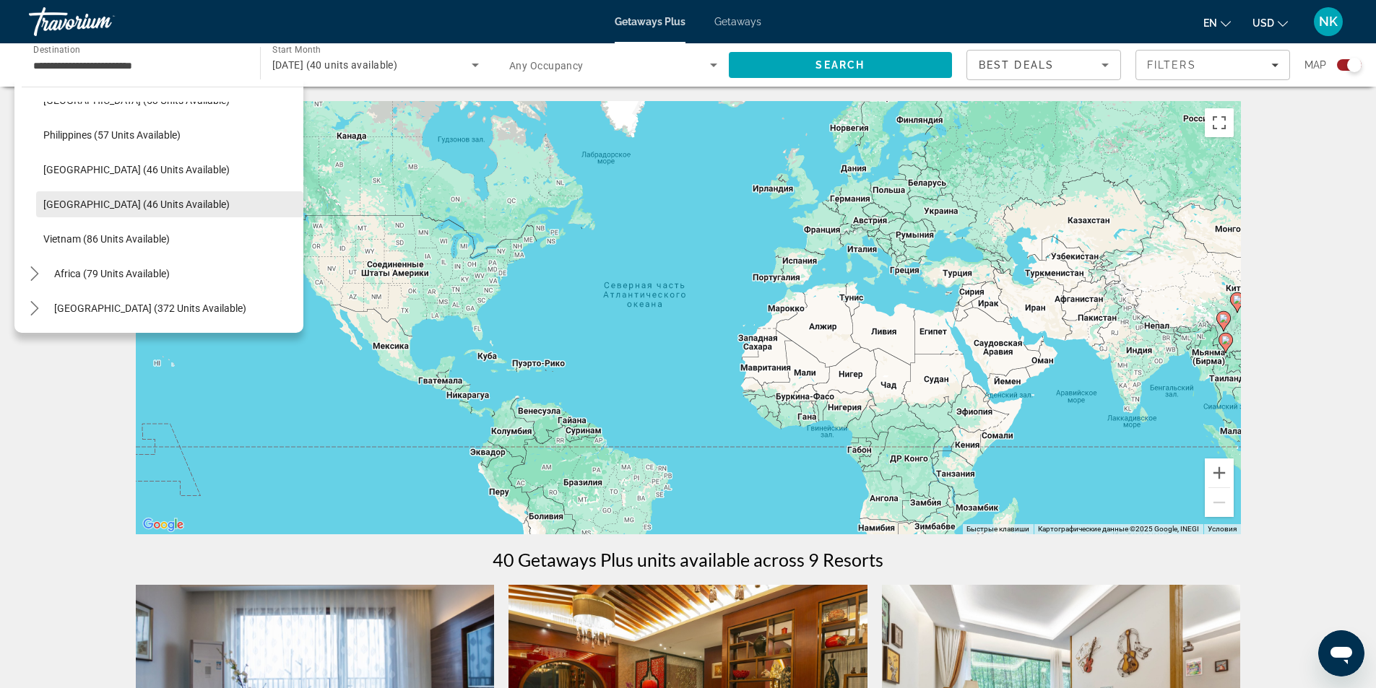
click at [105, 207] on span "[GEOGRAPHIC_DATA] (46 units available)" at bounding box center [136, 205] width 186 height 12
type input "**********"
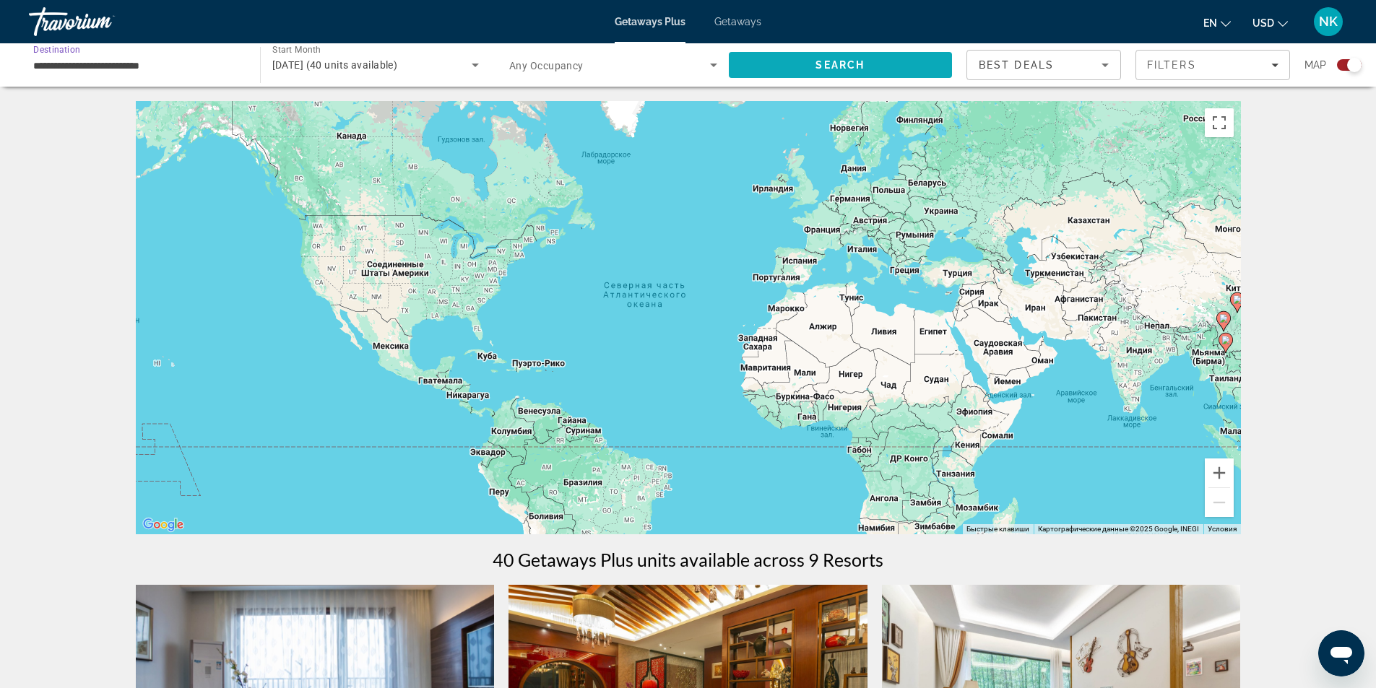
click at [810, 62] on span "Search" at bounding box center [841, 65] width 224 height 35
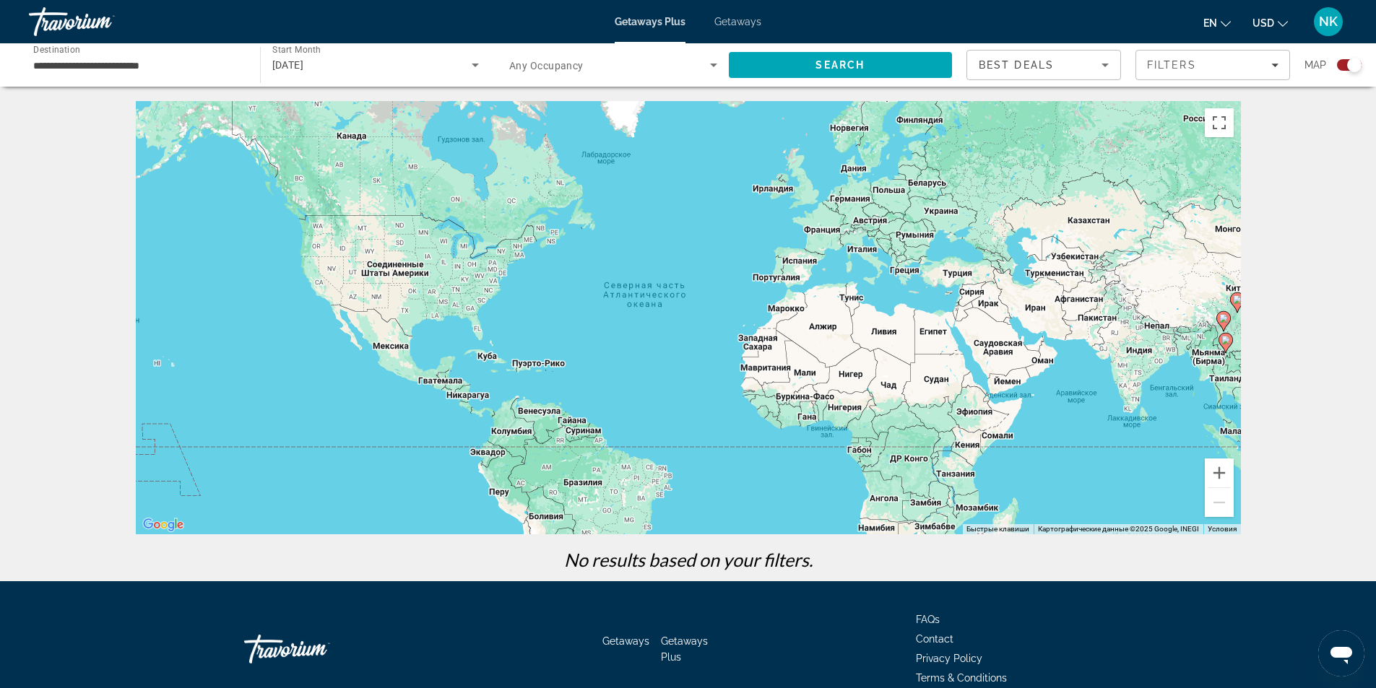
click at [409, 65] on div "[DATE]" at bounding box center [372, 64] width 200 height 17
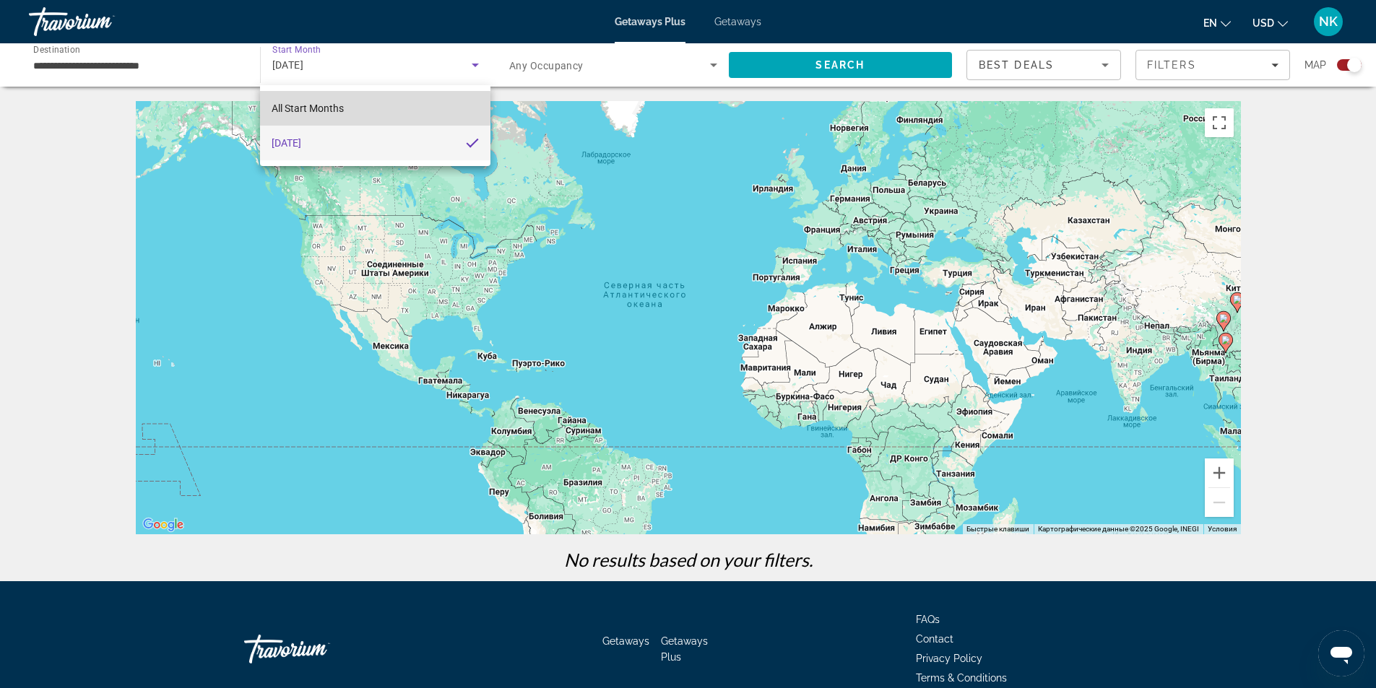
click at [340, 108] on span "All Start Months" at bounding box center [307, 109] width 72 height 12
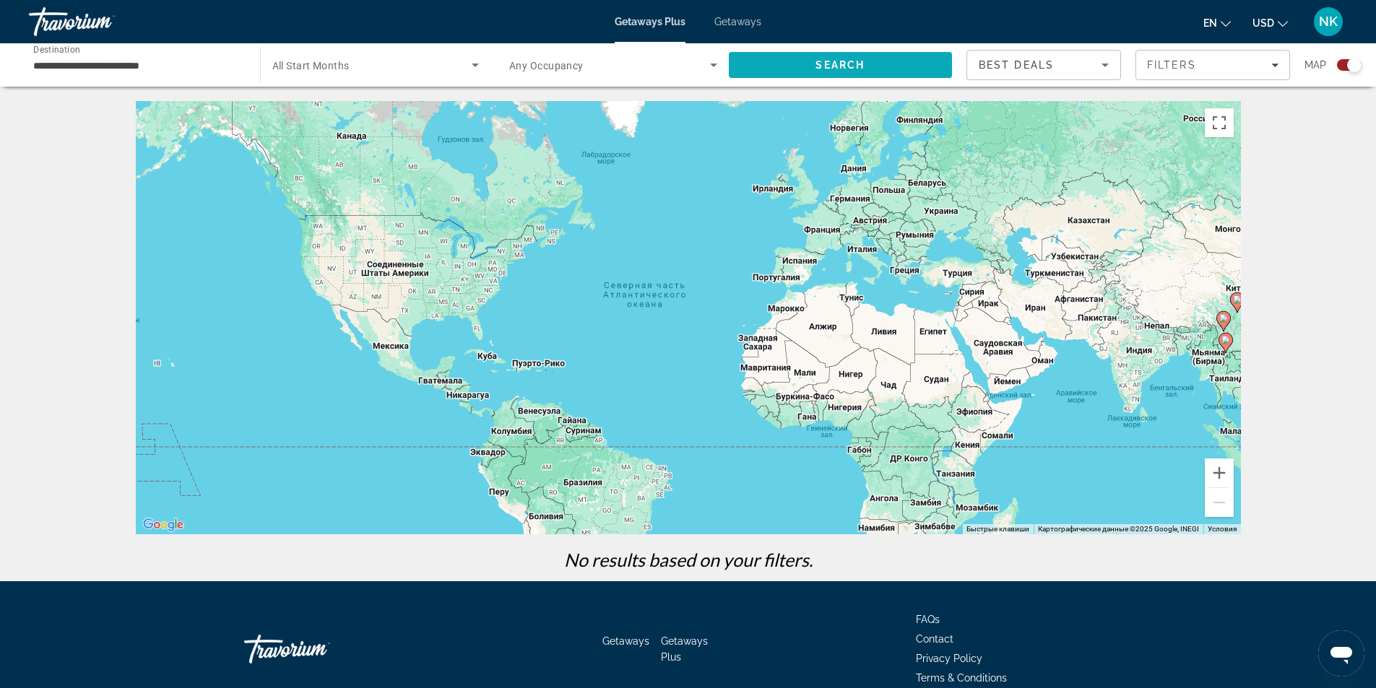
drag, startPoint x: 890, startPoint y: 85, endPoint x: 889, endPoint y: 74, distance: 10.9
click at [890, 84] on div "Search" at bounding box center [848, 64] width 238 height 43
click at [889, 74] on span "Search" at bounding box center [841, 65] width 224 height 35
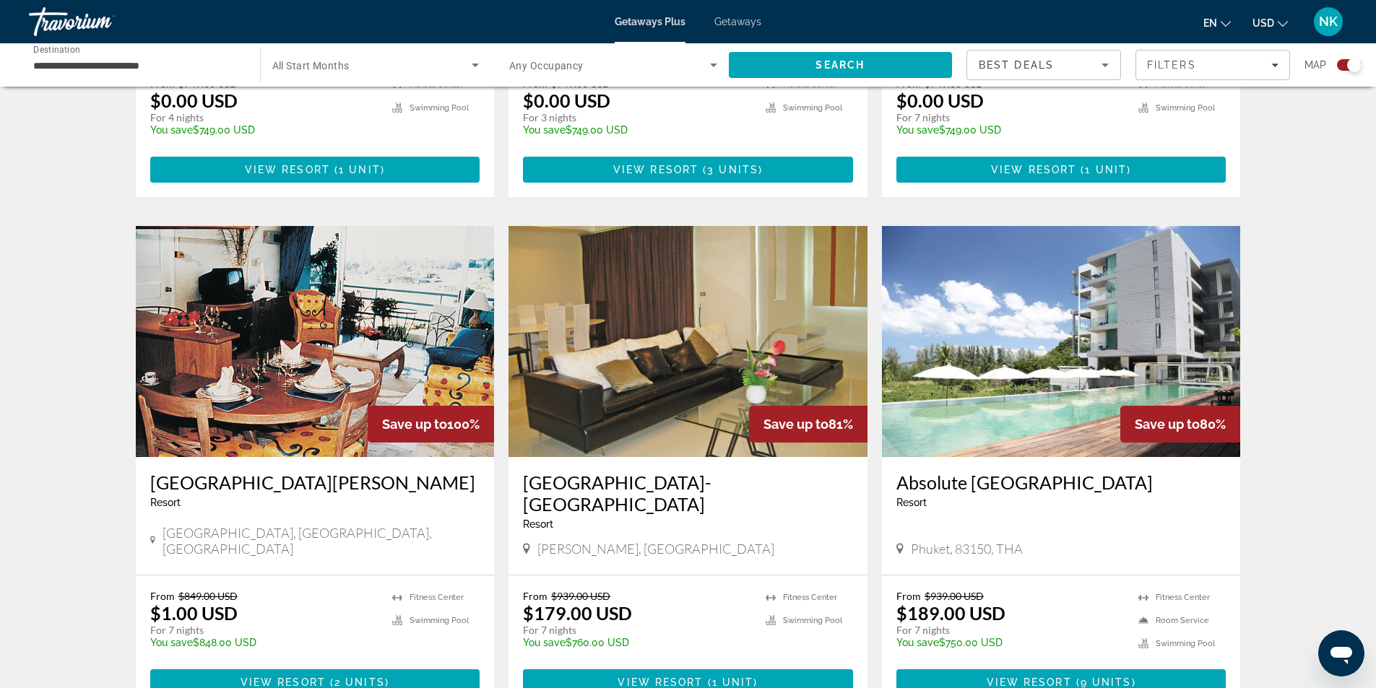
scroll to position [939, 0]
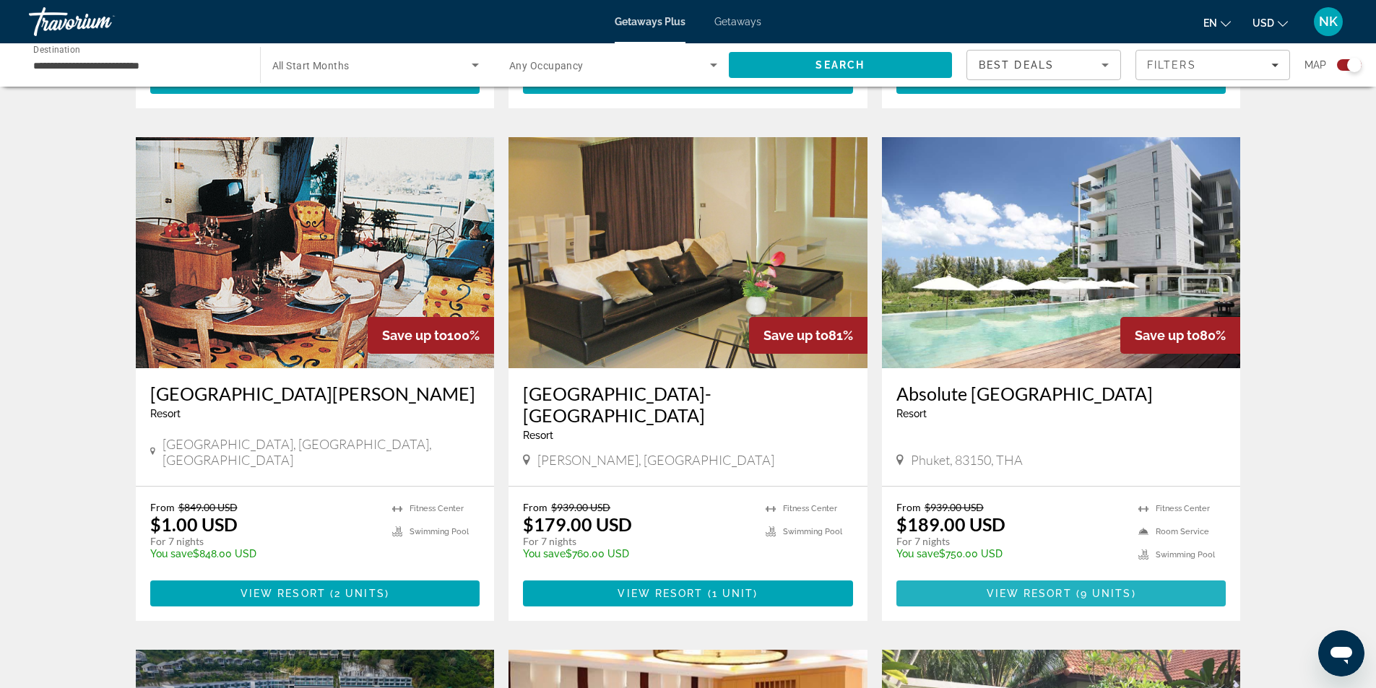
click at [1035, 576] on span "Main content" at bounding box center [1061, 593] width 330 height 35
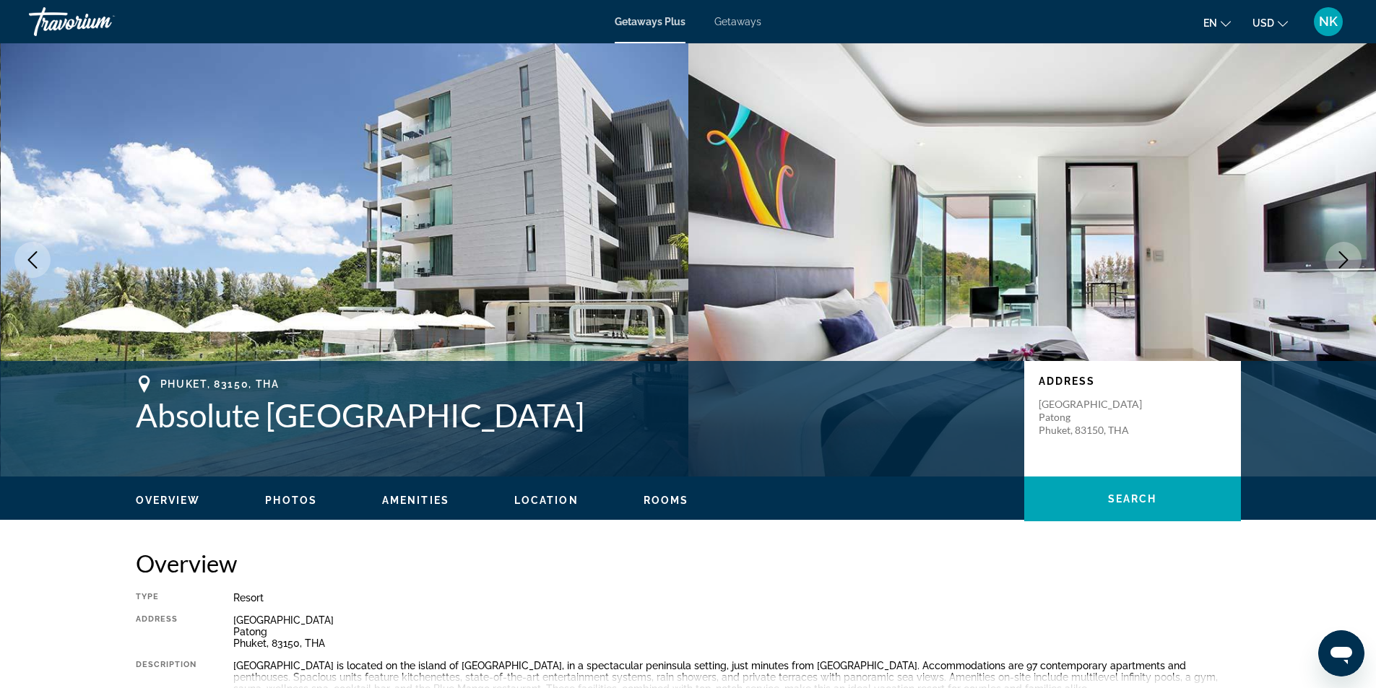
click at [730, 19] on span "Getaways" at bounding box center [737, 22] width 47 height 12
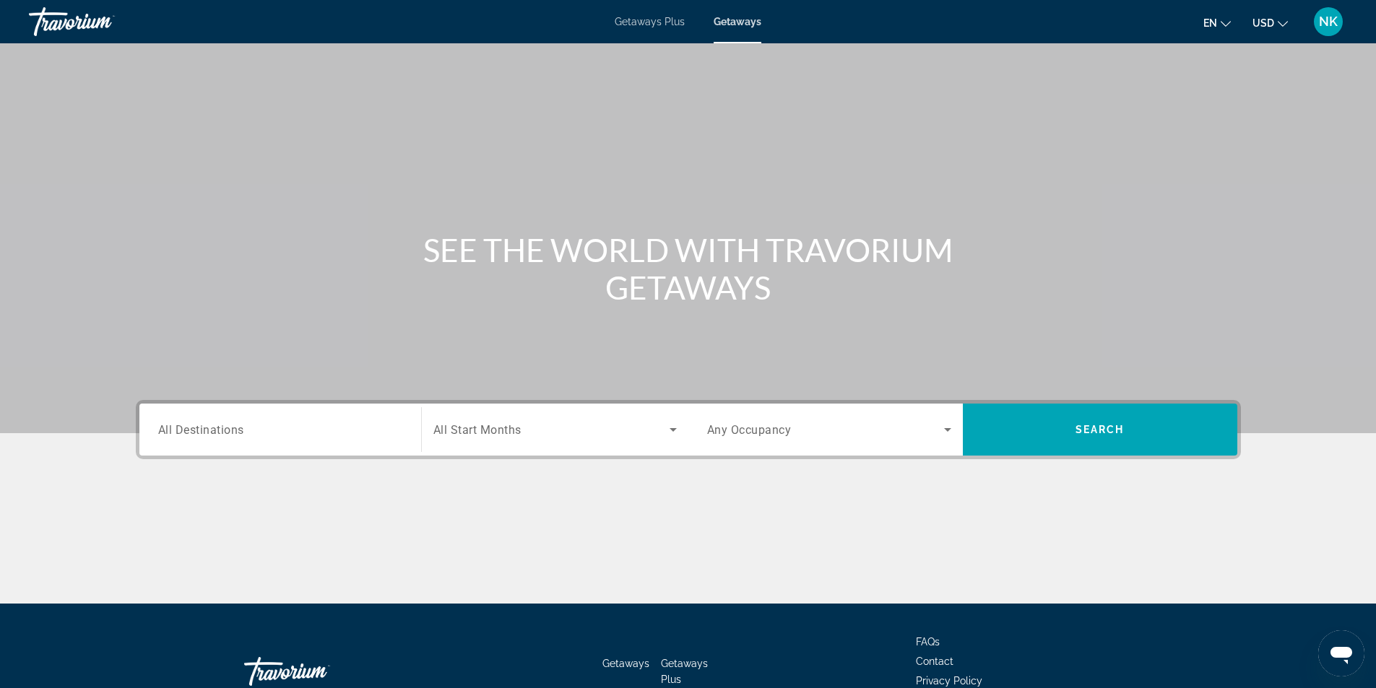
click at [314, 436] on input "Destination All Destinations" at bounding box center [280, 430] width 244 height 17
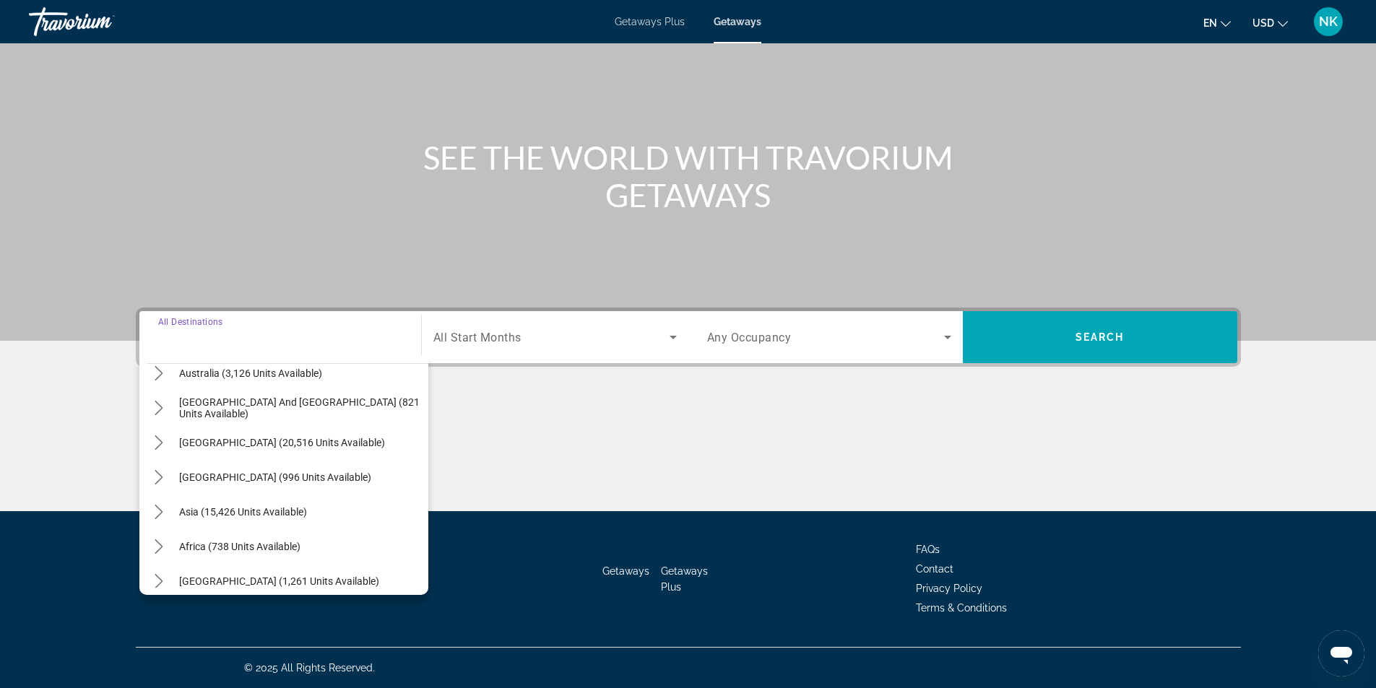
scroll to position [234, 0]
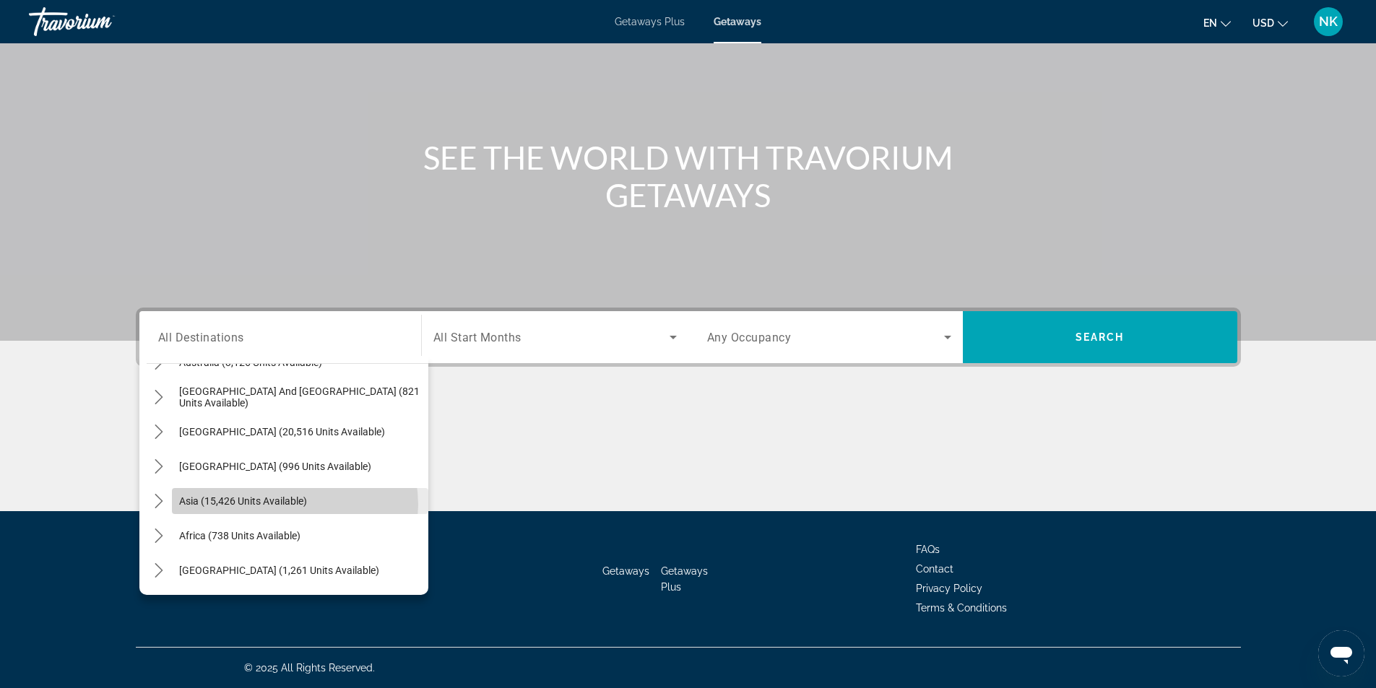
click at [287, 505] on span "Asia (15,426 units available)" at bounding box center [243, 501] width 128 height 12
type input "**********"
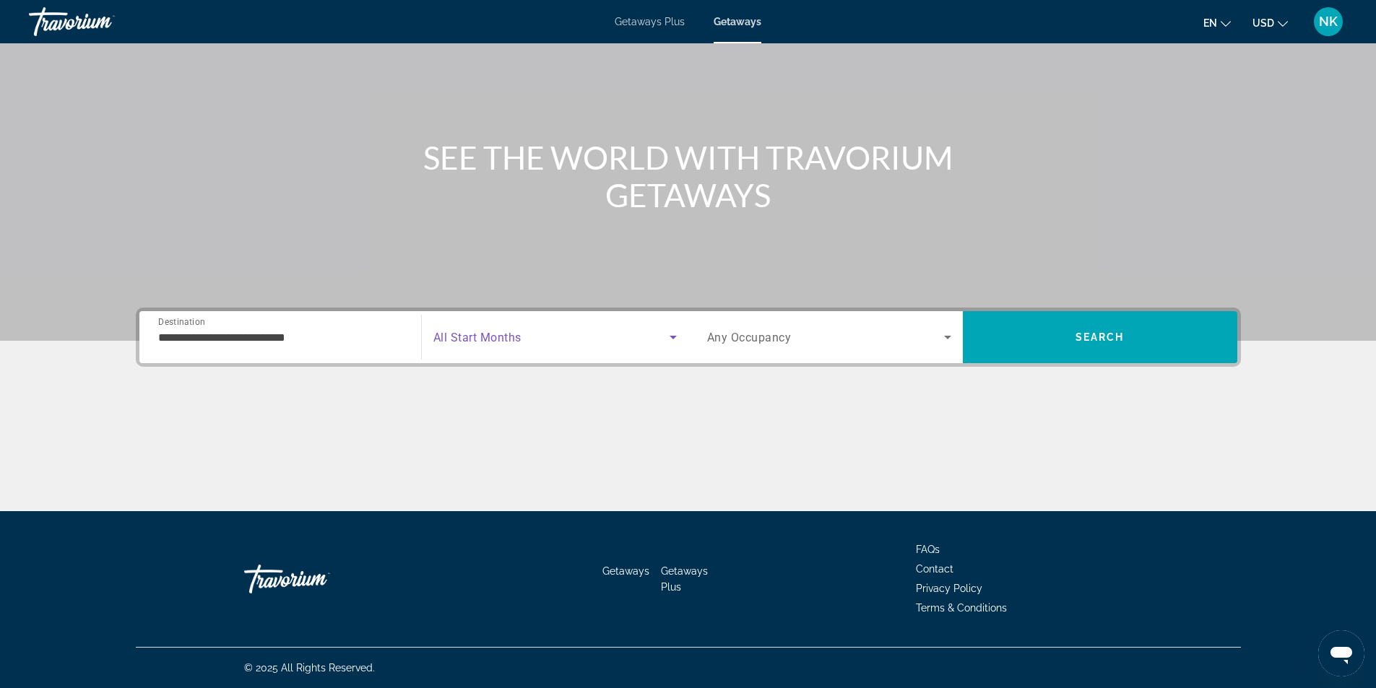
click at [527, 342] on span "Search widget" at bounding box center [551, 337] width 236 height 17
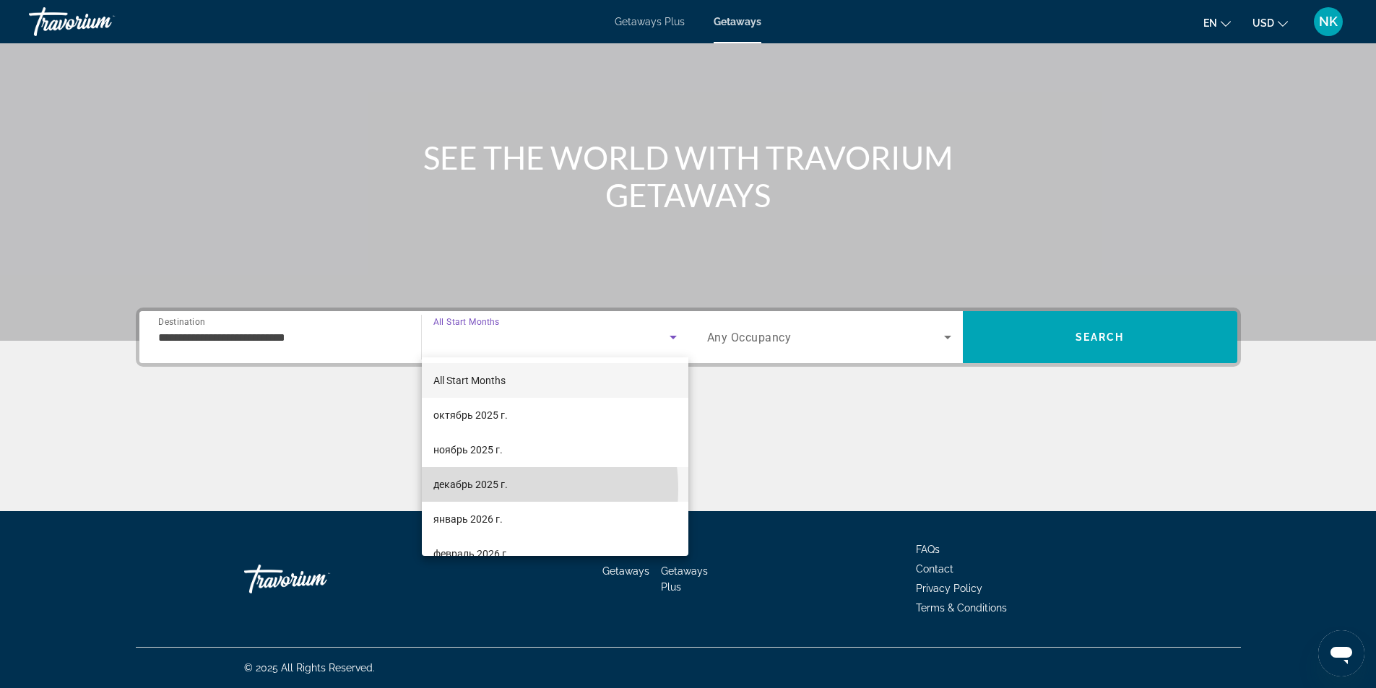
click at [480, 490] on span "декабрь 2025 г." at bounding box center [470, 484] width 74 height 17
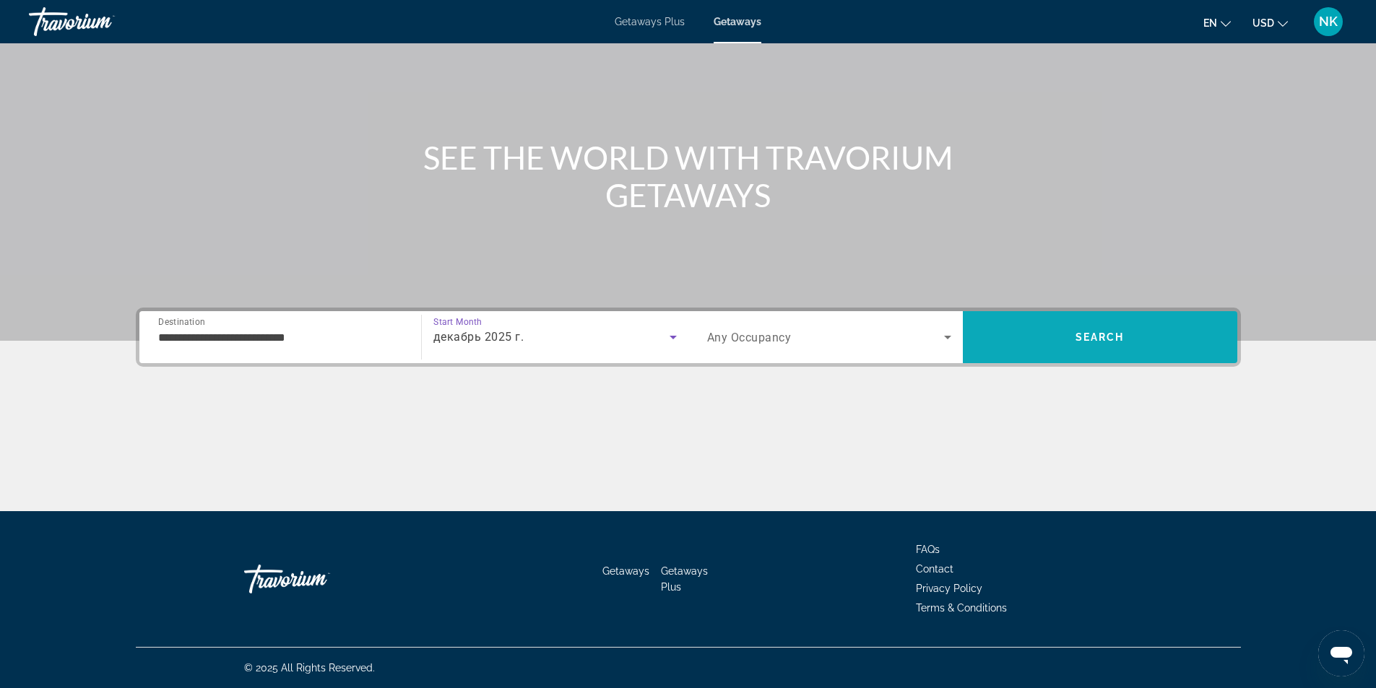
click at [1135, 340] on span "Search" at bounding box center [1100, 337] width 274 height 35
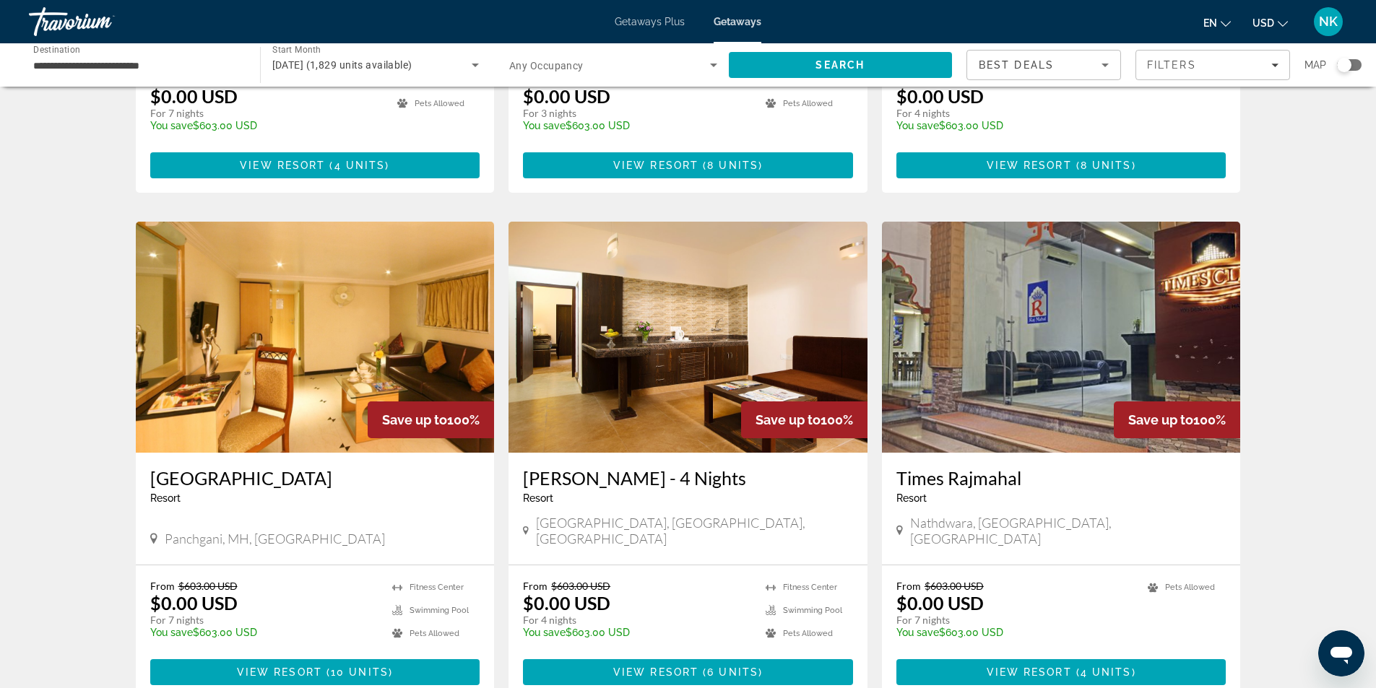
scroll to position [433, 0]
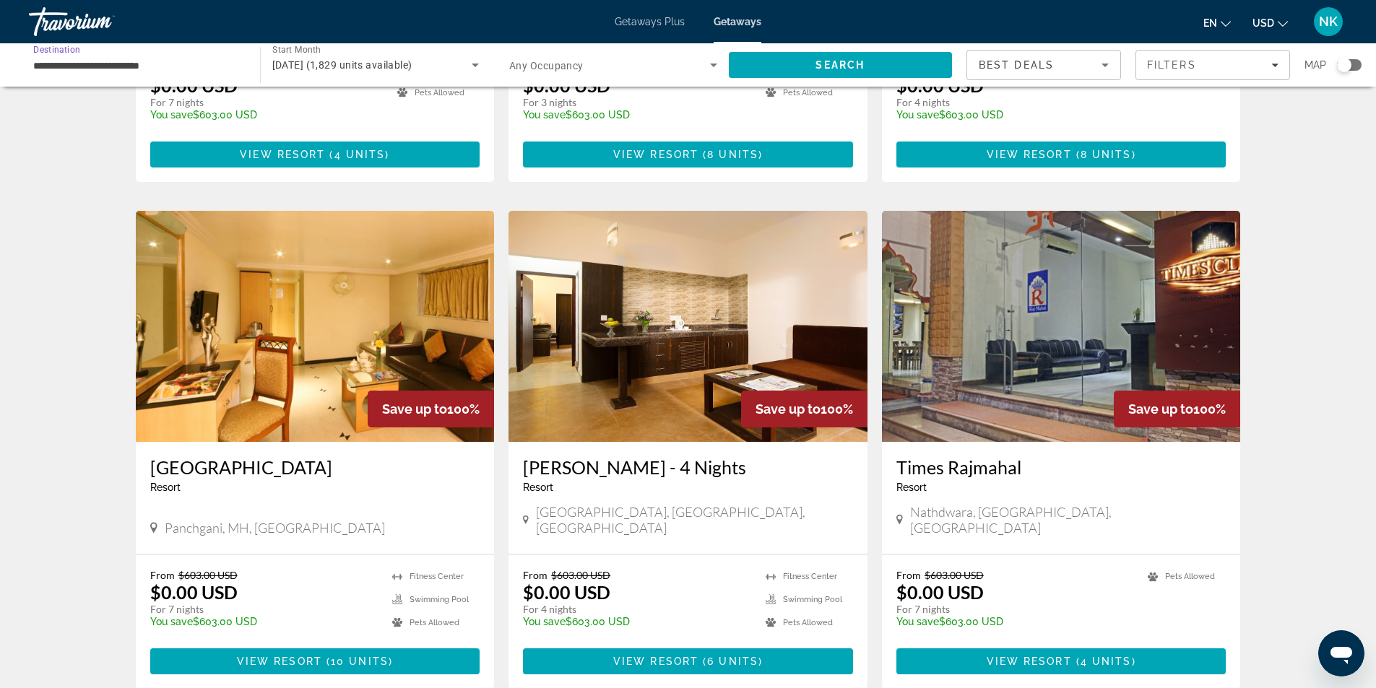
click at [196, 60] on input "**********" at bounding box center [137, 65] width 208 height 17
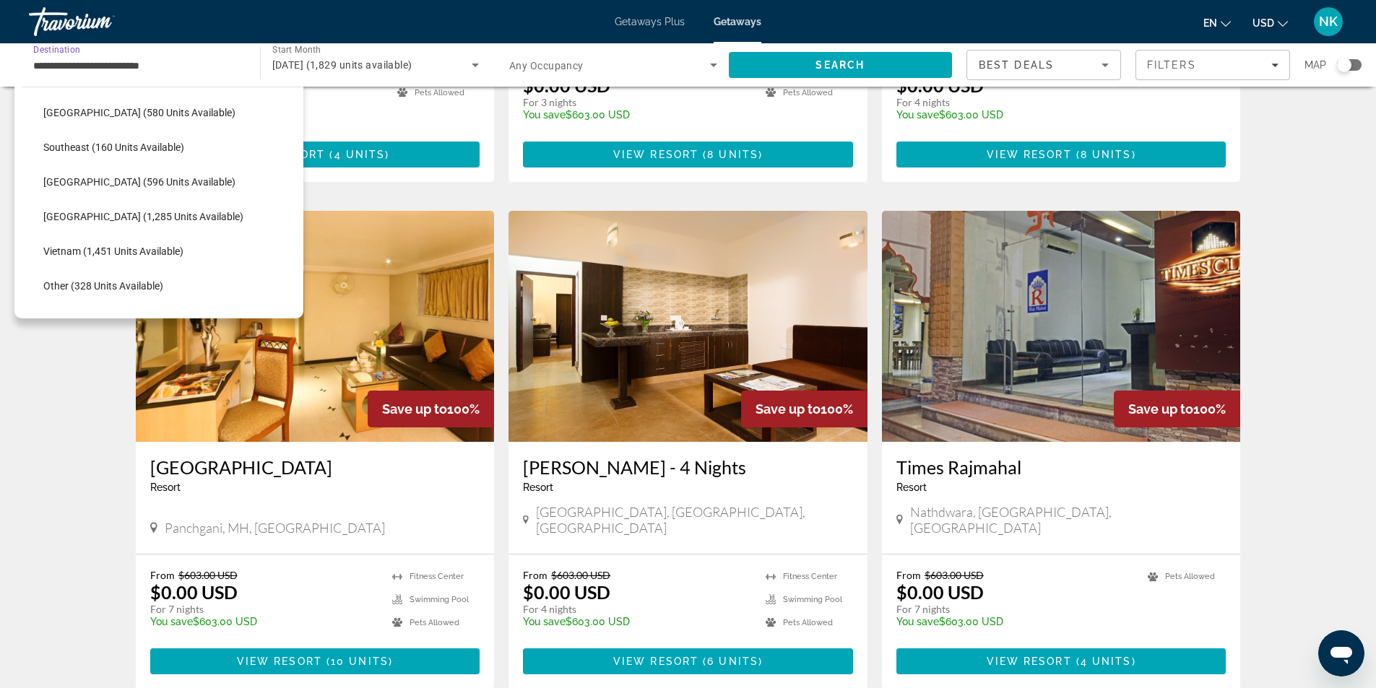
scroll to position [754, 0]
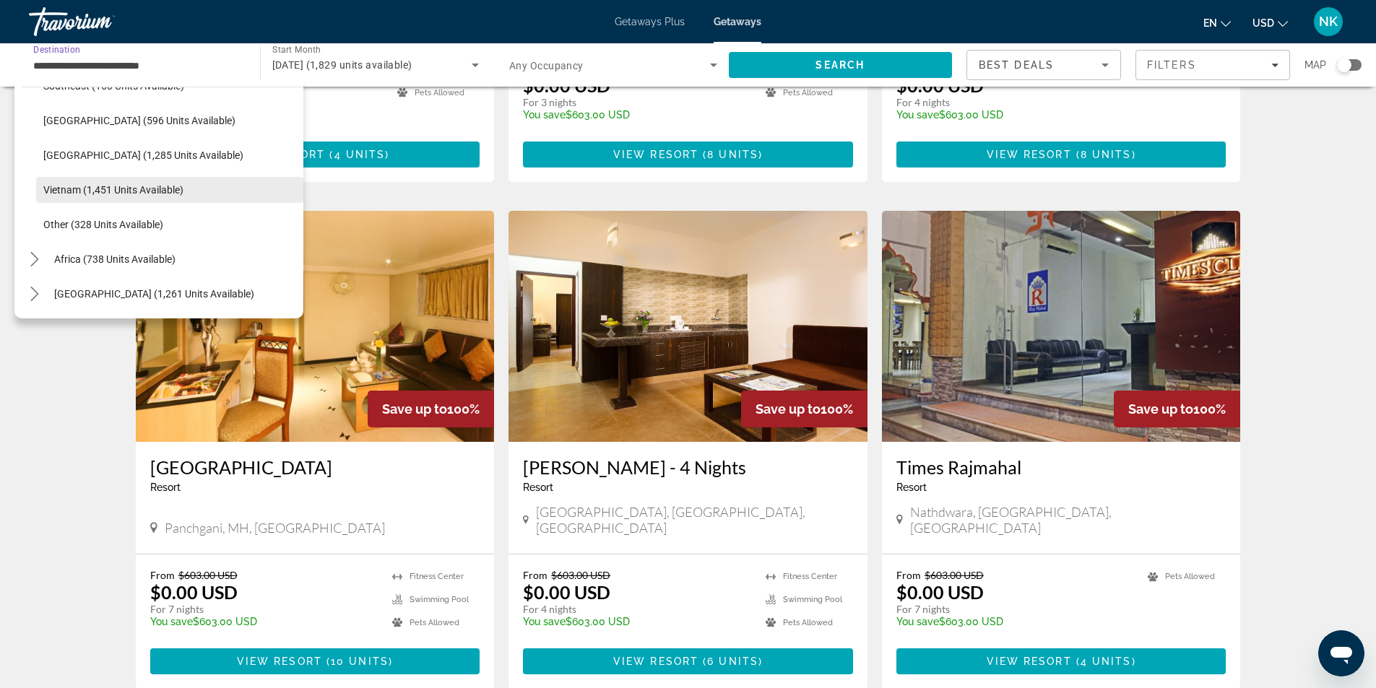
click at [158, 183] on span "Select destination: Vietnam (1,451 units available)" at bounding box center [169, 190] width 267 height 35
type input "**********"
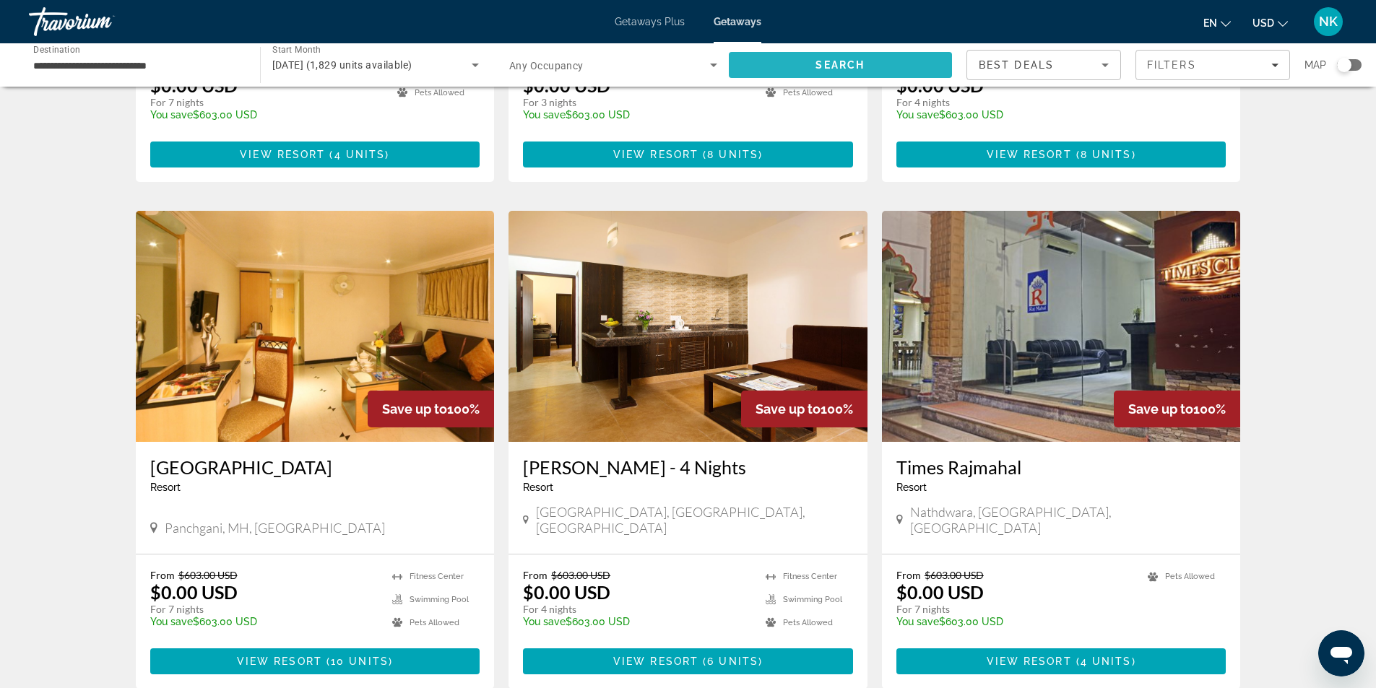
click at [762, 70] on span "Search" at bounding box center [841, 65] width 224 height 35
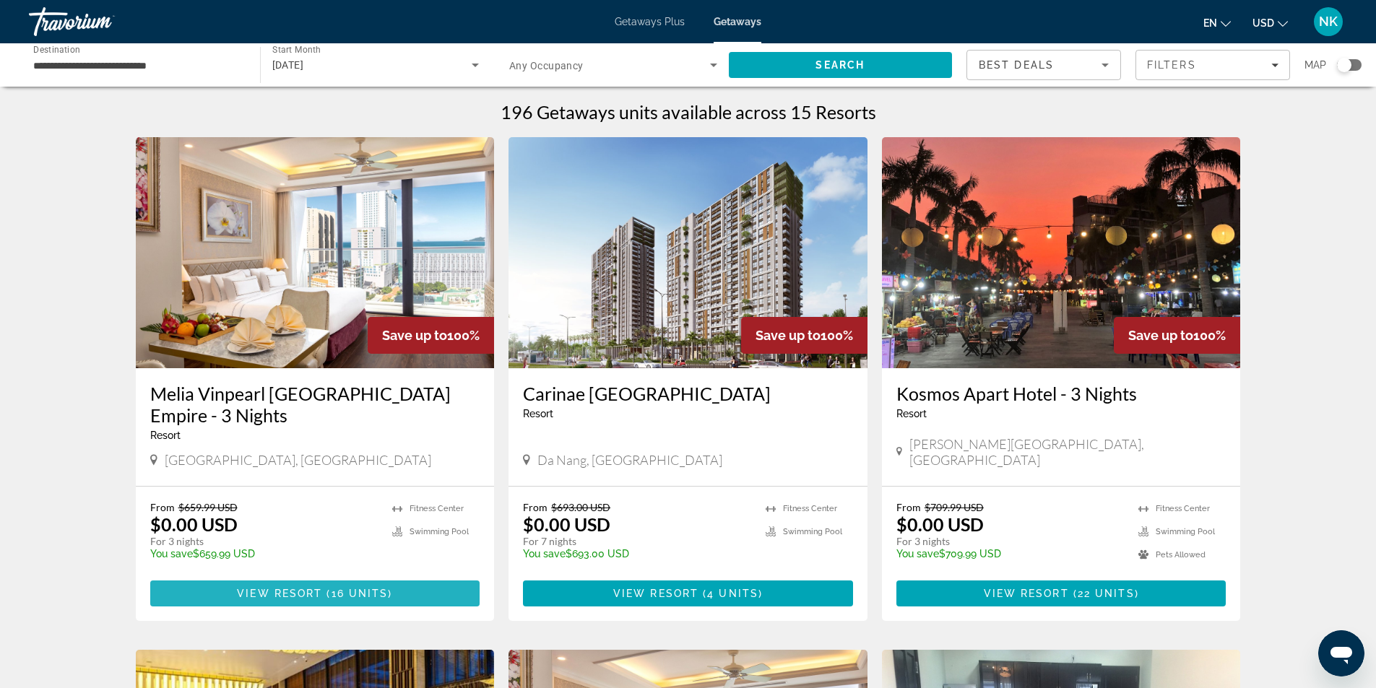
click at [280, 599] on span "View Resort" at bounding box center [279, 594] width 85 height 12
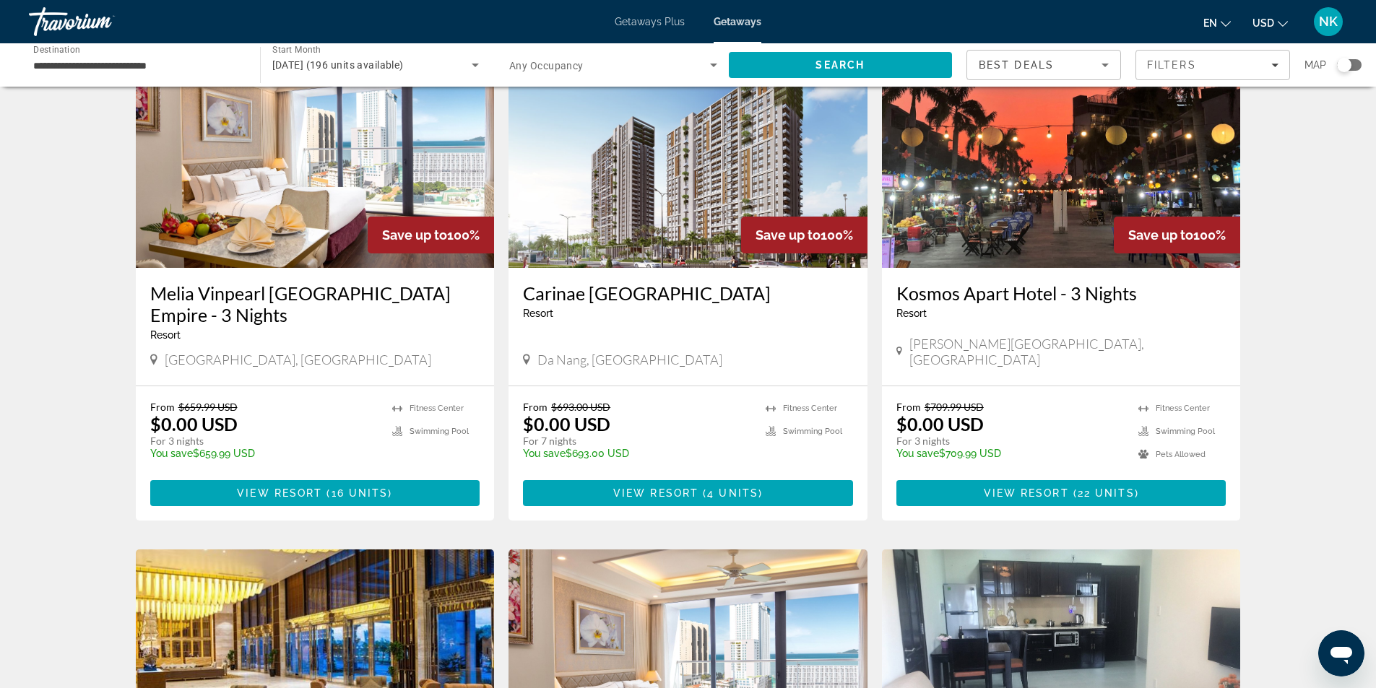
scroll to position [144, 0]
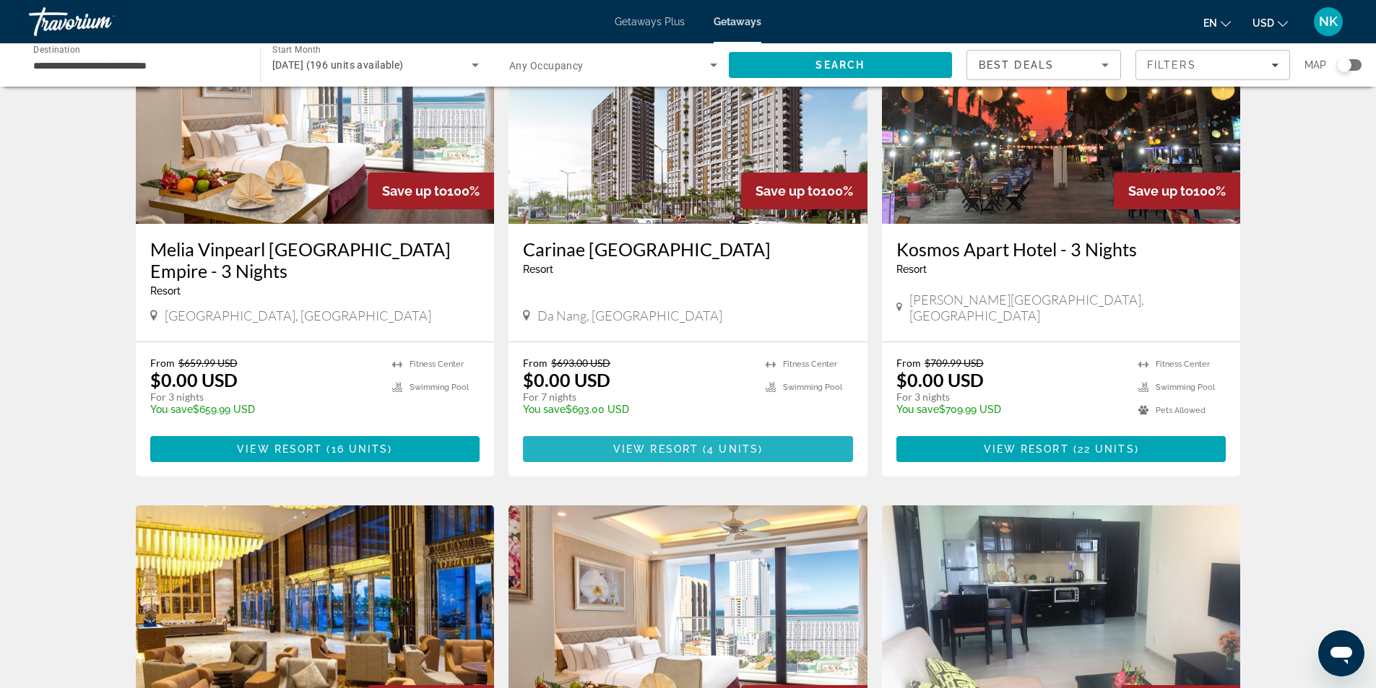
click at [644, 456] on span "Main content" at bounding box center [688, 449] width 330 height 35
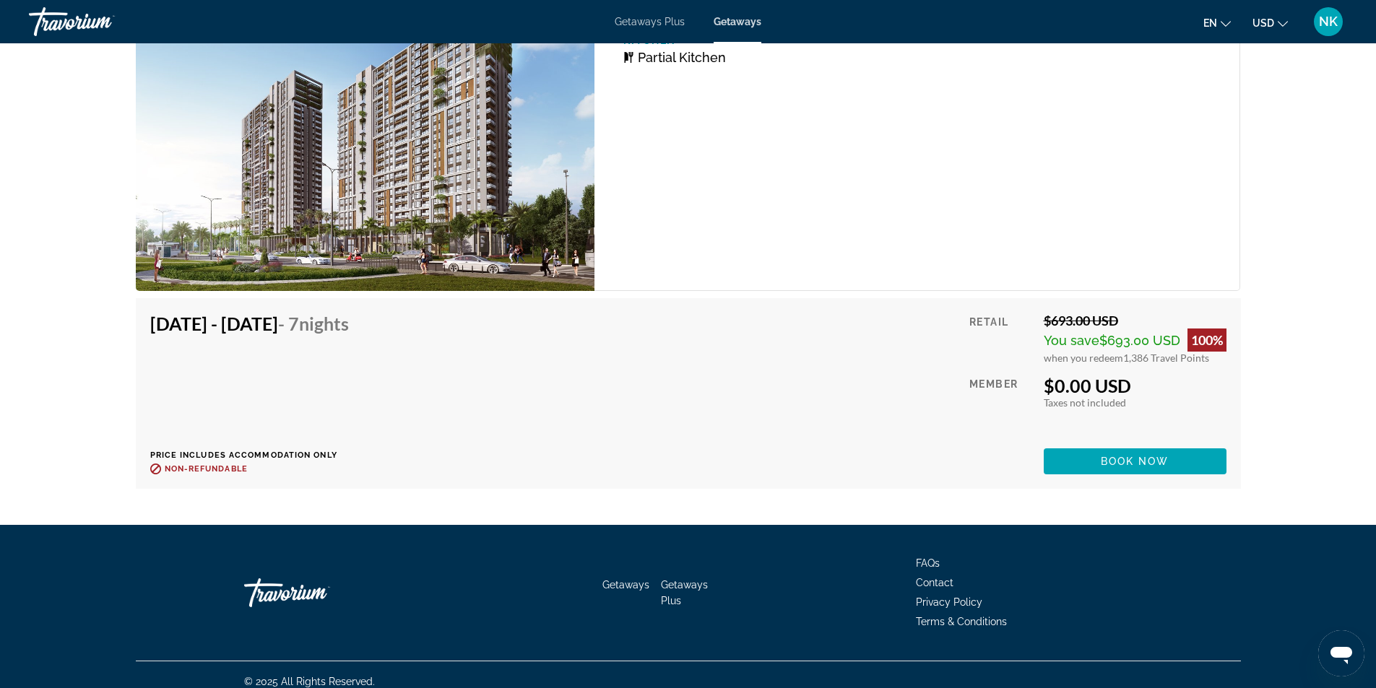
scroll to position [2243, 0]
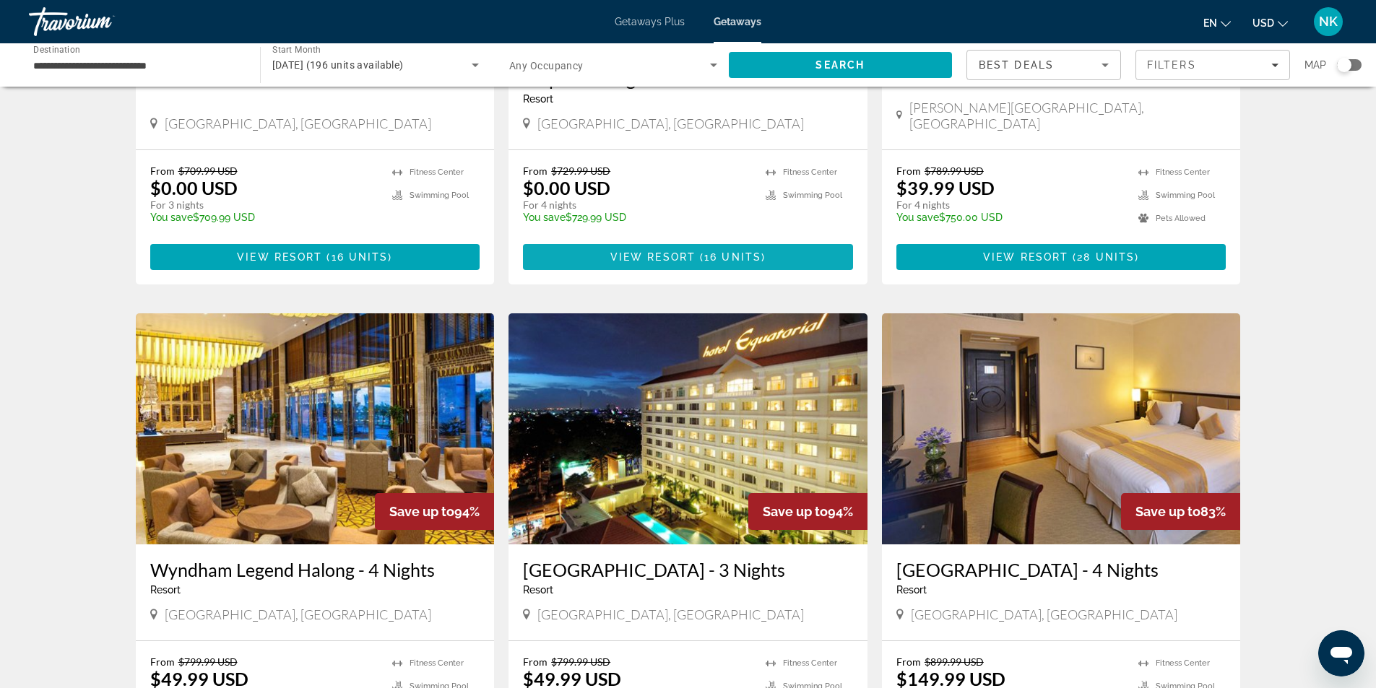
scroll to position [1011, 0]
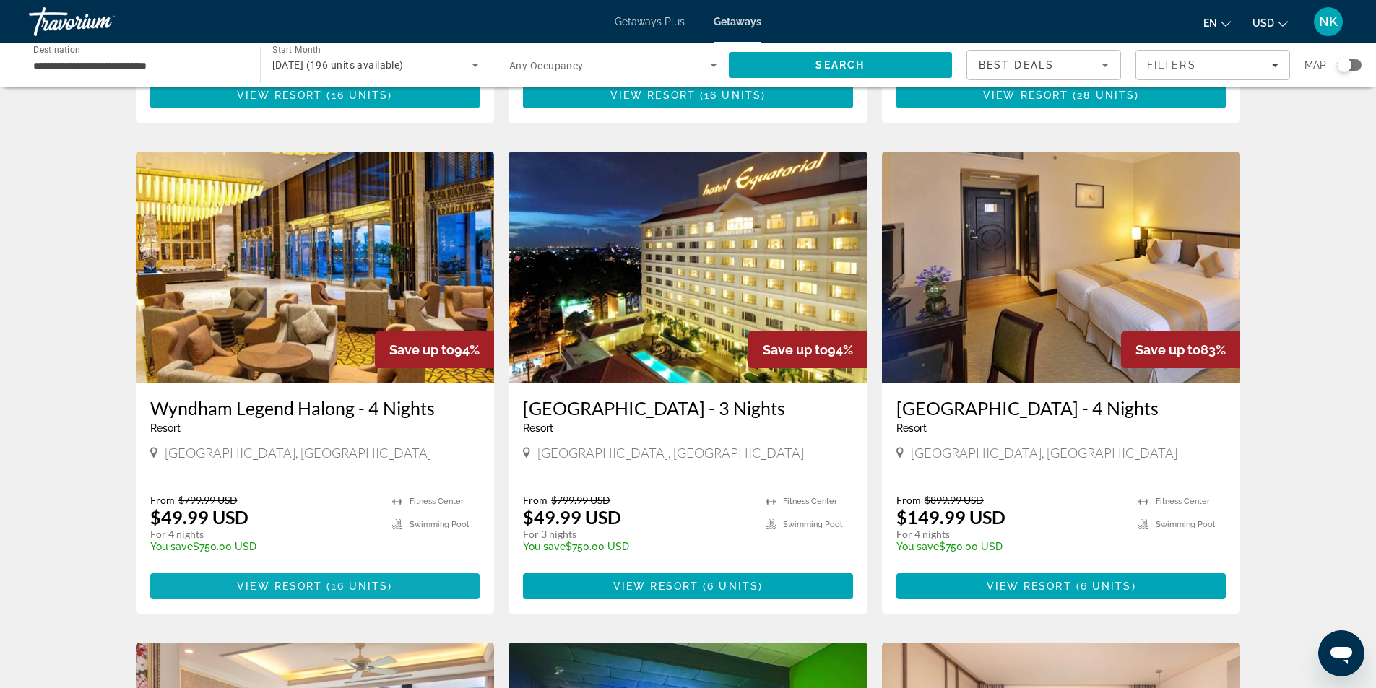
click at [332, 592] on span "16 units" at bounding box center [359, 587] width 57 height 12
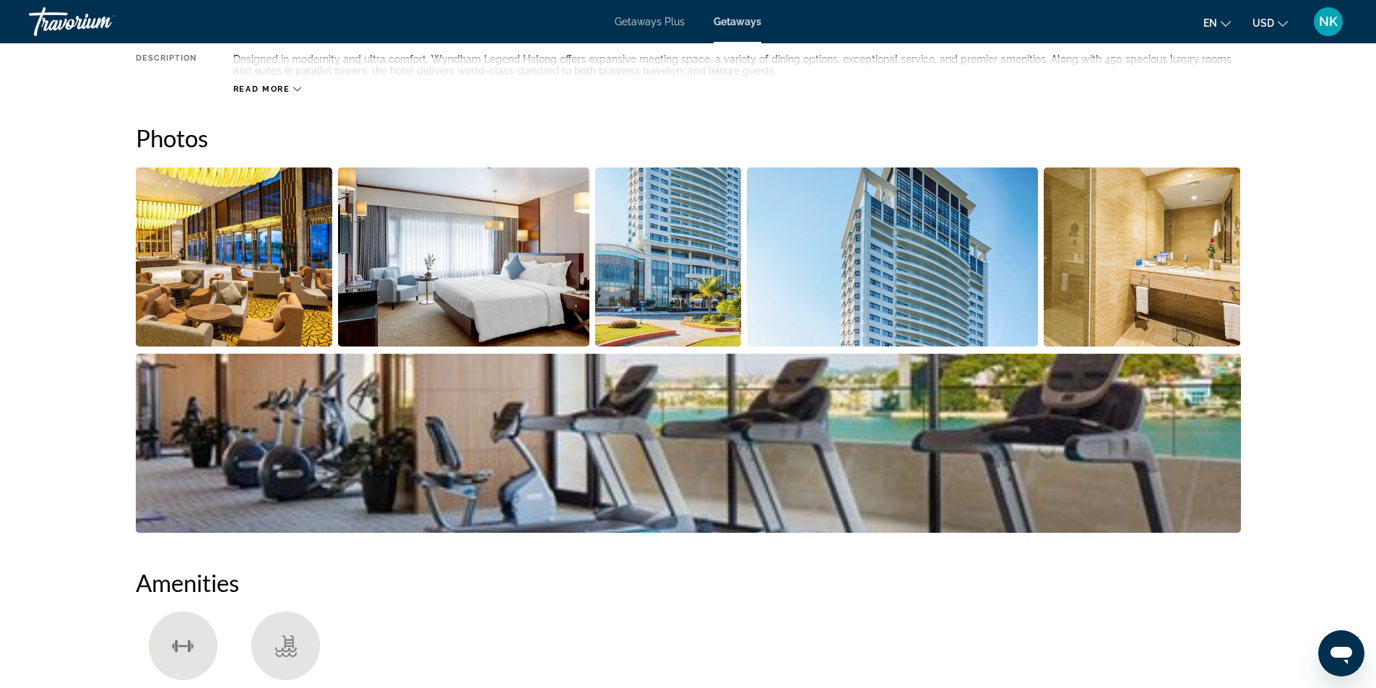
scroll to position [361, 0]
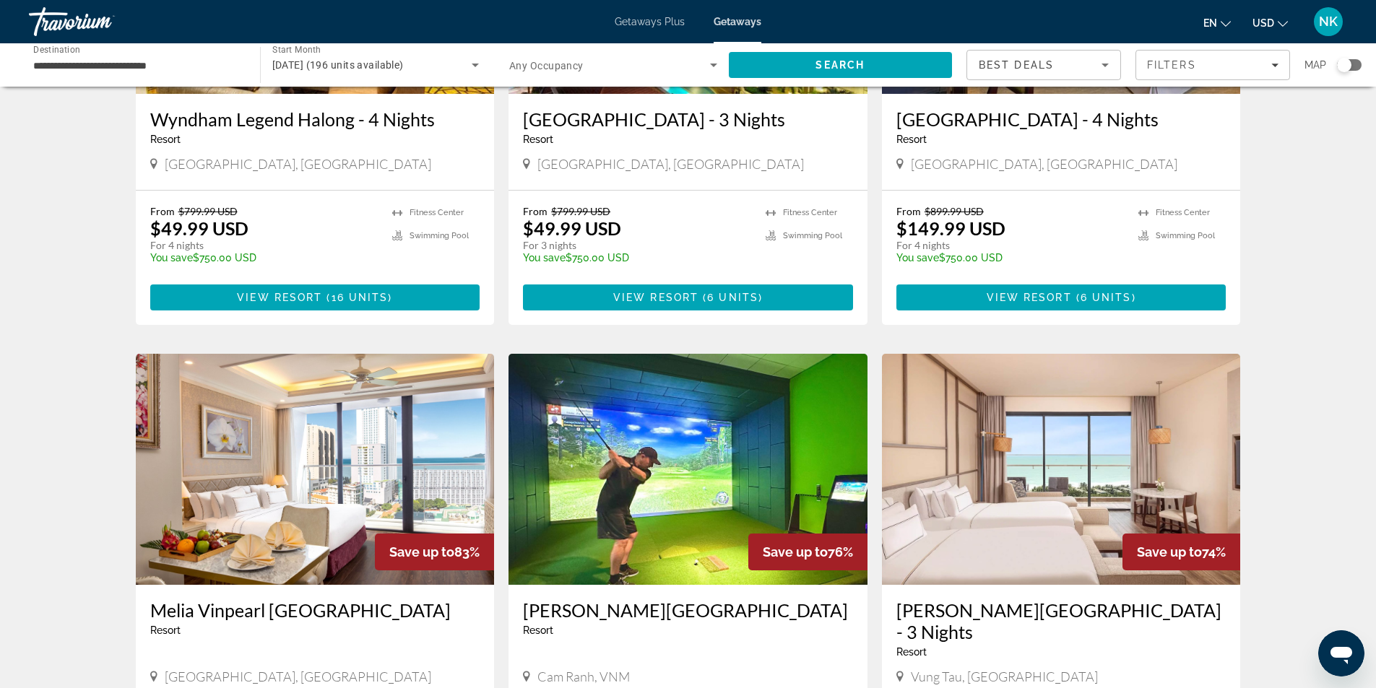
scroll to position [1516, 0]
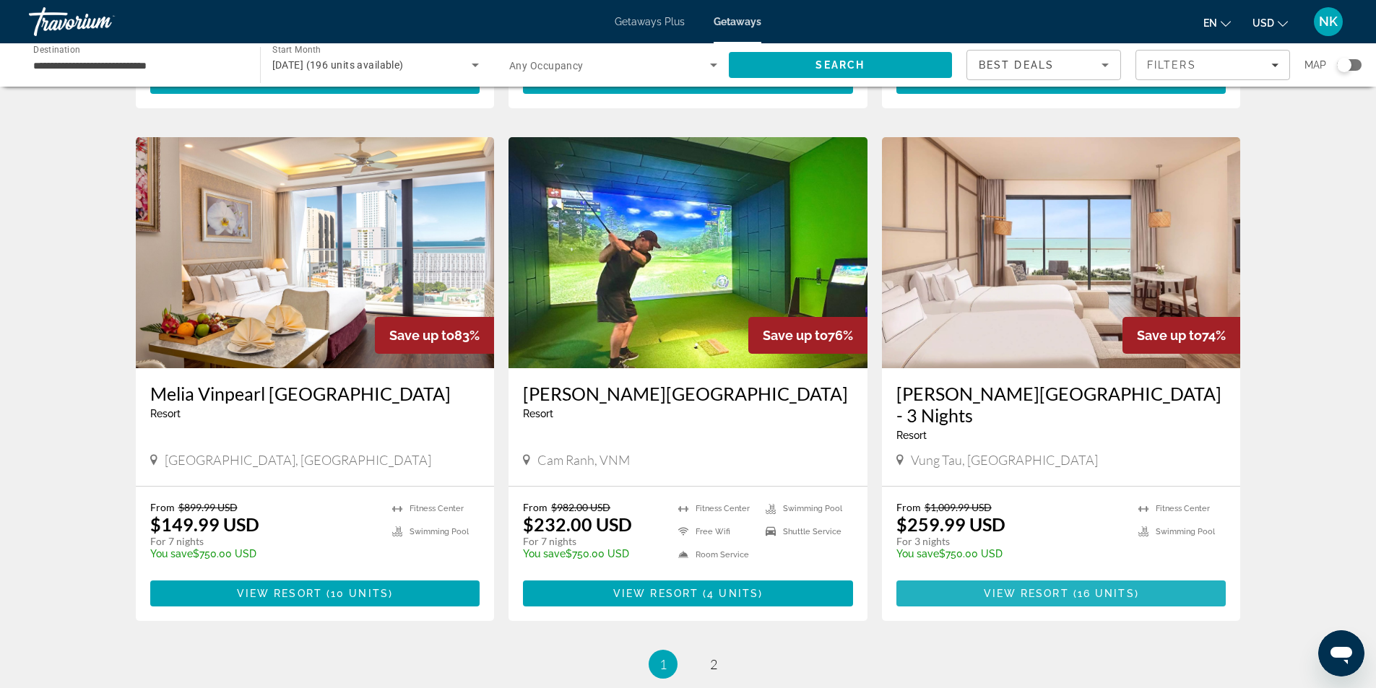
click at [1007, 594] on span "View Resort" at bounding box center [1025, 594] width 85 height 12
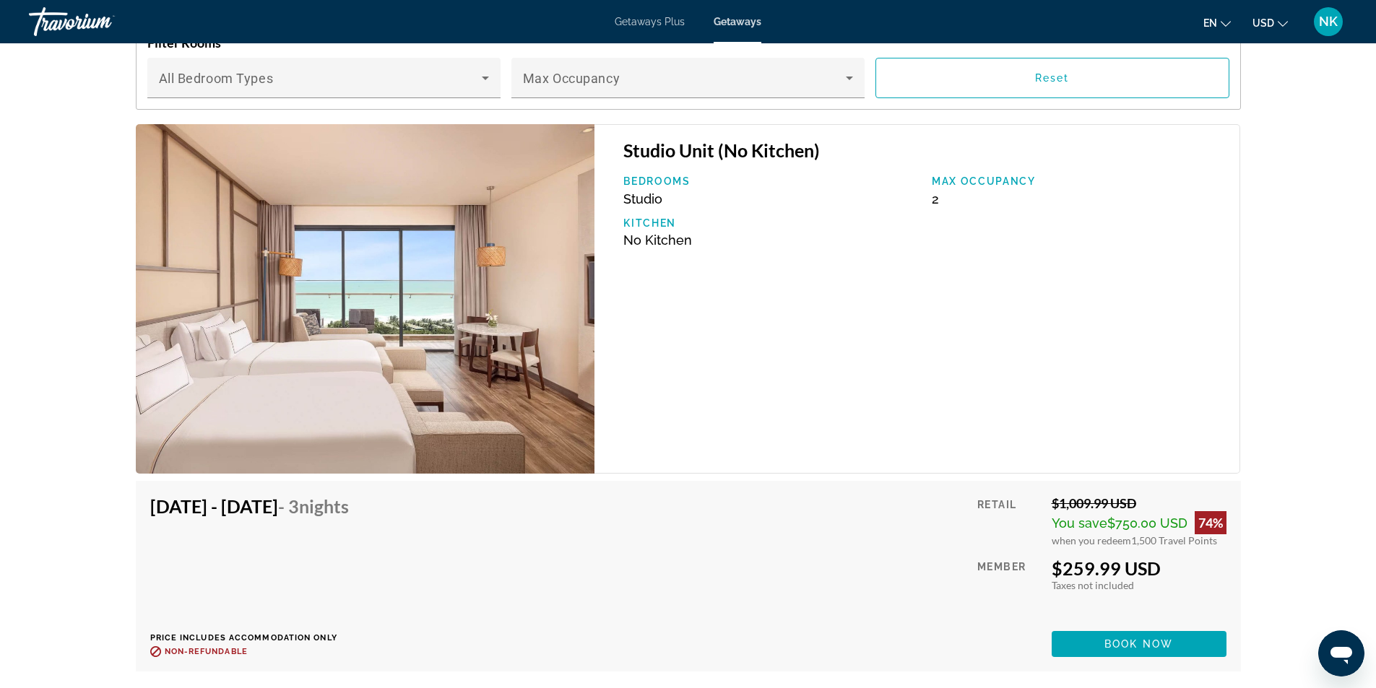
scroll to position [2094, 0]
